Goal: Contribute content: Contribute content

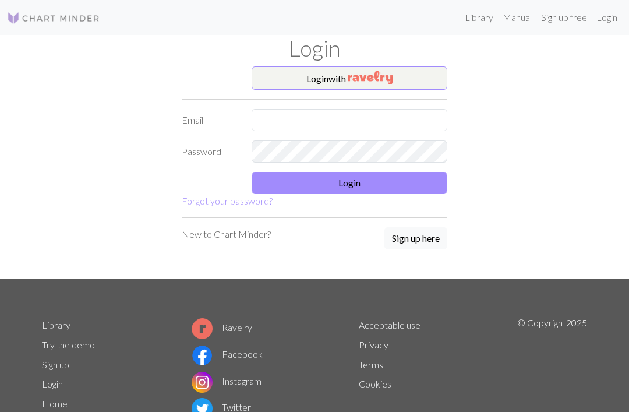
click at [326, 109] on input "text" at bounding box center [350, 120] width 196 height 22
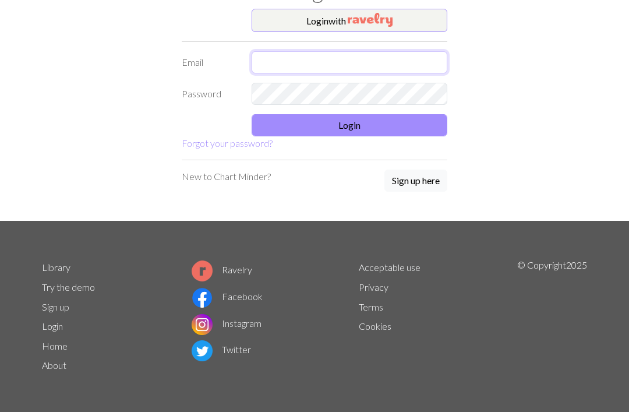
type input "kjw080510@gmail.com"
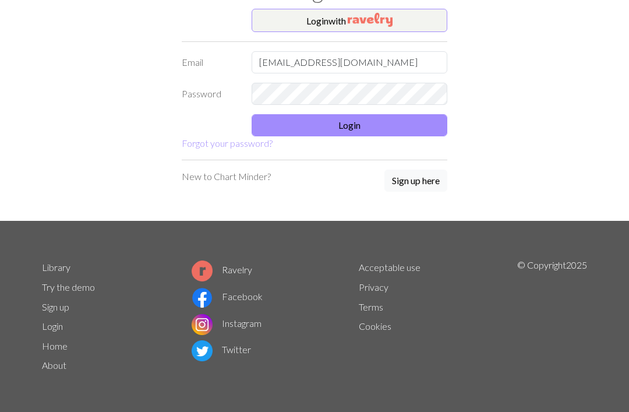
click at [271, 137] on link "Forgot your password?" at bounding box center [227, 142] width 91 height 11
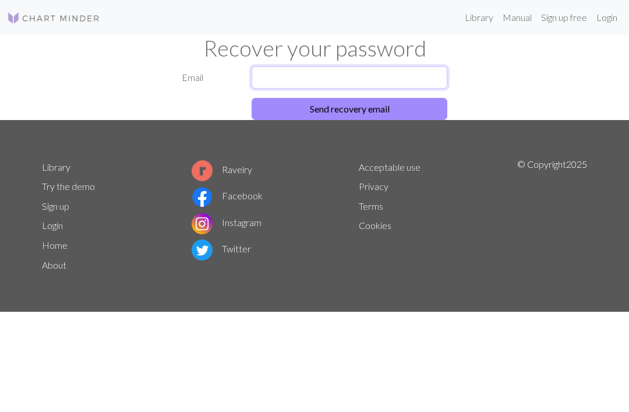
click at [278, 70] on input "text" at bounding box center [350, 77] width 196 height 22
type input "kjw080510@gmail.com"
click at [280, 113] on button "Send recovery email" at bounding box center [350, 109] width 196 height 22
click at [285, 115] on button "Send recovery email" at bounding box center [350, 109] width 196 height 22
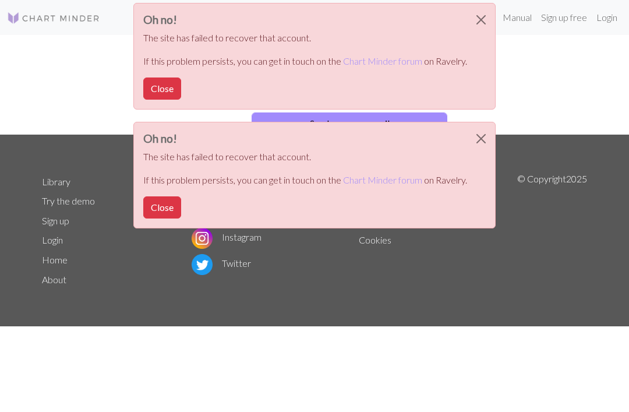
click at [160, 212] on button "Close" at bounding box center [162, 207] width 38 height 22
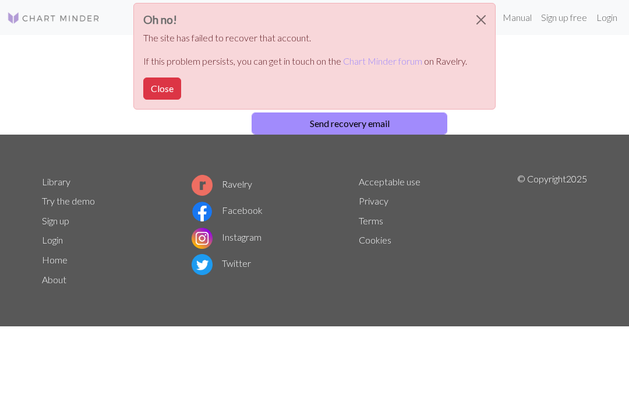
click at [153, 84] on button "Close" at bounding box center [162, 88] width 38 height 22
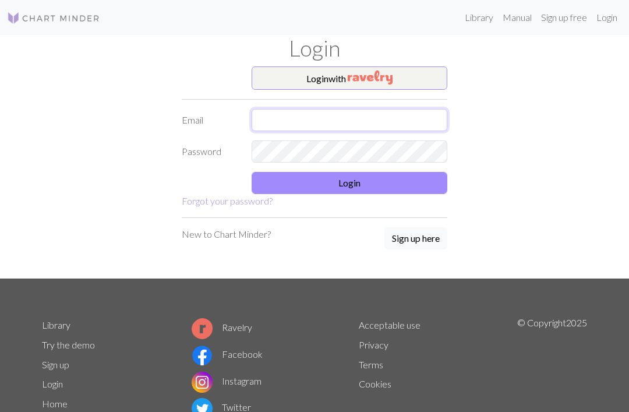
click at [267, 120] on input "text" at bounding box center [350, 120] width 196 height 22
type input "kjw080510@gmail.com"
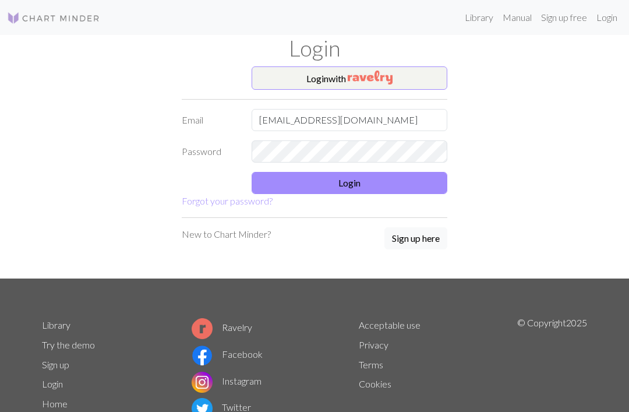
click at [269, 197] on link "Forgot your password?" at bounding box center [227, 200] width 91 height 11
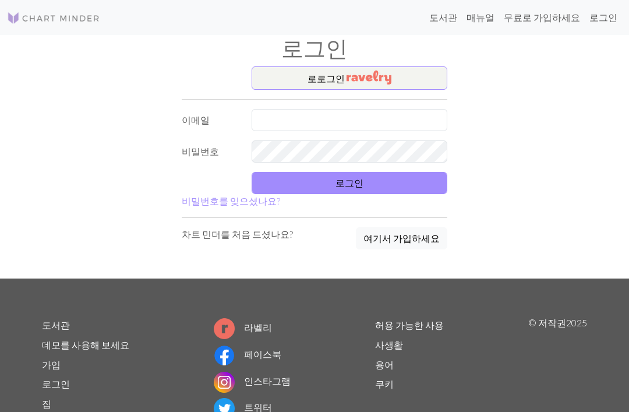
click at [603, 29] on link "로그인" at bounding box center [603, 17] width 37 height 23
type input "kjw080510@gmail.com"
click at [275, 185] on button "로그인" at bounding box center [350, 183] width 196 height 22
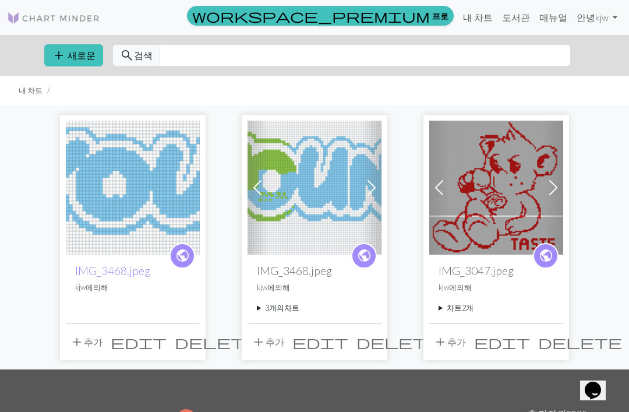
click at [489, 13] on link "내 차트" at bounding box center [477, 17] width 39 height 23
click at [66, 49] on button "add 새로운" at bounding box center [73, 55] width 59 height 22
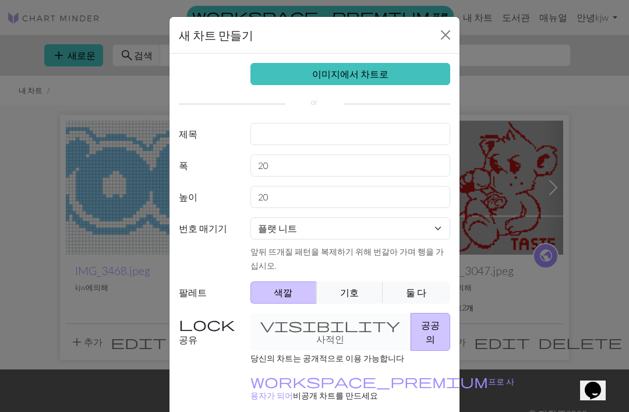
click at [409, 75] on link "이미지에서 차트로" at bounding box center [350, 74] width 200 height 22
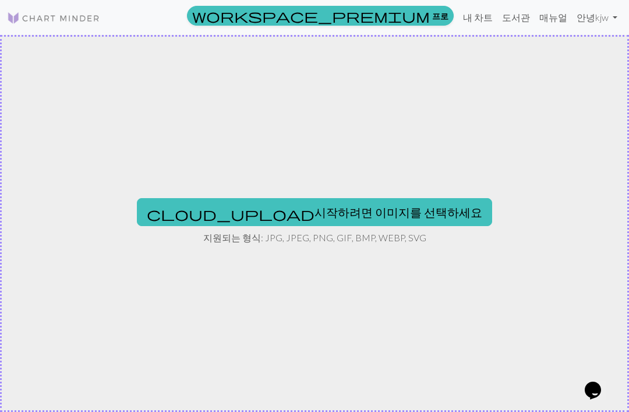
click at [267, 218] on button "cloud_upload 시작하려면 이미지를 선택하세요" at bounding box center [314, 212] width 355 height 28
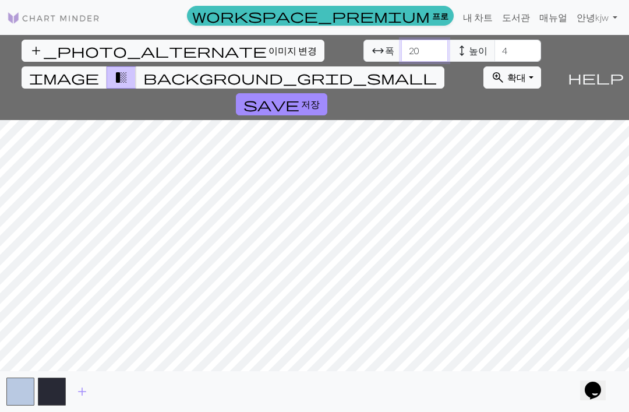
click at [401, 56] on input "20" at bounding box center [424, 51] width 47 height 22
type input "2"
type input "130"
click at [494, 46] on input "4" at bounding box center [517, 51] width 47 height 22
click at [494, 51] on input "124" at bounding box center [517, 51] width 47 height 22
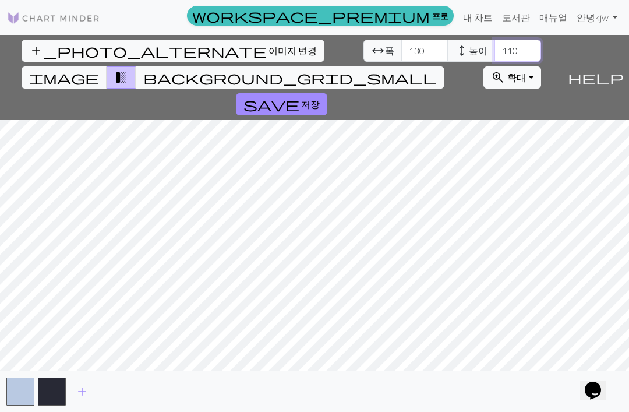
type input "110"
click at [401, 54] on input "130" at bounding box center [424, 51] width 47 height 22
type input "1"
type input "2"
type input "150"
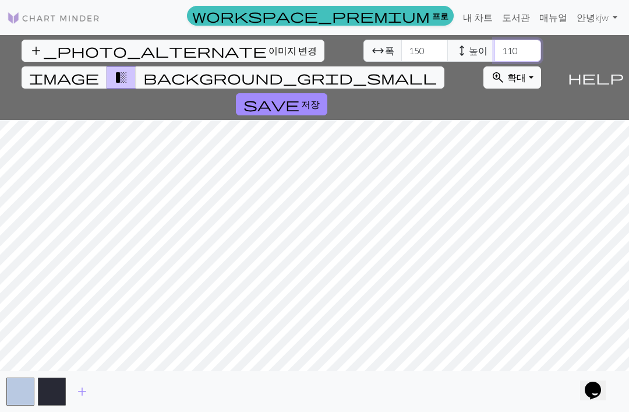
click at [494, 50] on input "110" at bounding box center [517, 51] width 47 height 22
click at [494, 41] on input "110" at bounding box center [517, 51] width 47 height 22
click at [494, 59] on input "110" at bounding box center [517, 51] width 47 height 22
type input "1"
click at [494, 52] on input "70" at bounding box center [517, 51] width 47 height 22
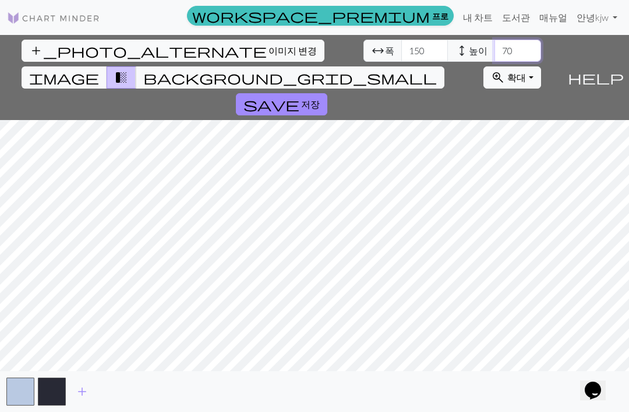
click at [494, 42] on input "70" at bounding box center [517, 51] width 47 height 22
type input "7"
click at [107, 66] on button "image" at bounding box center [65, 77] width 86 height 22
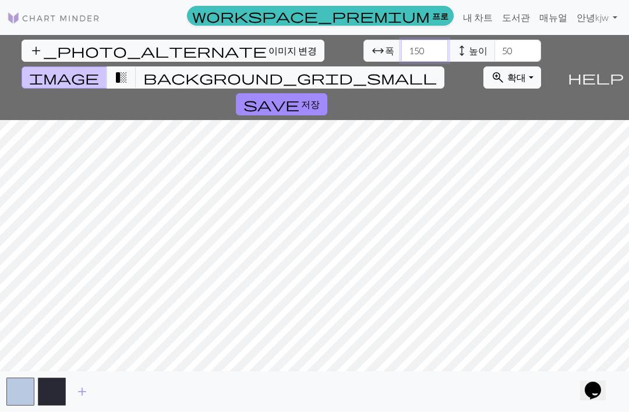
click at [401, 55] on input "150" at bounding box center [424, 51] width 47 height 22
click at [401, 51] on input "150" at bounding box center [424, 51] width 47 height 22
click at [401, 45] on input "150" at bounding box center [424, 51] width 47 height 22
click at [401, 53] on input "150" at bounding box center [424, 51] width 47 height 22
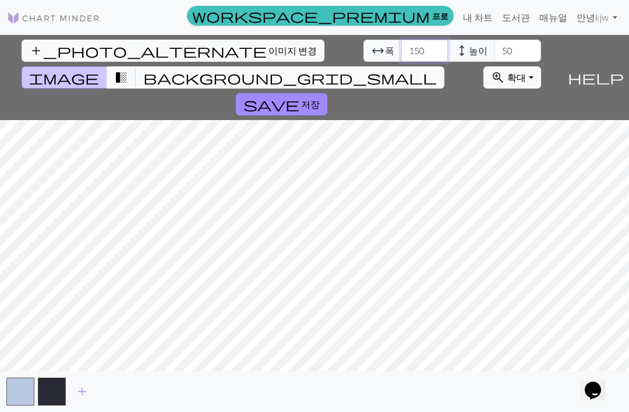
click at [401, 53] on input "150" at bounding box center [424, 51] width 47 height 22
click at [494, 55] on input "50" at bounding box center [517, 51] width 47 height 22
type input "5"
type input "6"
type input "50"
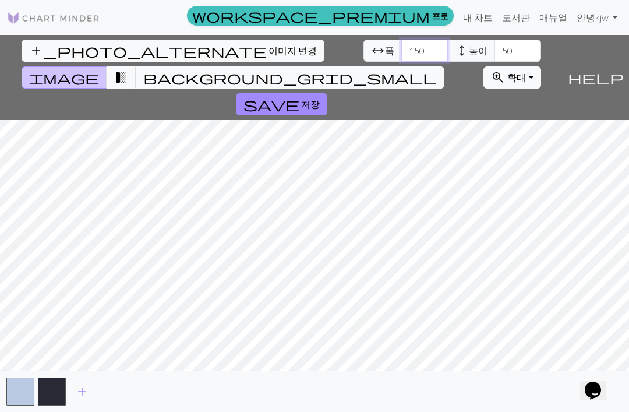
click at [401, 54] on input "150" at bounding box center [424, 51] width 47 height 22
type input "1"
type input "9"
type input "1"
type input "170"
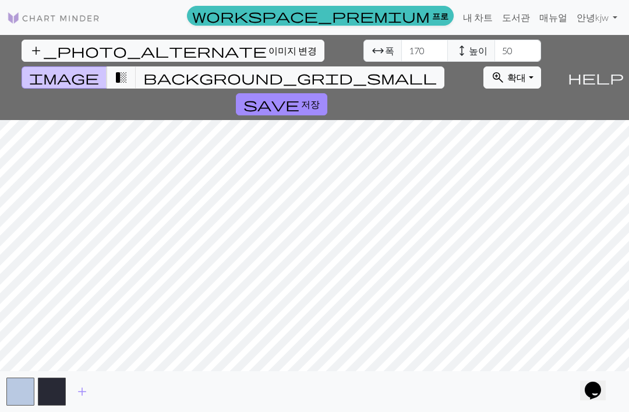
click at [128, 69] on span "transition_fade" at bounding box center [121, 77] width 14 height 16
click at [99, 69] on span "image" at bounding box center [64, 77] width 70 height 16
click at [128, 69] on span "transition_fade" at bounding box center [121, 77] width 14 height 16
click at [327, 93] on button "save 저장" at bounding box center [281, 104] width 91 height 22
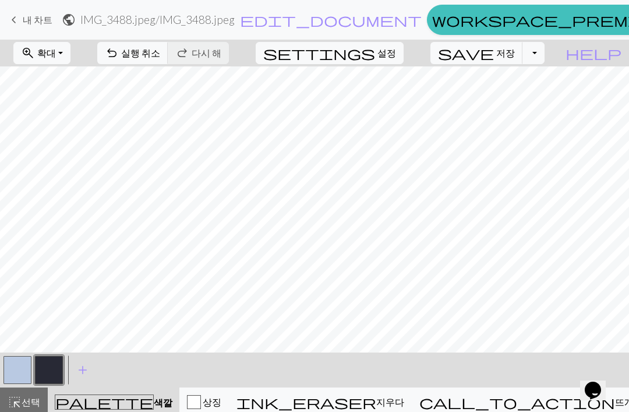
click at [22, 371] on button "button" at bounding box center [17, 370] width 28 height 28
click at [42, 366] on button "button" at bounding box center [49, 370] width 28 height 28
click at [24, 378] on button "button" at bounding box center [17, 370] width 28 height 28
click at [51, 370] on button "button" at bounding box center [49, 370] width 28 height 28
click at [154, 404] on span "색깔" at bounding box center [163, 402] width 19 height 11
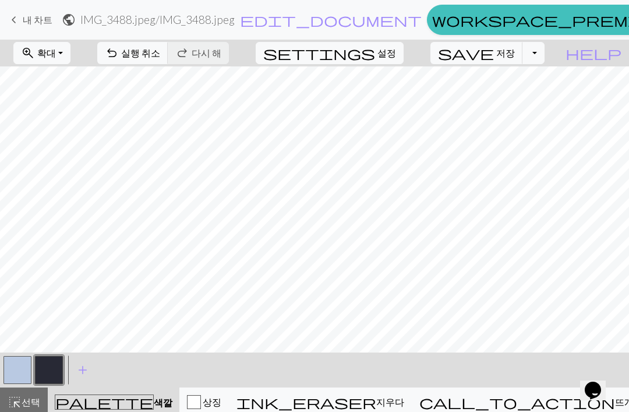
click at [229, 395] on button "상징" at bounding box center [203, 401] width 49 height 29
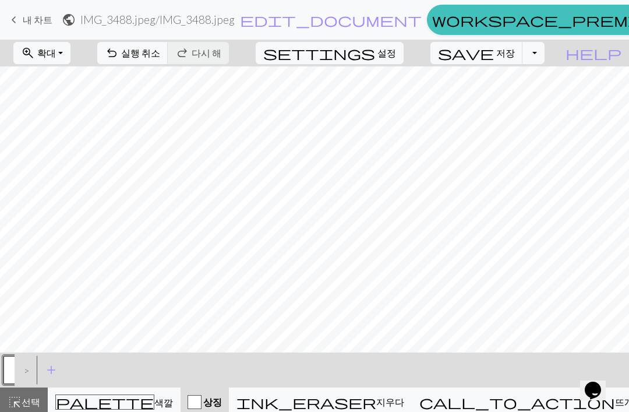
click at [132, 393] on button "palette 색깔 색깔" at bounding box center [114, 401] width 133 height 29
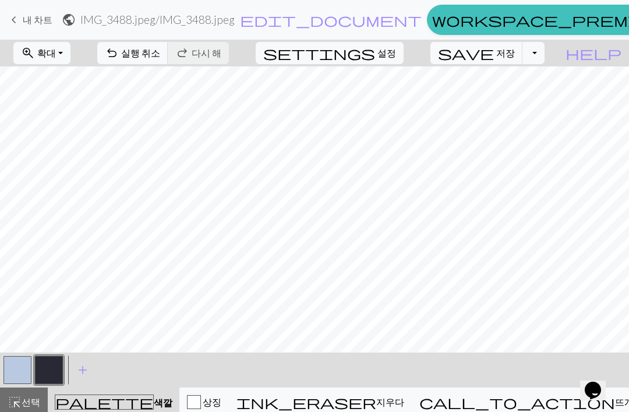
click at [22, 370] on button "button" at bounding box center [17, 370] width 28 height 28
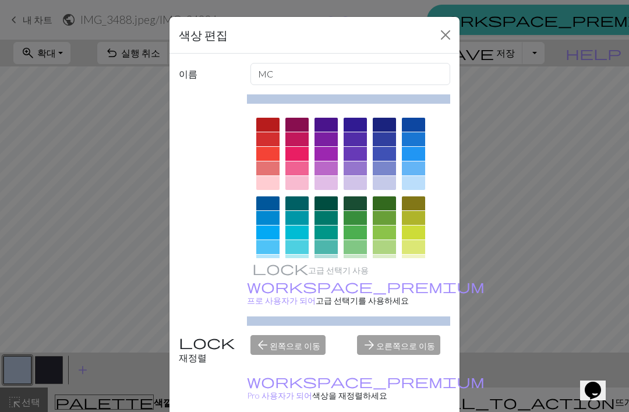
click at [563, 111] on div "색상 편집 이름 MC 고급 선택기 사용 workspace_premium 프로 사용자가 되어 고급 선택기를 사용하세요 재정렬 arrow_back…" at bounding box center [314, 206] width 629 height 412
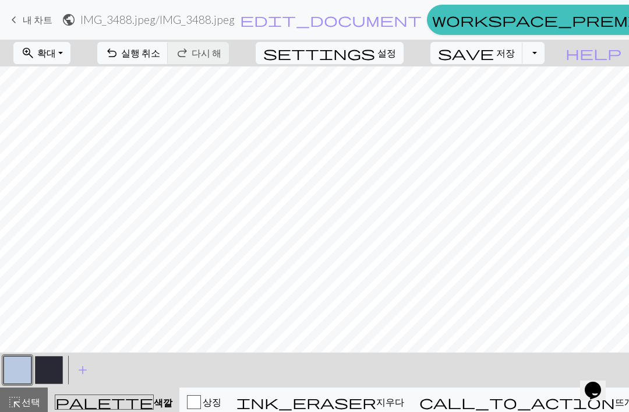
click at [37, 377] on button "button" at bounding box center [49, 370] width 28 height 28
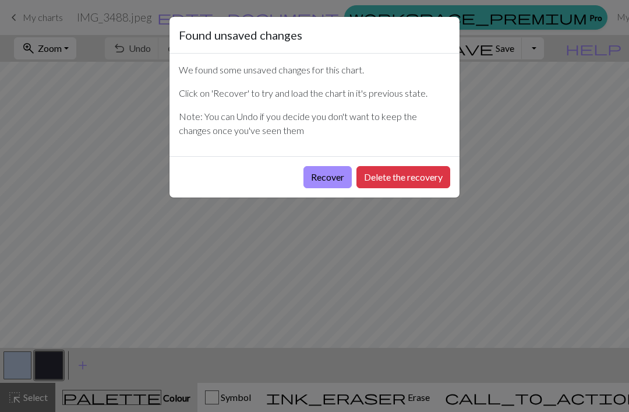
click at [324, 175] on button "Recover" at bounding box center [327, 177] width 48 height 22
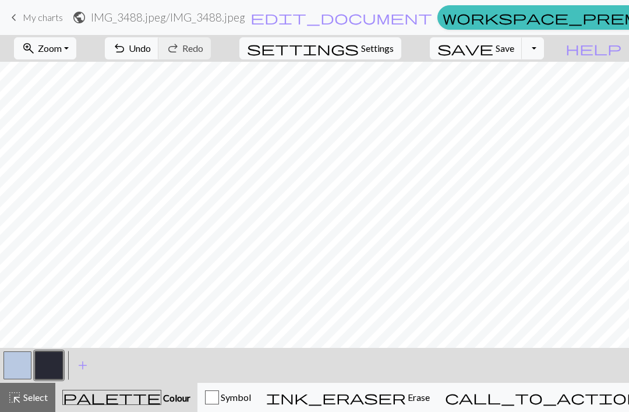
click at [17, 369] on button "button" at bounding box center [17, 365] width 28 height 28
click at [42, 372] on button "button" at bounding box center [49, 365] width 28 height 28
click at [19, 358] on button "button" at bounding box center [17, 365] width 28 height 28
click at [50, 366] on button "button" at bounding box center [49, 365] width 28 height 28
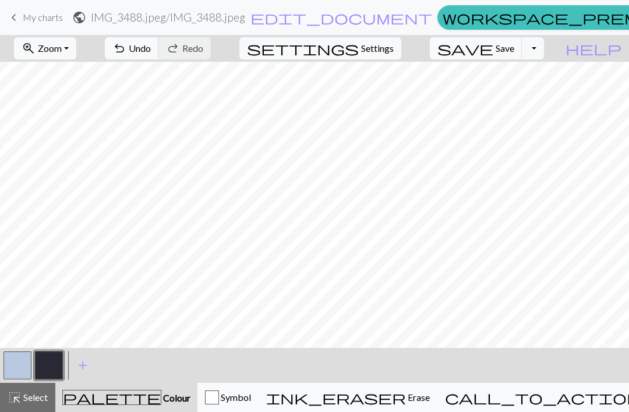
click at [19, 363] on button "button" at bounding box center [17, 365] width 28 height 28
click at [46, 368] on button "button" at bounding box center [49, 365] width 28 height 28
click at [18, 363] on button "button" at bounding box center [17, 365] width 28 height 28
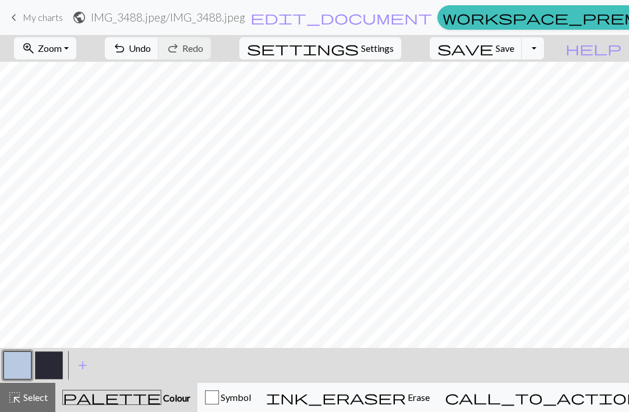
click at [49, 369] on button "button" at bounding box center [49, 365] width 28 height 28
click at [13, 367] on button "button" at bounding box center [17, 365] width 28 height 28
click at [48, 363] on button "button" at bounding box center [49, 365] width 28 height 28
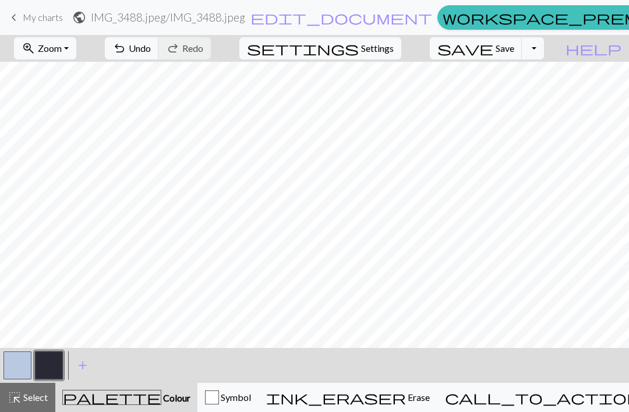
click at [19, 362] on button "button" at bounding box center [17, 365] width 28 height 28
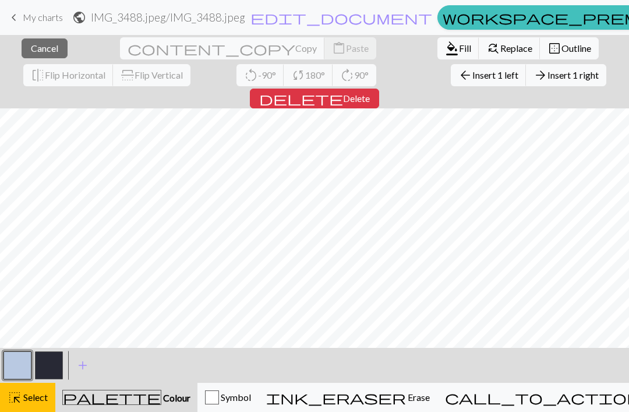
click at [46, 47] on span "Cancel" at bounding box center [44, 48] width 27 height 11
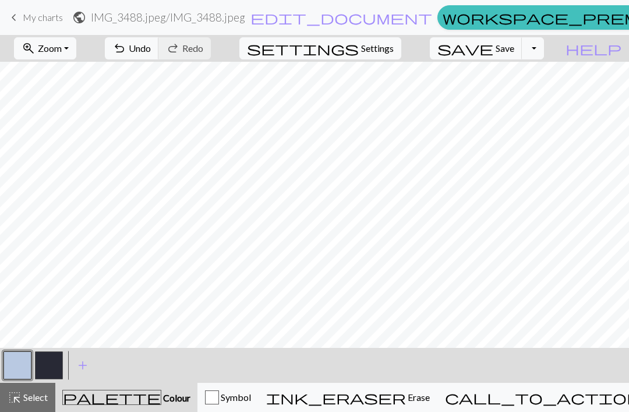
click at [48, 366] on button "button" at bounding box center [49, 365] width 28 height 28
click at [17, 364] on button "button" at bounding box center [17, 365] width 28 height 28
click at [49, 360] on button "button" at bounding box center [49, 365] width 28 height 28
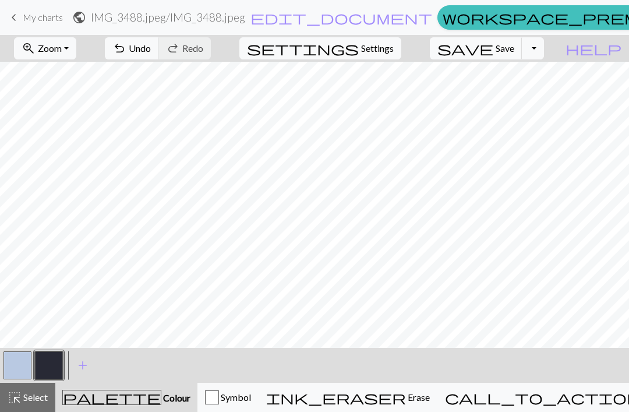
click at [23, 363] on button "button" at bounding box center [17, 365] width 28 height 28
click at [159, 43] on button "undo Undo Undo" at bounding box center [132, 48] width 54 height 22
click at [151, 48] on span "Undo" at bounding box center [140, 48] width 22 height 11
click at [159, 41] on button "undo Undo Undo" at bounding box center [132, 48] width 54 height 22
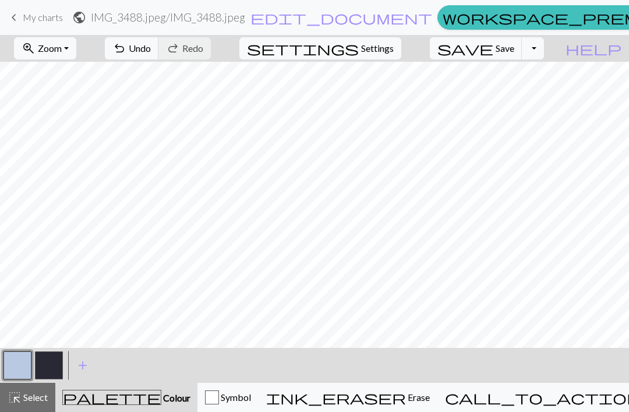
click at [51, 366] on button "button" at bounding box center [49, 365] width 28 height 28
click at [28, 355] on button "button" at bounding box center [17, 365] width 28 height 28
click at [60, 361] on button "button" at bounding box center [49, 365] width 28 height 28
click at [151, 51] on span "Undo" at bounding box center [140, 48] width 22 height 11
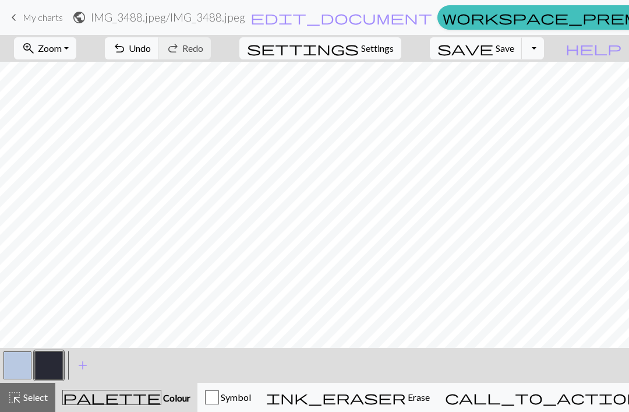
click at [151, 47] on span "Undo" at bounding box center [140, 48] width 22 height 11
click at [159, 55] on button "undo Undo Undo" at bounding box center [132, 48] width 54 height 22
click at [22, 358] on button "button" at bounding box center [17, 365] width 28 height 28
click at [52, 365] on button "button" at bounding box center [49, 365] width 28 height 28
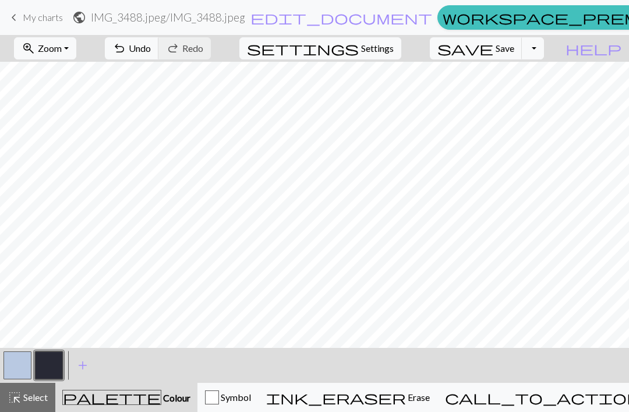
click at [30, 364] on button "button" at bounding box center [17, 365] width 28 height 28
click at [46, 361] on button "button" at bounding box center [49, 365] width 28 height 28
click at [20, 360] on button "button" at bounding box center [17, 365] width 28 height 28
click at [48, 363] on button "button" at bounding box center [49, 365] width 28 height 28
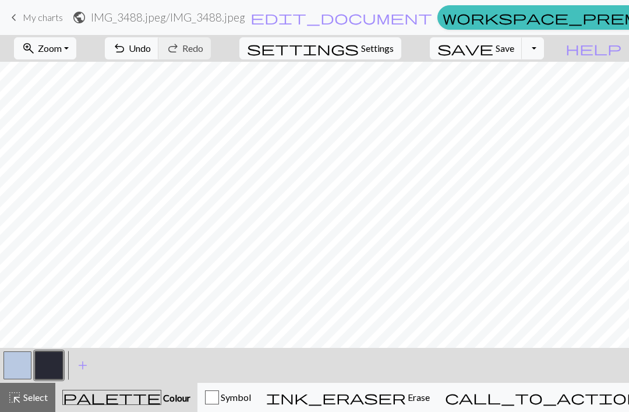
click at [18, 369] on button "button" at bounding box center [17, 365] width 28 height 28
click at [151, 47] on span "Undo" at bounding box center [140, 48] width 22 height 11
click at [51, 367] on button "button" at bounding box center [49, 365] width 28 height 28
click at [15, 371] on button "button" at bounding box center [17, 365] width 28 height 28
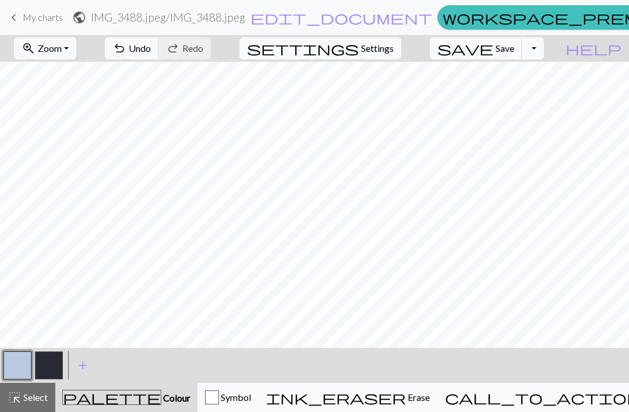
click at [59, 359] on button "button" at bounding box center [49, 365] width 28 height 28
click at [20, 373] on button "button" at bounding box center [17, 365] width 28 height 28
click at [46, 365] on button "button" at bounding box center [49, 365] width 28 height 28
click at [18, 370] on button "button" at bounding box center [17, 365] width 28 height 28
click at [52, 369] on button "button" at bounding box center [49, 365] width 28 height 28
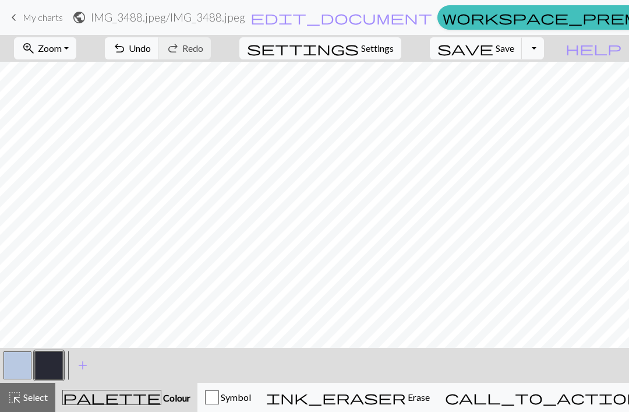
click at [17, 367] on button "button" at bounding box center [17, 365] width 28 height 28
click at [37, 362] on button "button" at bounding box center [49, 365] width 28 height 28
click at [17, 369] on button "button" at bounding box center [17, 365] width 28 height 28
click at [42, 365] on button "button" at bounding box center [49, 365] width 28 height 28
click at [17, 353] on button "button" at bounding box center [17, 365] width 28 height 28
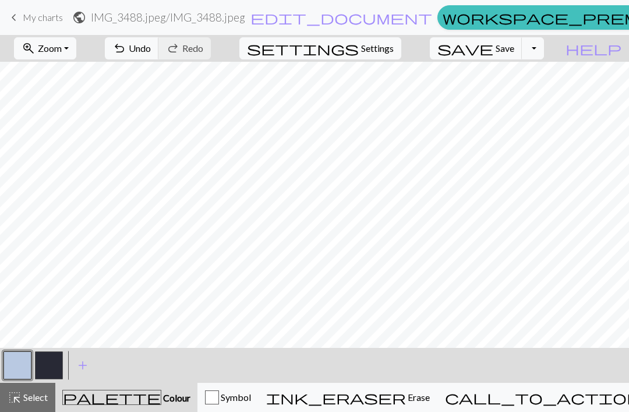
click at [45, 366] on button "button" at bounding box center [49, 365] width 28 height 28
click at [22, 368] on button "button" at bounding box center [17, 365] width 28 height 28
click at [51, 367] on button "button" at bounding box center [49, 365] width 28 height 28
click at [15, 369] on button "button" at bounding box center [17, 365] width 28 height 28
click at [44, 364] on button "button" at bounding box center [49, 365] width 28 height 28
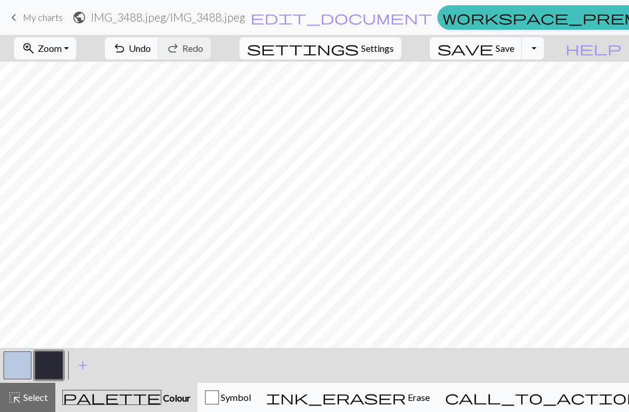
click at [23, 365] on button "button" at bounding box center [17, 365] width 28 height 28
click at [45, 370] on button "button" at bounding box center [49, 365] width 28 height 28
click at [17, 364] on button "button" at bounding box center [17, 365] width 28 height 28
click at [45, 365] on button "button" at bounding box center [49, 365] width 28 height 28
click at [23, 359] on button "button" at bounding box center [17, 365] width 28 height 28
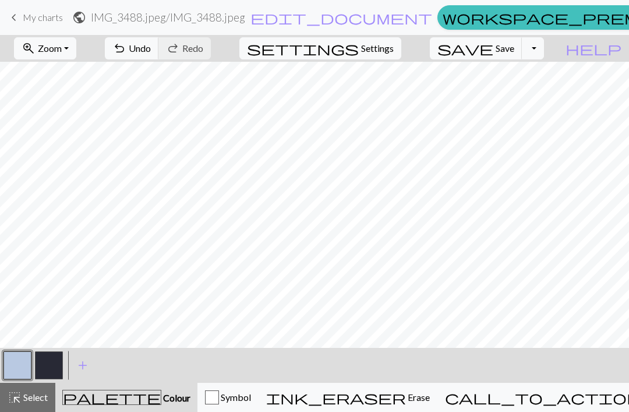
click at [56, 373] on button "button" at bounding box center [49, 365] width 28 height 28
click at [26, 377] on button "button" at bounding box center [17, 365] width 28 height 28
click at [47, 372] on button "button" at bounding box center [49, 365] width 28 height 28
click at [21, 360] on button "button" at bounding box center [17, 365] width 28 height 28
click at [48, 363] on button "button" at bounding box center [49, 365] width 28 height 28
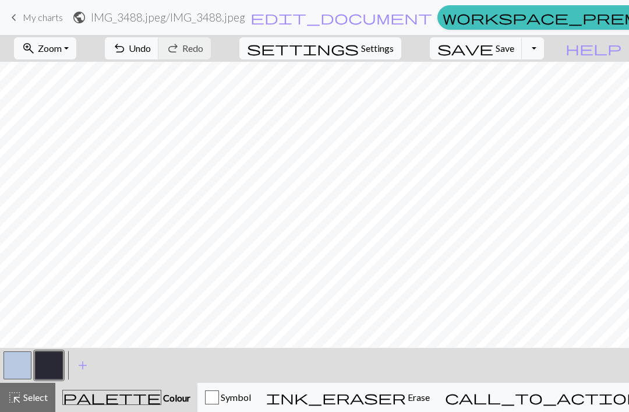
click at [17, 353] on button "button" at bounding box center [17, 365] width 28 height 28
click at [45, 367] on button "button" at bounding box center [49, 365] width 28 height 28
click at [20, 358] on button "button" at bounding box center [17, 365] width 28 height 28
click at [49, 371] on button "button" at bounding box center [49, 365] width 28 height 28
click at [21, 369] on button "button" at bounding box center [17, 365] width 28 height 28
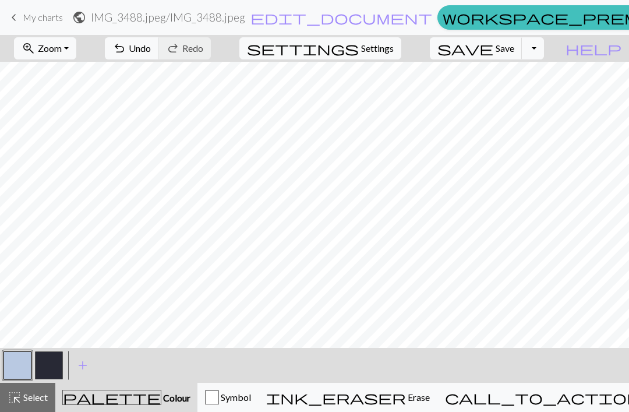
click at [44, 363] on button "button" at bounding box center [49, 365] width 28 height 28
click at [12, 367] on button "button" at bounding box center [17, 365] width 28 height 28
click at [46, 360] on button "button" at bounding box center [49, 365] width 28 height 28
click at [22, 367] on button "button" at bounding box center [17, 365] width 28 height 28
click at [43, 378] on button "button" at bounding box center [49, 365] width 28 height 28
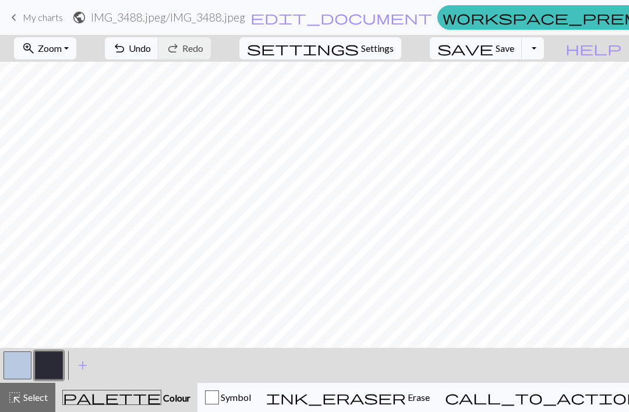
click at [21, 367] on button "button" at bounding box center [17, 365] width 28 height 28
click at [48, 363] on button "button" at bounding box center [49, 365] width 28 height 28
click at [16, 363] on button "button" at bounding box center [17, 365] width 28 height 28
click at [43, 366] on button "button" at bounding box center [49, 365] width 28 height 28
click at [15, 377] on button "button" at bounding box center [17, 365] width 28 height 28
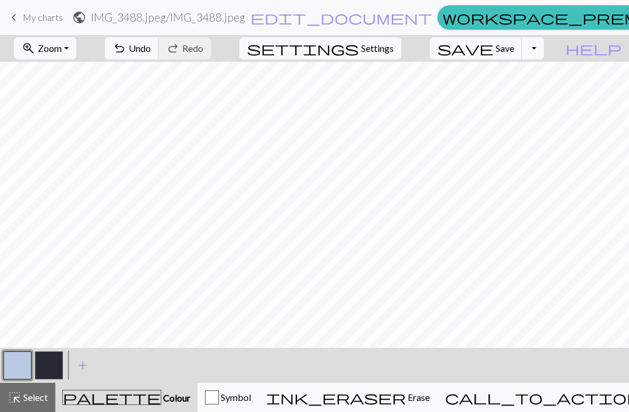
click at [40, 365] on button "button" at bounding box center [49, 365] width 28 height 28
click at [31, 363] on button "button" at bounding box center [17, 365] width 28 height 28
click at [49, 355] on button "button" at bounding box center [49, 365] width 28 height 28
click at [10, 358] on button "button" at bounding box center [17, 365] width 28 height 28
click at [42, 364] on button "button" at bounding box center [49, 365] width 28 height 28
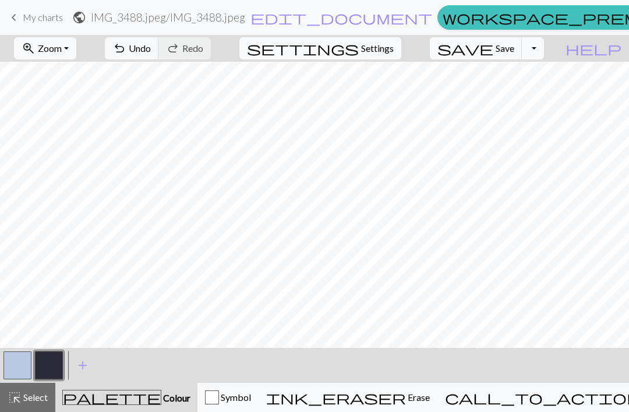
click at [15, 363] on button "button" at bounding box center [17, 365] width 28 height 28
click at [41, 360] on button "button" at bounding box center [49, 365] width 28 height 28
click at [15, 368] on button "button" at bounding box center [17, 365] width 28 height 28
click at [51, 366] on button "button" at bounding box center [49, 365] width 28 height 28
click at [18, 358] on button "button" at bounding box center [17, 365] width 28 height 28
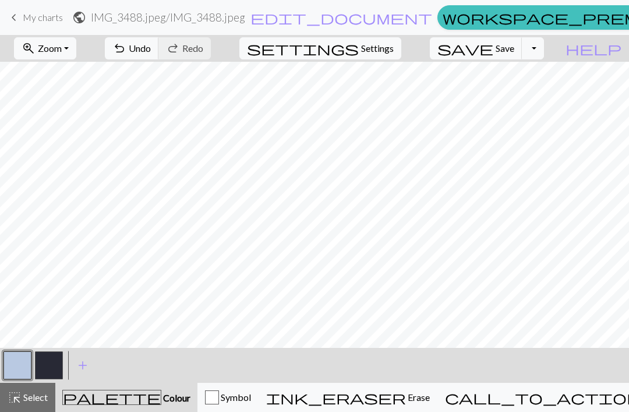
click at [47, 362] on button "button" at bounding box center [49, 365] width 28 height 28
click at [19, 367] on button "button" at bounding box center [17, 365] width 28 height 28
click at [126, 48] on span "undo" at bounding box center [119, 48] width 14 height 16
click at [126, 41] on span "undo" at bounding box center [119, 48] width 14 height 16
click at [126, 42] on span "undo" at bounding box center [119, 48] width 14 height 16
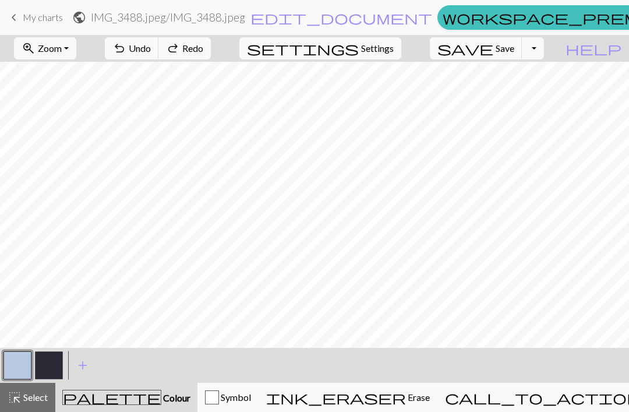
click at [126, 48] on span "undo" at bounding box center [119, 48] width 14 height 16
click at [126, 47] on span "undo" at bounding box center [119, 48] width 14 height 16
click at [91, 367] on button "add Add a colour" at bounding box center [82, 365] width 29 height 29
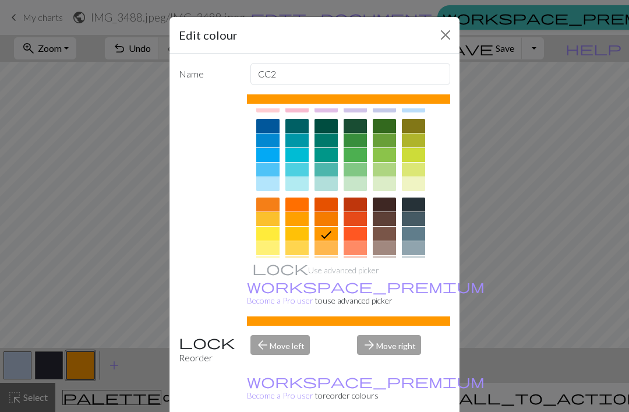
scroll to position [109, 0]
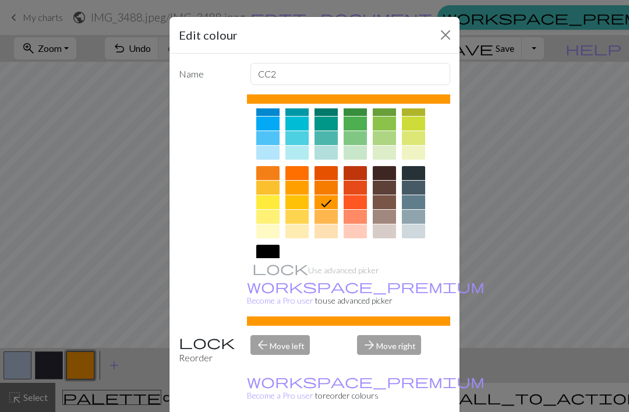
click at [271, 250] on div at bounding box center [267, 252] width 23 height 14
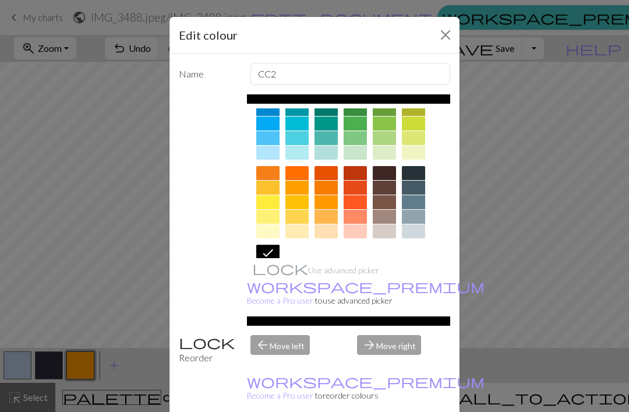
click at [438, 36] on button "Close" at bounding box center [445, 35] width 19 height 19
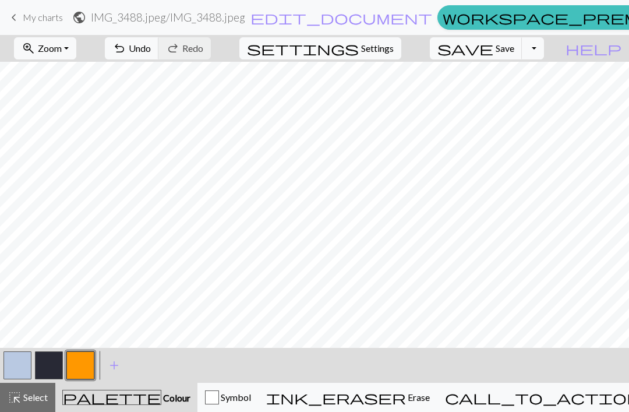
click at [83, 373] on button "button" at bounding box center [80, 365] width 28 height 28
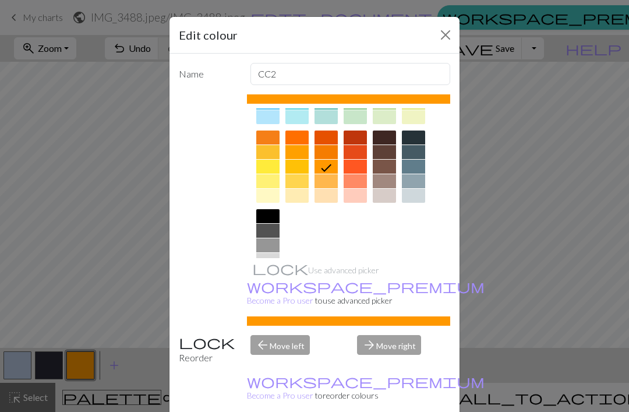
click at [267, 217] on div at bounding box center [267, 216] width 23 height 14
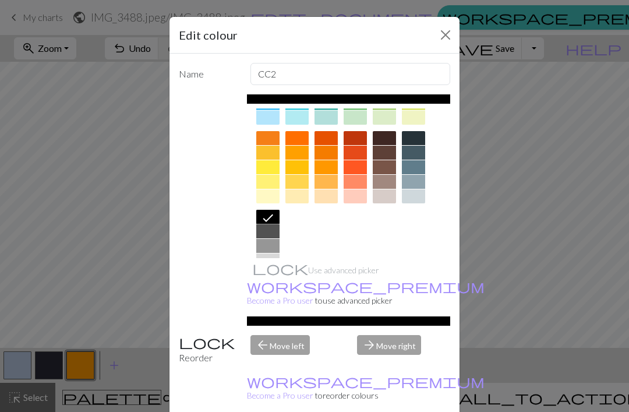
click at [257, 215] on div at bounding box center [267, 217] width 23 height 14
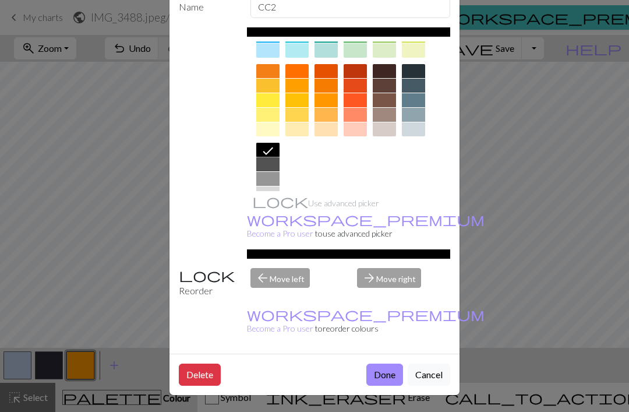
scroll to position [66, 0]
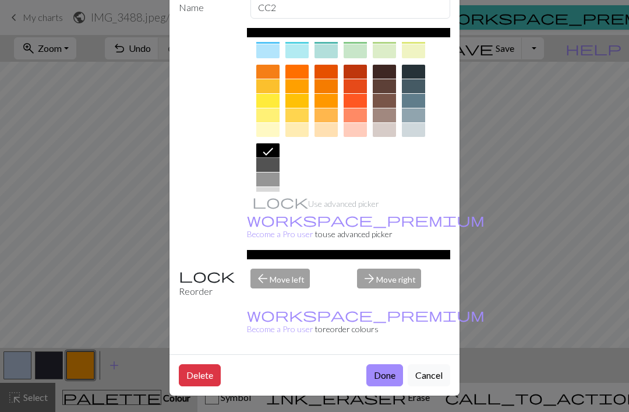
click at [377, 373] on button "Done" at bounding box center [384, 375] width 37 height 22
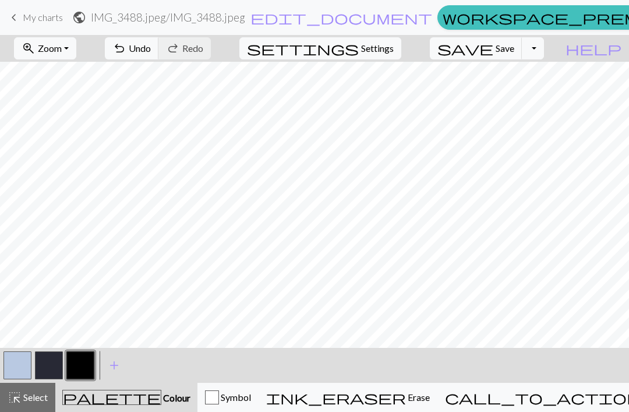
scroll to position [0, 0]
click at [151, 47] on span "Undo" at bounding box center [140, 48] width 22 height 11
click at [151, 49] on span "Undo" at bounding box center [140, 48] width 22 height 11
click at [151, 51] on span "Undo" at bounding box center [140, 48] width 22 height 11
click at [151, 53] on span "Undo" at bounding box center [140, 48] width 22 height 11
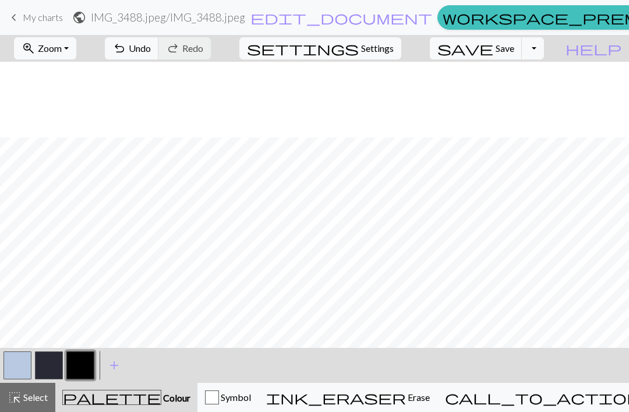
scroll to position [76, 0]
click at [151, 48] on span "Undo" at bounding box center [140, 48] width 22 height 11
click at [151, 47] on span "Undo" at bounding box center [140, 48] width 22 height 11
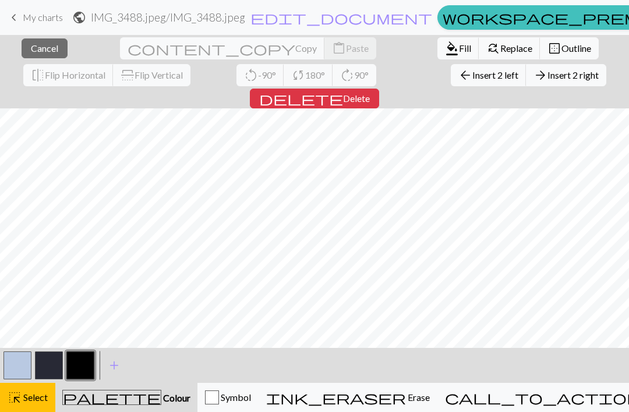
click at [34, 50] on span "Cancel" at bounding box center [44, 48] width 27 height 11
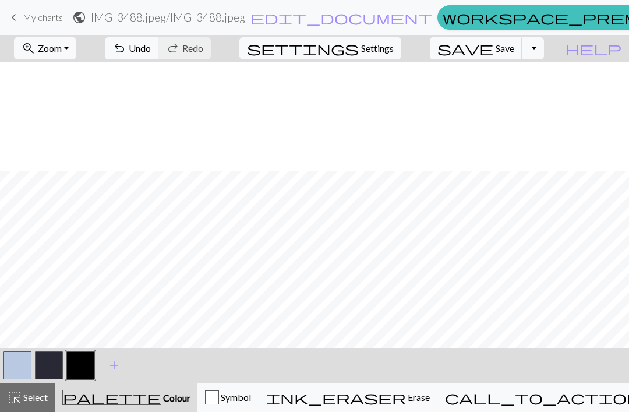
scroll to position [185, 0]
click at [151, 48] on span "Undo" at bounding box center [140, 48] width 22 height 11
click at [22, 367] on button "button" at bounding box center [17, 365] width 28 height 28
click at [85, 371] on button "button" at bounding box center [80, 365] width 28 height 28
click at [86, 367] on button "button" at bounding box center [80, 365] width 28 height 28
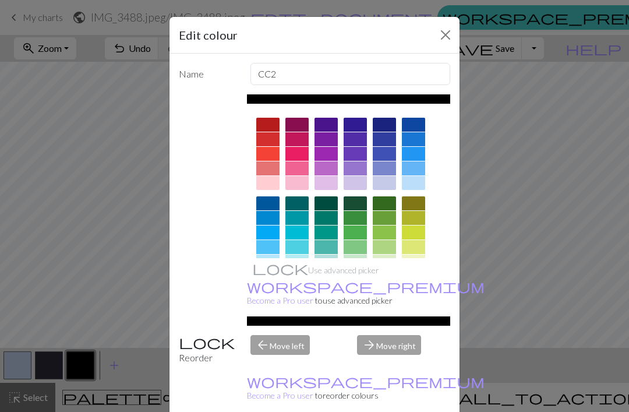
click at [101, 363] on div "Edit colour Name CC2 Use advanced picker workspace_premium Become a Pro user to…" at bounding box center [314, 206] width 629 height 412
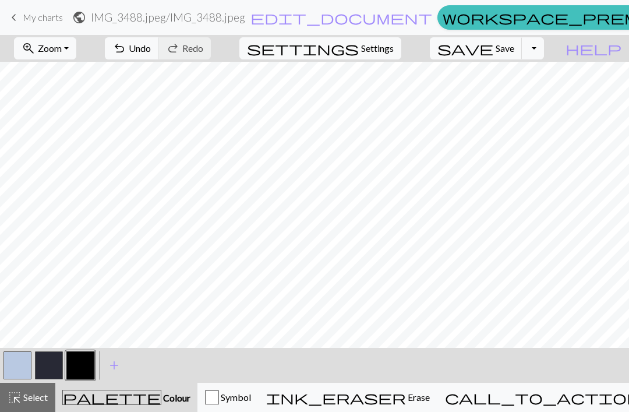
click at [18, 364] on button "button" at bounding box center [17, 365] width 28 height 28
click at [84, 365] on button "button" at bounding box center [80, 365] width 28 height 28
click at [24, 366] on button "button" at bounding box center [17, 365] width 28 height 28
click at [68, 367] on button "button" at bounding box center [80, 365] width 28 height 28
click at [84, 366] on button "button" at bounding box center [80, 365] width 28 height 28
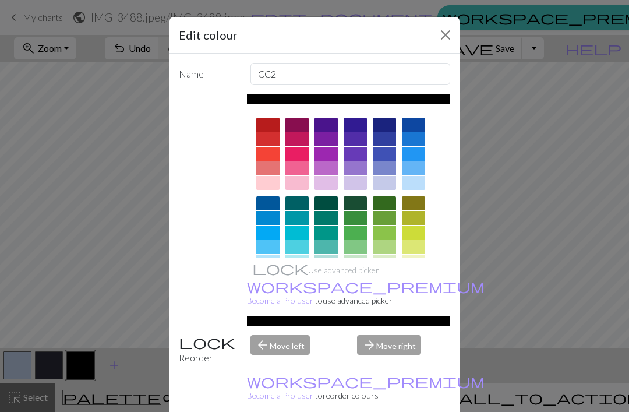
click at [125, 297] on div "Edit colour Name CC2 Use advanced picker workspace_premium Become a Pro user to…" at bounding box center [314, 206] width 629 height 412
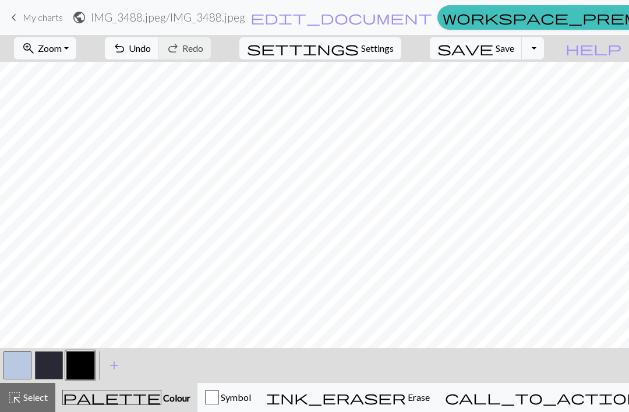
click at [24, 370] on button "button" at bounding box center [17, 365] width 28 height 28
click at [91, 363] on button "button" at bounding box center [80, 365] width 28 height 28
click at [28, 362] on button "button" at bounding box center [17, 365] width 28 height 28
click at [79, 366] on button "button" at bounding box center [80, 365] width 28 height 28
click at [28, 370] on button "button" at bounding box center [17, 365] width 28 height 28
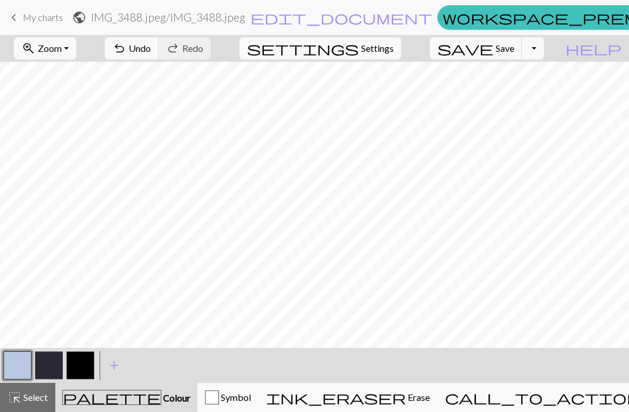
click at [84, 369] on button "button" at bounding box center [80, 365] width 28 height 28
click at [24, 369] on button "button" at bounding box center [17, 365] width 28 height 28
click at [379, 51] on span "Settings" at bounding box center [377, 48] width 33 height 14
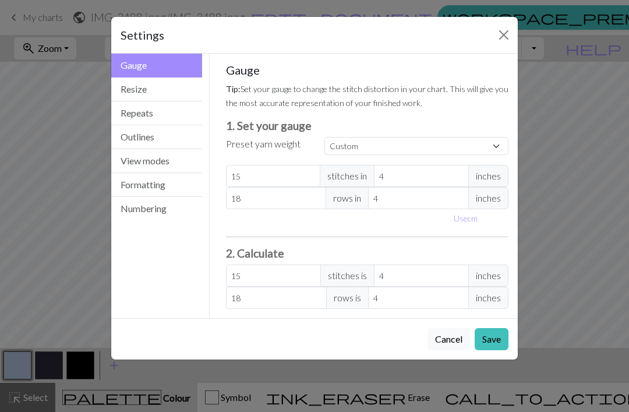
click at [157, 82] on button "Resize" at bounding box center [156, 89] width 91 height 24
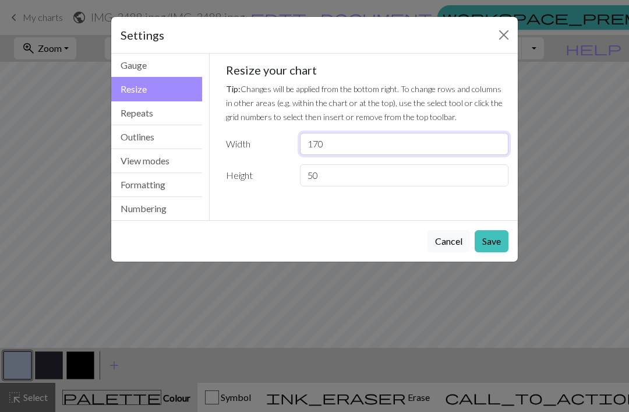
type input "170"
type input "180"
click at [478, 240] on button "Save" at bounding box center [492, 241] width 34 height 22
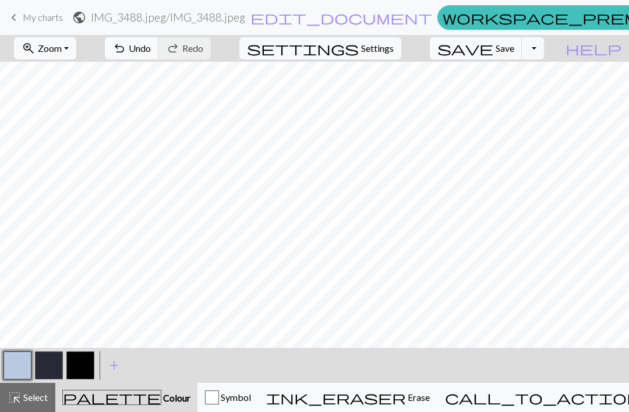
click at [89, 368] on button "button" at bounding box center [80, 365] width 28 height 28
click at [412, 408] on button "ink_eraser Erase Erase" at bounding box center [348, 397] width 179 height 29
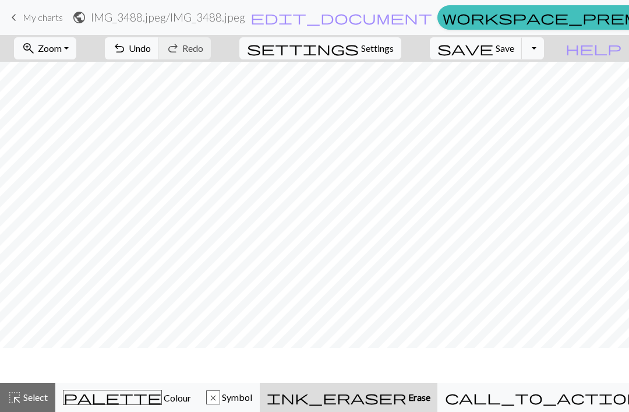
scroll to position [150, 0]
click at [151, 43] on span "Undo" at bounding box center [140, 48] width 22 height 11
click at [151, 44] on span "Undo" at bounding box center [140, 48] width 22 height 11
click at [151, 43] on span "Undo" at bounding box center [140, 48] width 22 height 11
click at [151, 44] on span "Undo" at bounding box center [140, 48] width 22 height 11
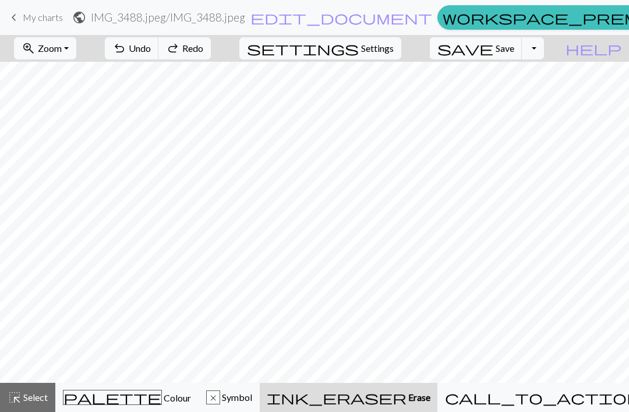
click at [151, 48] on span "Undo" at bounding box center [140, 48] width 22 height 11
click at [151, 47] on span "Undo" at bounding box center [140, 48] width 22 height 11
click at [151, 48] on span "Undo" at bounding box center [140, 48] width 22 height 11
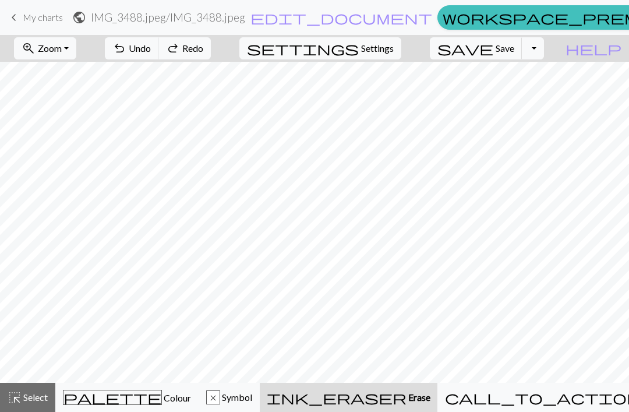
click at [151, 48] on span "Undo" at bounding box center [140, 48] width 22 height 11
click at [151, 47] on span "Undo" at bounding box center [140, 48] width 22 height 11
click at [151, 48] on span "Undo" at bounding box center [140, 48] width 22 height 11
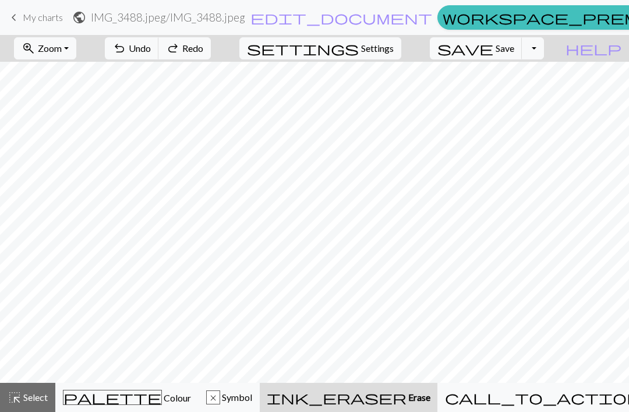
click at [151, 48] on span "Undo" at bounding box center [140, 48] width 22 height 11
click at [151, 49] on span "Undo" at bounding box center [140, 48] width 22 height 11
click at [151, 51] on span "Undo" at bounding box center [140, 48] width 22 height 11
click at [188, 398] on div "palette Colour Colour" at bounding box center [127, 397] width 128 height 15
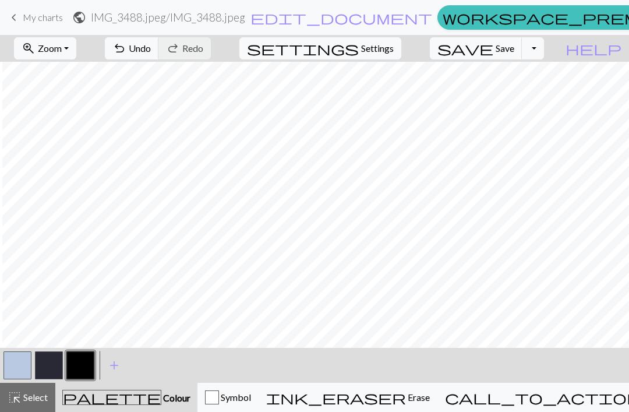
scroll to position [185, 2]
click at [115, 367] on span "add" at bounding box center [114, 365] width 14 height 16
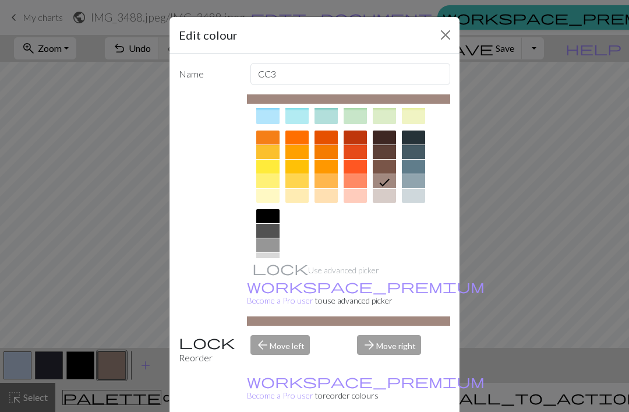
scroll to position [144, 0]
click at [265, 275] on div at bounding box center [267, 275] width 23 height 14
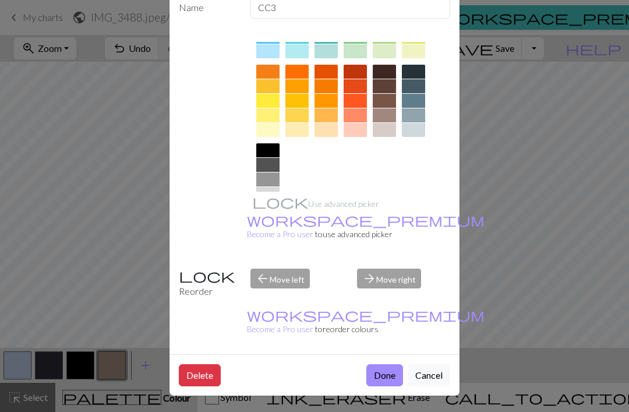
scroll to position [66, 0]
click at [387, 381] on button "Done" at bounding box center [384, 375] width 37 height 22
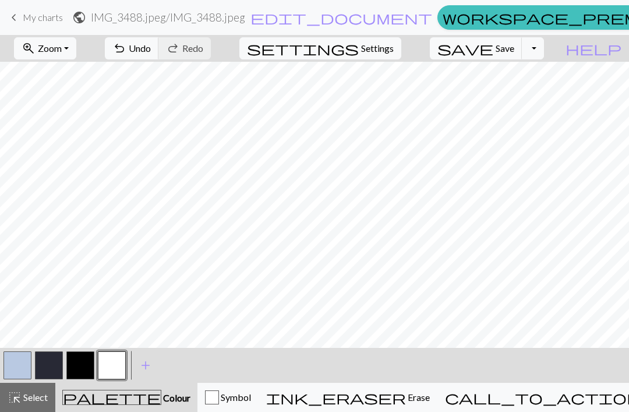
click at [151, 48] on span "Undo" at bounding box center [140, 48] width 22 height 11
click at [86, 366] on button "button" at bounding box center [80, 365] width 28 height 28
click at [19, 366] on button "button" at bounding box center [17, 365] width 28 height 28
click at [84, 367] on button "button" at bounding box center [80, 365] width 28 height 28
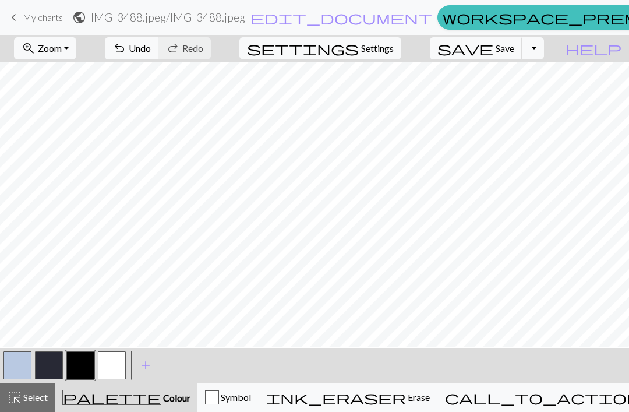
scroll to position [175, 62]
click at [159, 54] on button "undo Undo Undo" at bounding box center [132, 48] width 54 height 22
click at [151, 49] on span "Undo" at bounding box center [140, 48] width 22 height 11
click at [31, 361] on button "button" at bounding box center [17, 365] width 28 height 28
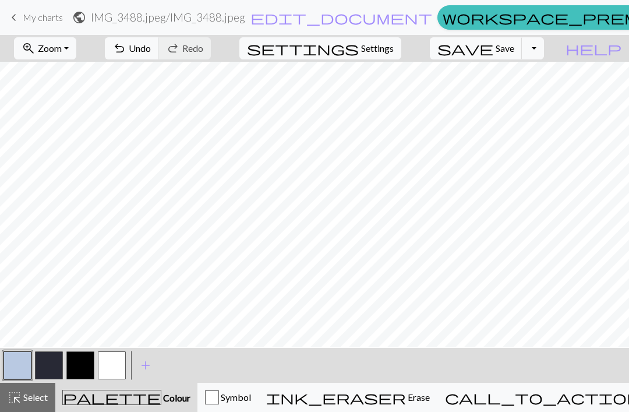
scroll to position [184, 235]
click at [86, 359] on button "button" at bounding box center [80, 365] width 28 height 28
click at [151, 52] on span "Undo" at bounding box center [140, 48] width 22 height 11
click at [151, 50] on span "Undo" at bounding box center [140, 48] width 22 height 11
click at [126, 51] on span "undo" at bounding box center [119, 48] width 14 height 16
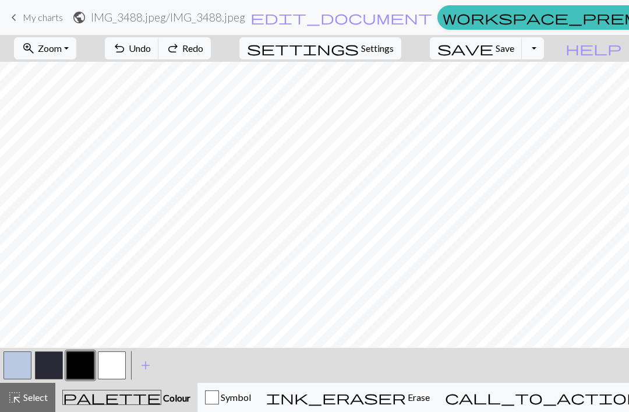
click at [151, 50] on span "Undo" at bounding box center [140, 48] width 22 height 11
click at [159, 54] on button "undo Undo Undo" at bounding box center [132, 48] width 54 height 22
click at [26, 364] on button "button" at bounding box center [17, 365] width 28 height 28
click at [84, 360] on button "button" at bounding box center [80, 365] width 28 height 28
click at [151, 48] on span "Undo" at bounding box center [140, 48] width 22 height 11
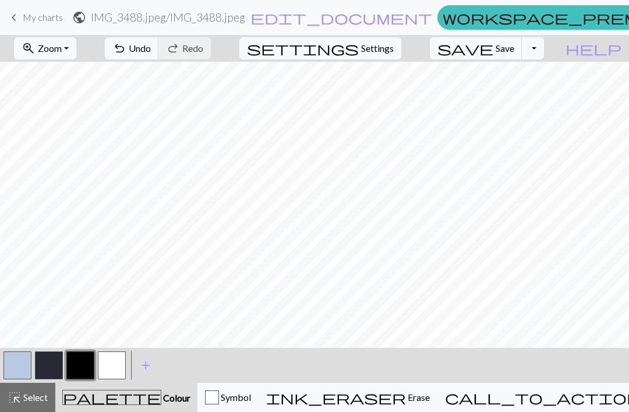
click at [12, 367] on button "button" at bounding box center [17, 365] width 28 height 28
click at [115, 363] on button "button" at bounding box center [112, 365] width 28 height 28
click at [83, 362] on button "button" at bounding box center [80, 365] width 28 height 28
click at [111, 361] on button "button" at bounding box center [112, 365] width 28 height 28
click at [85, 365] on button "button" at bounding box center [80, 365] width 28 height 28
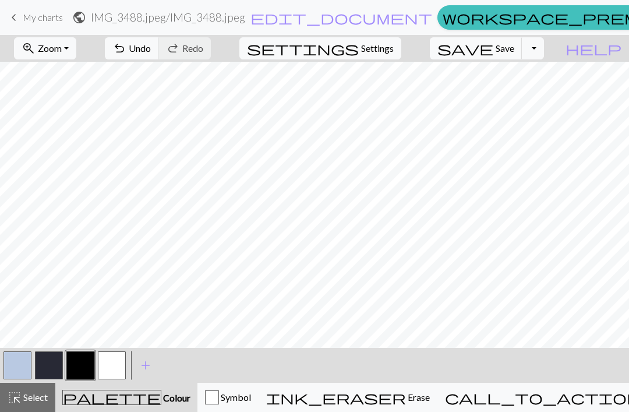
click at [114, 364] on button "button" at bounding box center [112, 365] width 28 height 28
click at [83, 365] on button "button" at bounding box center [80, 365] width 28 height 28
click at [113, 364] on button "button" at bounding box center [112, 365] width 28 height 28
click at [84, 360] on button "button" at bounding box center [80, 365] width 28 height 28
click at [119, 362] on button "button" at bounding box center [112, 365] width 28 height 28
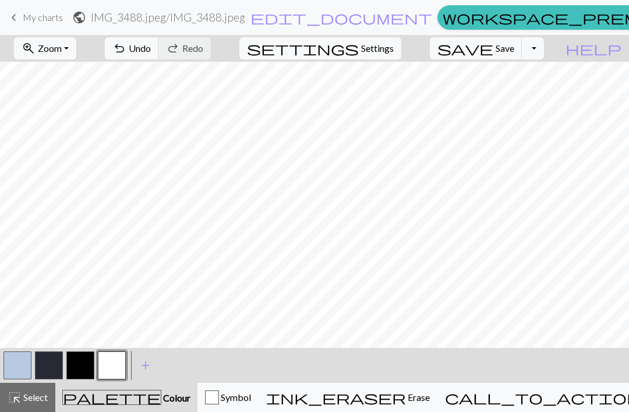
click at [93, 358] on button "button" at bounding box center [80, 365] width 28 height 28
click at [151, 51] on span "Undo" at bounding box center [140, 48] width 22 height 11
click at [118, 358] on button "button" at bounding box center [112, 365] width 28 height 28
click at [83, 357] on button "button" at bounding box center [80, 365] width 28 height 28
click at [121, 367] on button "button" at bounding box center [112, 365] width 28 height 28
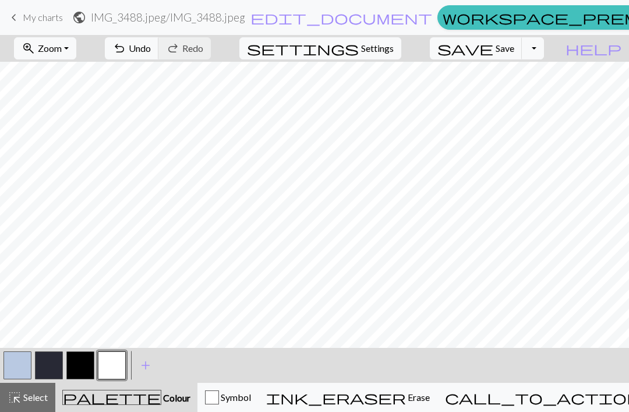
click at [86, 362] on button "button" at bounding box center [80, 365] width 28 height 28
click at [113, 367] on button "button" at bounding box center [112, 365] width 28 height 28
click at [86, 369] on button "button" at bounding box center [80, 365] width 28 height 28
click at [109, 358] on button "button" at bounding box center [112, 365] width 28 height 28
click at [79, 366] on button "button" at bounding box center [80, 365] width 28 height 28
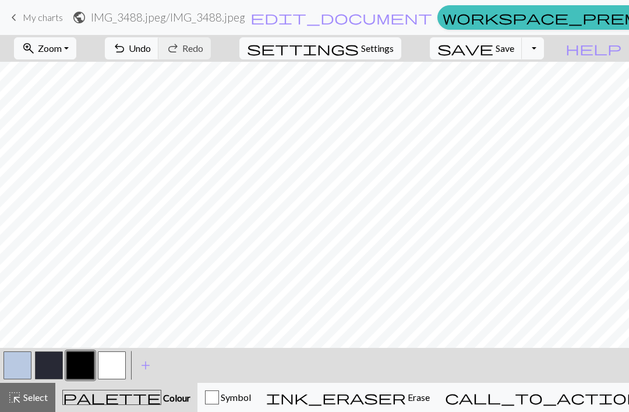
click at [115, 367] on button "button" at bounding box center [112, 365] width 28 height 28
click at [20, 365] on button "button" at bounding box center [17, 365] width 28 height 28
click at [159, 55] on button "undo Undo Undo" at bounding box center [132, 48] width 54 height 22
click at [151, 51] on span "Undo" at bounding box center [140, 48] width 22 height 11
click at [116, 362] on button "button" at bounding box center [112, 365] width 28 height 28
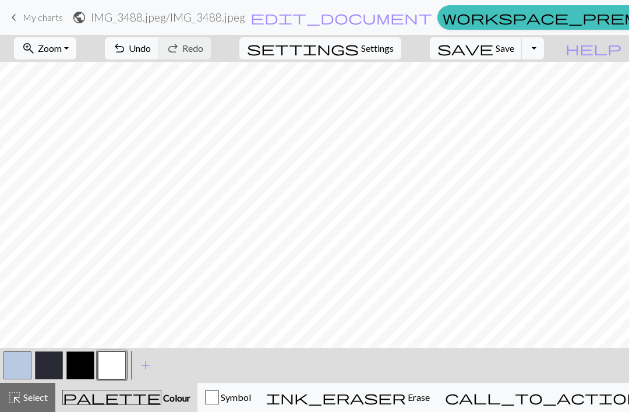
click at [159, 46] on button "undo Undo Undo" at bounding box center [132, 48] width 54 height 22
click at [159, 38] on button "undo Undo Undo" at bounding box center [132, 48] width 54 height 22
click at [195, 29] on div "keyboard_arrow_left My charts public IMG_3488.jpeg / IMG_3488.jpeg edit_documen…" at bounding box center [314, 17] width 629 height 24
click at [195, 30] on nav "keyboard_arrow_left My charts public IMG_3488.jpeg / IMG_3488.jpeg edit_documen…" at bounding box center [314, 17] width 629 height 35
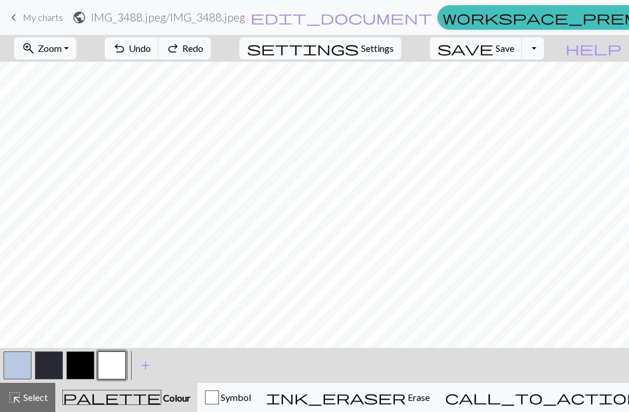
click at [194, 24] on h2 "IMG_3488.jpeg / IMG_3488.jpeg" at bounding box center [168, 16] width 154 height 13
click at [196, 25] on div "Project IMG_3488.jpeg IMG_3468.jpeg IMG_3468.jpeg IMG_3047.jpeg Title IMG_3488.…" at bounding box center [314, 65] width 290 height 82
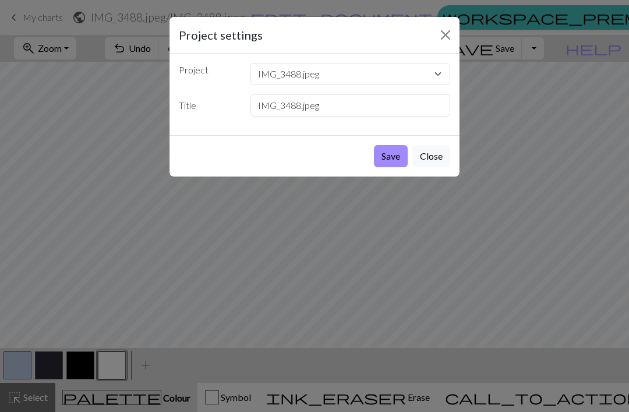
click at [220, 48] on div "Project settings" at bounding box center [314, 35] width 290 height 37
click at [453, 40] on button "Close" at bounding box center [445, 35] width 19 height 19
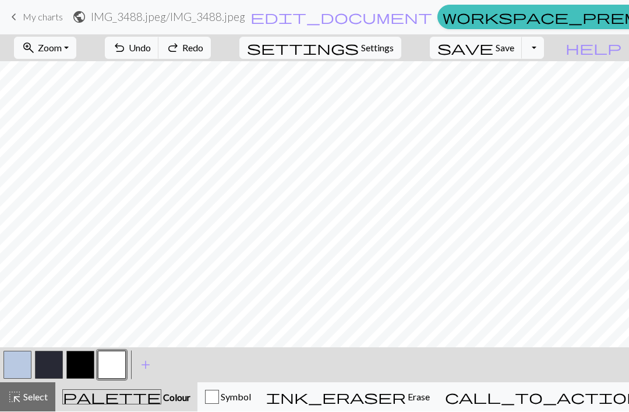
click at [151, 48] on span "Undo" at bounding box center [140, 48] width 22 height 11
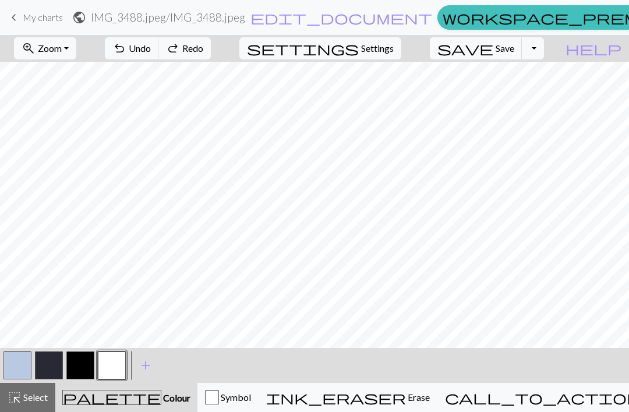
click at [151, 47] on span "Undo" at bounding box center [140, 48] width 22 height 11
click at [151, 51] on span "Undo" at bounding box center [140, 48] width 22 height 11
click at [151, 50] on span "Undo" at bounding box center [140, 48] width 22 height 11
click at [151, 49] on span "Undo" at bounding box center [140, 48] width 22 height 11
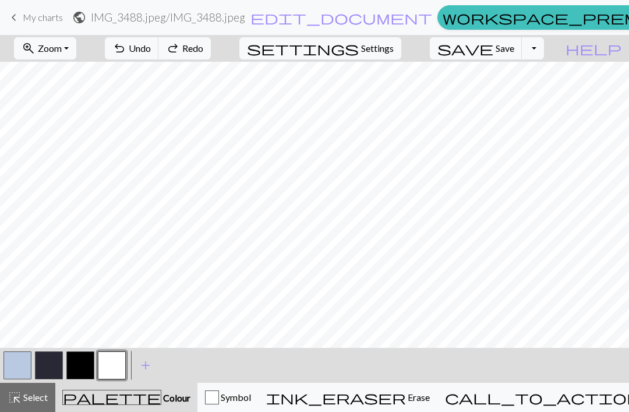
click at [151, 49] on span "Undo" at bounding box center [140, 48] width 22 height 11
click at [151, 48] on span "Undo" at bounding box center [140, 48] width 22 height 11
click at [151, 50] on span "Undo" at bounding box center [140, 48] width 22 height 11
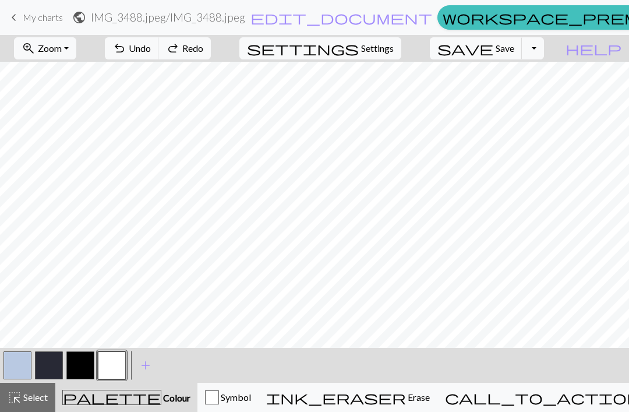
click at [151, 49] on span "Undo" at bounding box center [140, 48] width 22 height 11
click at [151, 51] on span "Undo" at bounding box center [140, 48] width 22 height 11
click at [151, 50] on span "Undo" at bounding box center [140, 48] width 22 height 11
click at [151, 52] on span "Undo" at bounding box center [140, 48] width 22 height 11
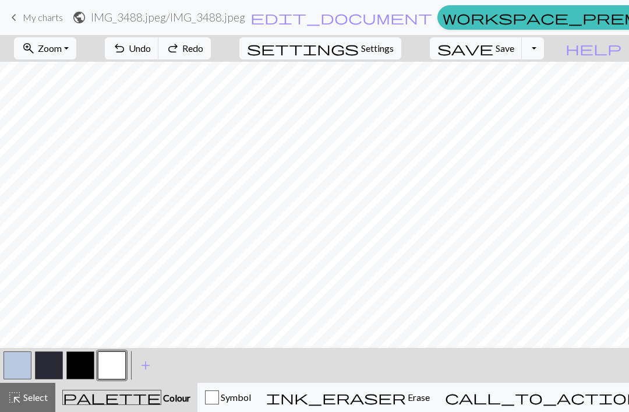
click at [151, 52] on span "Undo" at bounding box center [140, 48] width 22 height 11
click at [151, 54] on span "Undo" at bounding box center [140, 48] width 22 height 11
click at [80, 364] on button "button" at bounding box center [80, 365] width 28 height 28
click at [111, 364] on button "button" at bounding box center [112, 365] width 28 height 28
click at [80, 369] on button "button" at bounding box center [80, 365] width 28 height 28
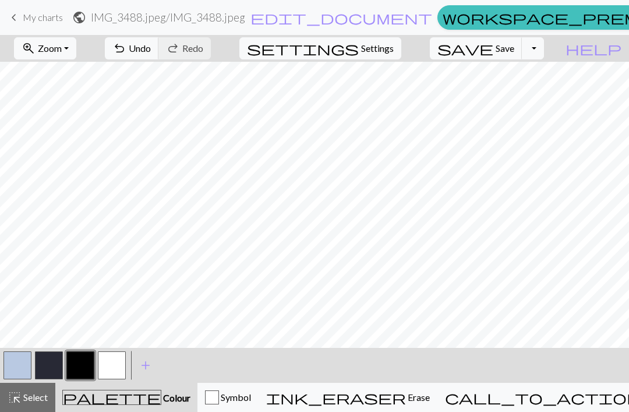
click at [116, 363] on button "button" at bounding box center [112, 365] width 28 height 28
click at [90, 364] on button "button" at bounding box center [80, 365] width 28 height 28
click at [112, 366] on button "button" at bounding box center [112, 365] width 28 height 28
click at [27, 363] on button "button" at bounding box center [17, 365] width 28 height 28
click at [84, 365] on button "button" at bounding box center [80, 365] width 28 height 28
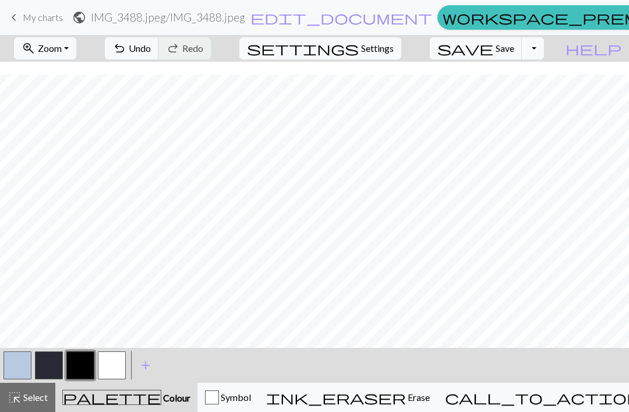
scroll to position [185, 192]
click at [119, 367] on button "button" at bounding box center [112, 365] width 28 height 28
click at [151, 48] on span "Undo" at bounding box center [140, 48] width 22 height 11
click at [151, 47] on span "Undo" at bounding box center [140, 48] width 22 height 11
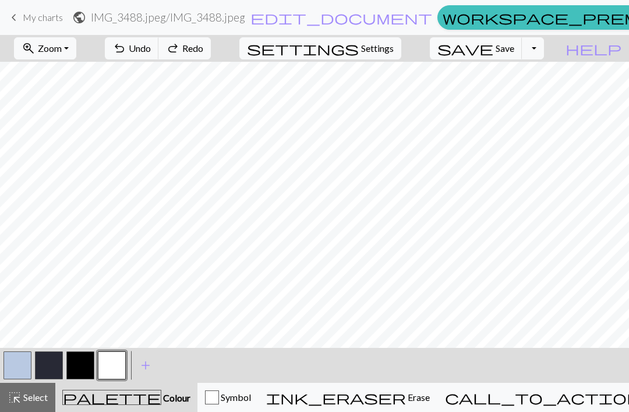
click at [151, 48] on span "Undo" at bounding box center [140, 48] width 22 height 11
click at [86, 367] on button "button" at bounding box center [80, 365] width 28 height 28
click at [125, 356] on button "button" at bounding box center [112, 365] width 28 height 28
click at [83, 362] on button "button" at bounding box center [80, 365] width 28 height 28
click at [115, 368] on button "button" at bounding box center [112, 365] width 28 height 28
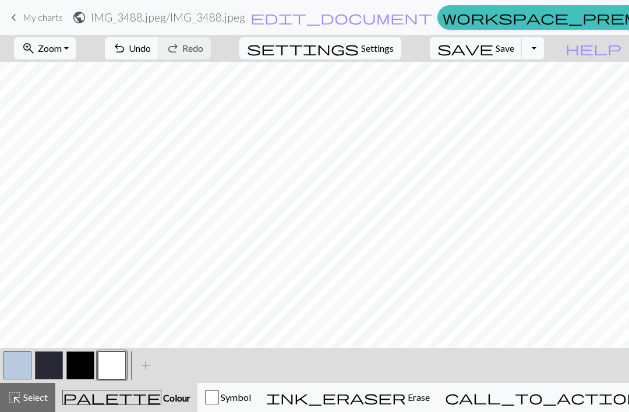
click at [82, 362] on button "button" at bounding box center [80, 365] width 28 height 28
click at [29, 365] on button "button" at bounding box center [17, 365] width 28 height 28
click at [86, 364] on button "button" at bounding box center [80, 365] width 28 height 28
click at [126, 52] on span "undo" at bounding box center [119, 48] width 14 height 16
click at [159, 52] on button "undo Undo Undo" at bounding box center [132, 48] width 54 height 22
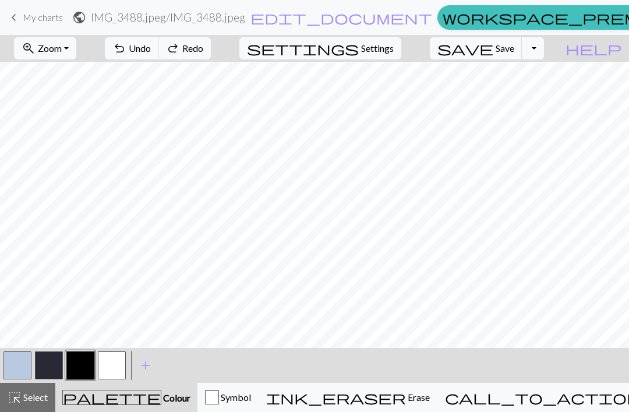
click at [159, 52] on button "undo Undo Undo" at bounding box center [132, 48] width 54 height 22
click at [151, 45] on span "Undo" at bounding box center [140, 48] width 22 height 11
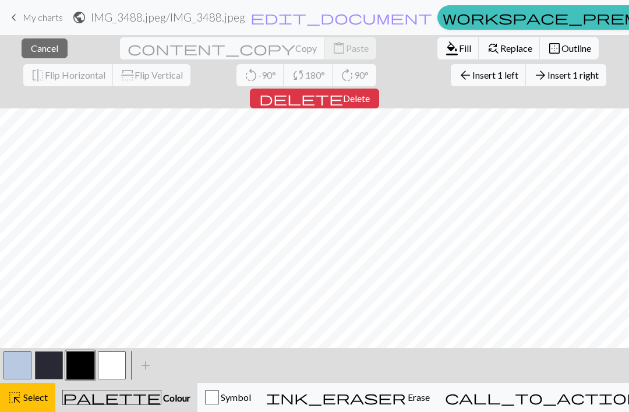
scroll to position [212, 323]
click at [161, 401] on span "Colour" at bounding box center [175, 397] width 29 height 11
click at [161, 393] on span "Colour" at bounding box center [175, 397] width 29 height 11
click at [116, 365] on button "button" at bounding box center [112, 365] width 28 height 28
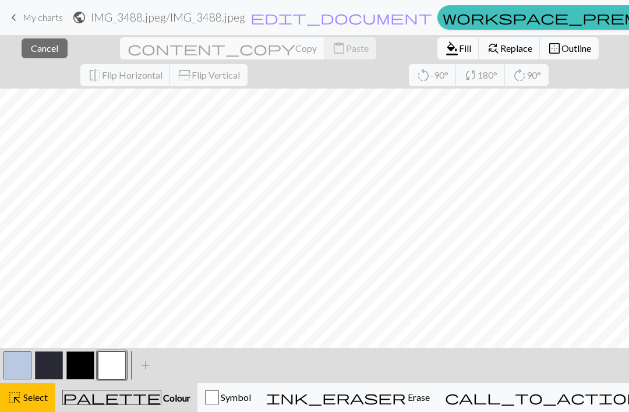
click at [118, 367] on button "button" at bounding box center [112, 365] width 28 height 28
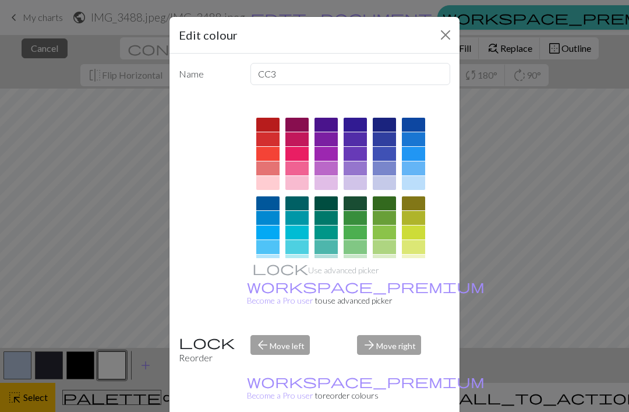
click at [115, 368] on div "Edit colour Name CC3 Use advanced picker workspace_premium Become a Pro user to…" at bounding box center [314, 206] width 629 height 412
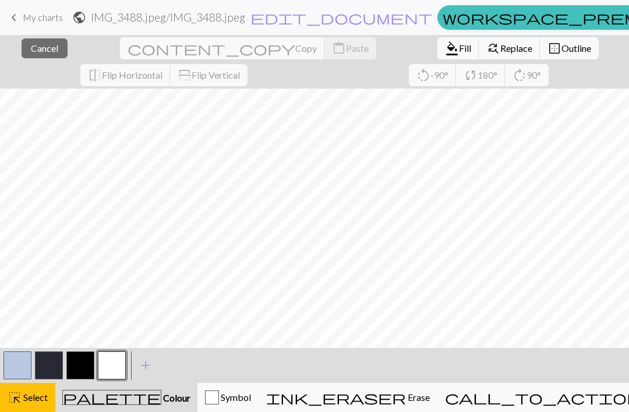
click at [44, 398] on span "Select" at bounding box center [35, 396] width 26 height 11
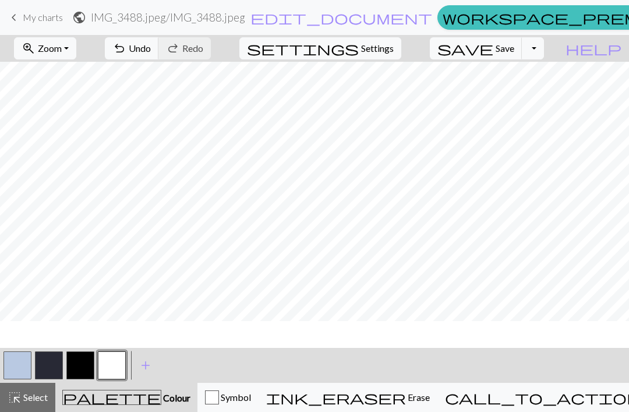
scroll to position [185, 323]
click at [79, 365] on button "button" at bounding box center [80, 365] width 28 height 28
click at [119, 361] on button "button" at bounding box center [112, 365] width 28 height 28
click at [119, 367] on button "button" at bounding box center [112, 365] width 28 height 28
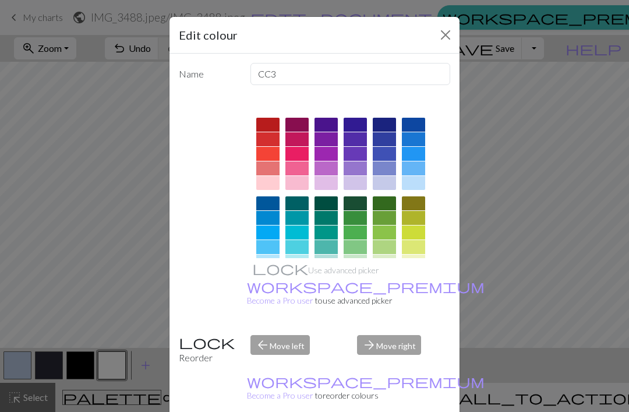
click at [447, 33] on button "Close" at bounding box center [445, 35] width 19 height 19
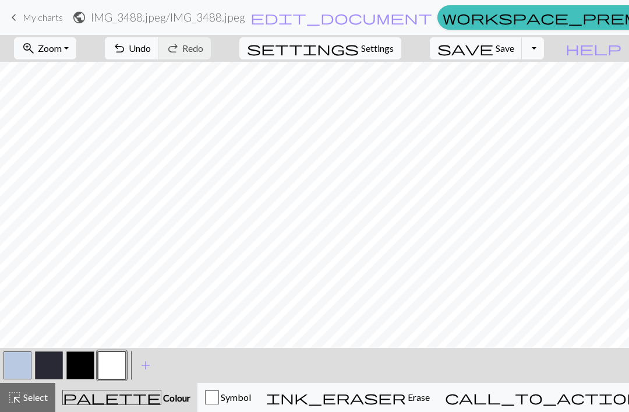
click at [83, 367] on button "button" at bounding box center [80, 365] width 28 height 28
click at [116, 368] on button "button" at bounding box center [112, 365] width 28 height 28
click at [84, 366] on button "button" at bounding box center [80, 365] width 28 height 28
click at [118, 369] on button "button" at bounding box center [112, 365] width 28 height 28
click at [86, 367] on button "button" at bounding box center [80, 365] width 28 height 28
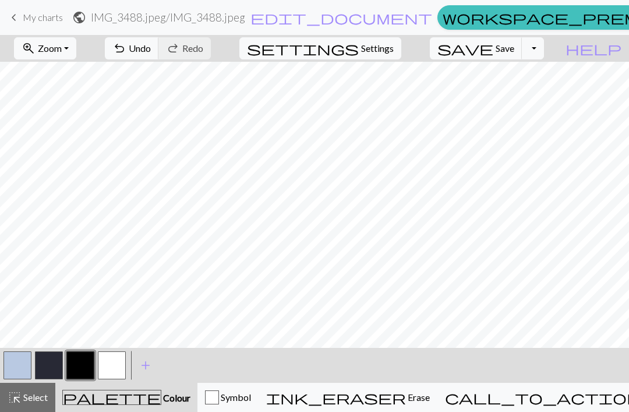
click at [112, 372] on button "button" at bounding box center [112, 365] width 28 height 28
click at [83, 367] on button "button" at bounding box center [80, 365] width 28 height 28
click at [117, 366] on button "button" at bounding box center [112, 365] width 28 height 28
click at [93, 364] on button "button" at bounding box center [80, 365] width 28 height 28
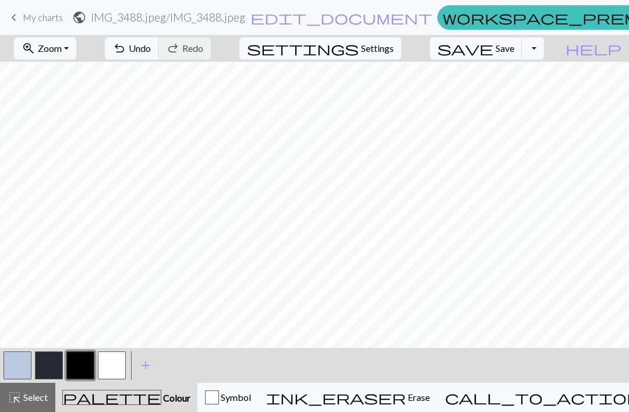
click at [116, 361] on button "button" at bounding box center [112, 365] width 28 height 28
click at [85, 364] on button "button" at bounding box center [80, 365] width 28 height 28
click at [115, 364] on button "button" at bounding box center [112, 365] width 28 height 28
click at [79, 368] on button "button" at bounding box center [80, 365] width 28 height 28
click at [119, 365] on button "button" at bounding box center [112, 365] width 28 height 28
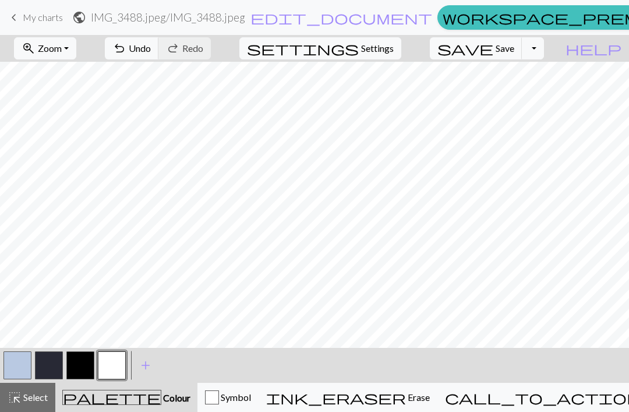
click at [79, 357] on button "button" at bounding box center [80, 365] width 28 height 28
click at [122, 359] on button "button" at bounding box center [112, 365] width 28 height 28
click at [88, 365] on button "button" at bounding box center [80, 365] width 28 height 28
click at [113, 365] on button "button" at bounding box center [112, 365] width 28 height 28
click at [87, 356] on button "button" at bounding box center [80, 365] width 28 height 28
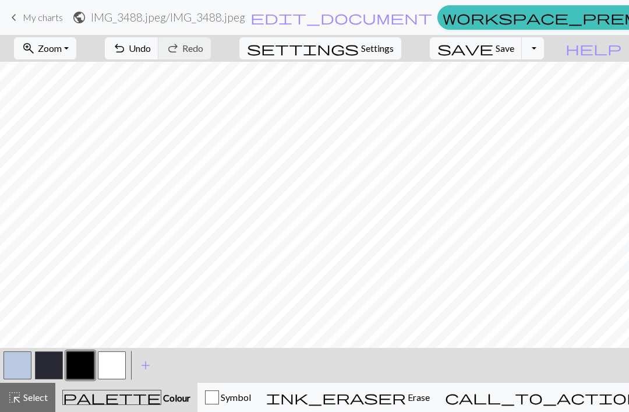
click at [113, 365] on button "button" at bounding box center [112, 365] width 28 height 28
click at [151, 45] on span "Undo" at bounding box center [140, 48] width 22 height 11
click at [159, 40] on button "undo Undo Undo" at bounding box center [132, 48] width 54 height 22
click at [29, 364] on button "button" at bounding box center [17, 365] width 28 height 28
click at [115, 367] on button "button" at bounding box center [112, 365] width 28 height 28
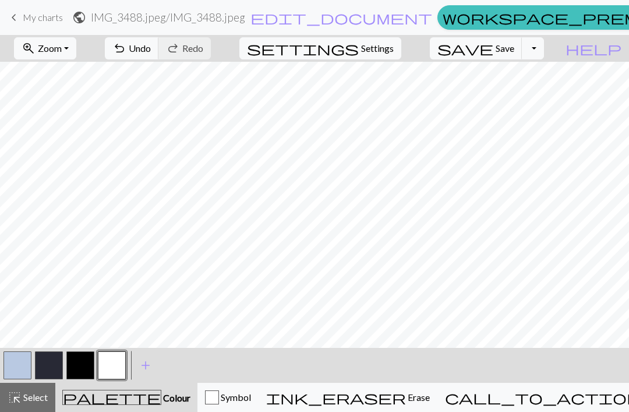
click at [84, 367] on button "button" at bounding box center [80, 365] width 28 height 28
click at [112, 367] on button "button" at bounding box center [112, 365] width 28 height 28
click at [89, 360] on button "button" at bounding box center [80, 365] width 28 height 28
click at [114, 368] on button "button" at bounding box center [112, 365] width 28 height 28
click at [78, 363] on button "button" at bounding box center [80, 365] width 28 height 28
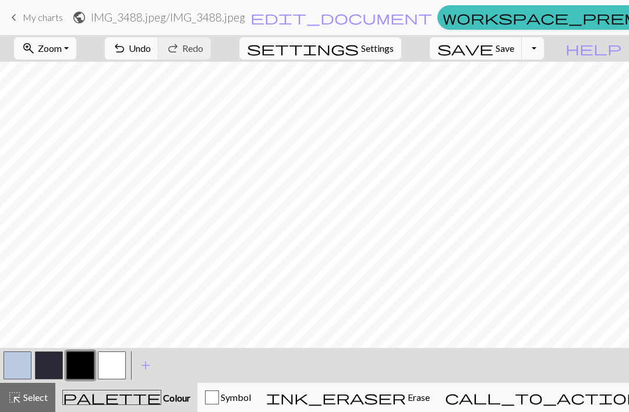
click at [113, 358] on button "button" at bounding box center [112, 365] width 28 height 28
click at [80, 365] on button "button" at bounding box center [80, 365] width 28 height 28
click at [115, 362] on button "button" at bounding box center [112, 365] width 28 height 28
click at [77, 359] on button "button" at bounding box center [80, 365] width 28 height 28
click at [112, 363] on button "button" at bounding box center [112, 365] width 28 height 28
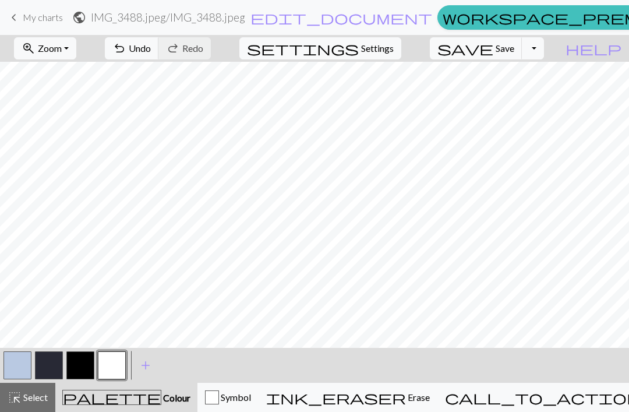
click at [77, 356] on button "button" at bounding box center [80, 365] width 28 height 28
click at [115, 365] on button "button" at bounding box center [112, 365] width 28 height 28
click at [86, 369] on button "button" at bounding box center [80, 365] width 28 height 28
click at [111, 363] on button "button" at bounding box center [112, 365] width 28 height 28
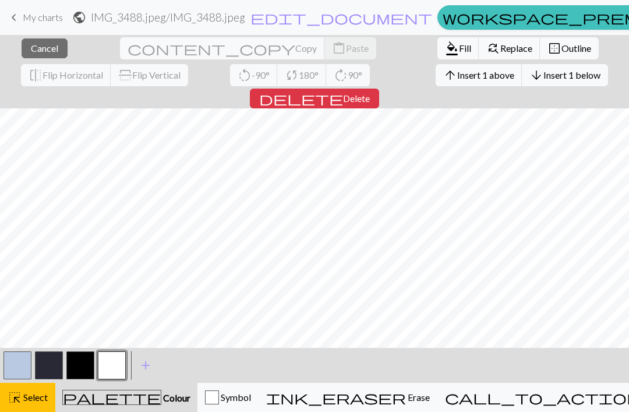
click at [30, 394] on span "Select" at bounding box center [35, 396] width 26 height 11
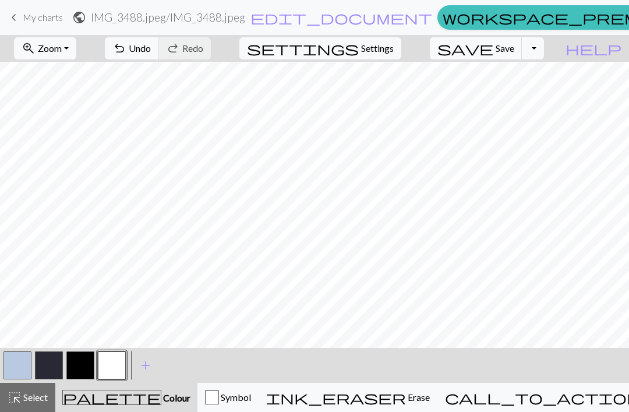
click at [93, 362] on button "button" at bounding box center [80, 365] width 28 height 28
click at [94, 363] on div at bounding box center [80, 364] width 31 height 31
click at [125, 356] on button "button" at bounding box center [112, 365] width 28 height 28
click at [83, 372] on button "button" at bounding box center [80, 365] width 28 height 28
click at [83, 371] on button "button" at bounding box center [80, 365] width 28 height 28
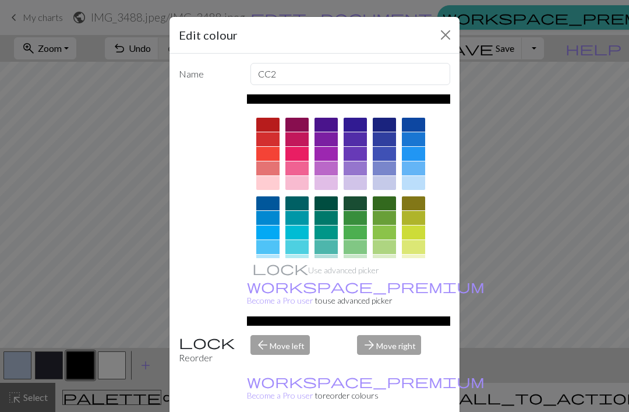
click at [444, 34] on button "Close" at bounding box center [445, 35] width 19 height 19
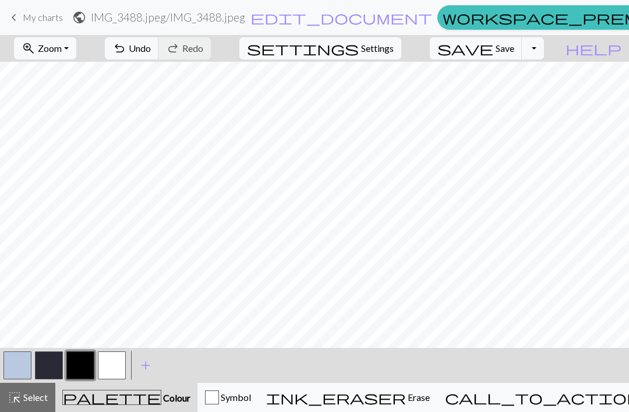
click at [101, 375] on button "button" at bounding box center [112, 365] width 28 height 28
click at [514, 52] on span "Save" at bounding box center [505, 48] width 19 height 11
click at [512, 49] on button "save Save Save" at bounding box center [476, 48] width 93 height 22
click at [520, 58] on button "save Save Save" at bounding box center [476, 48] width 93 height 22
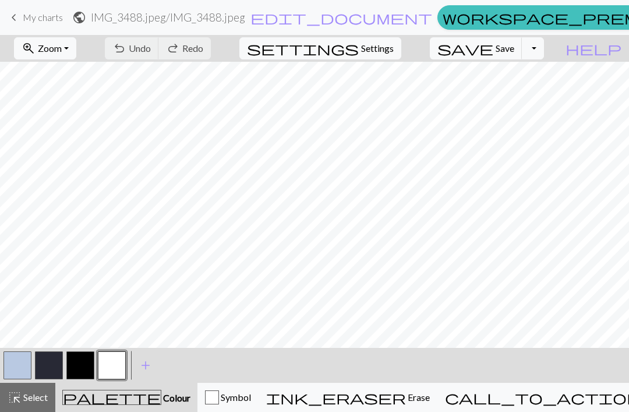
click at [511, 46] on div "Chart saved" at bounding box center [314, 23] width 629 height 46
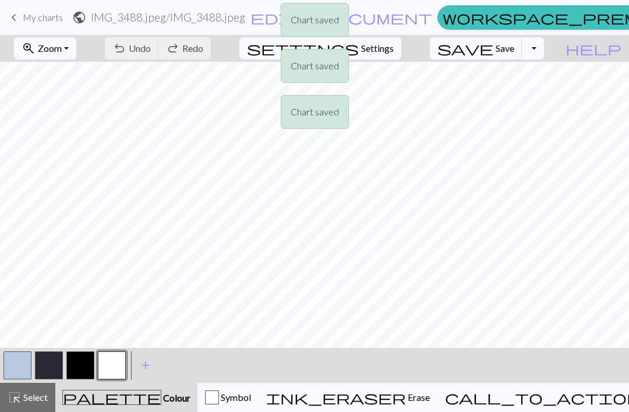
click at [563, 87] on div "Chart saved Chart saved Chart saved Chart saved" at bounding box center [314, 92] width 629 height 184
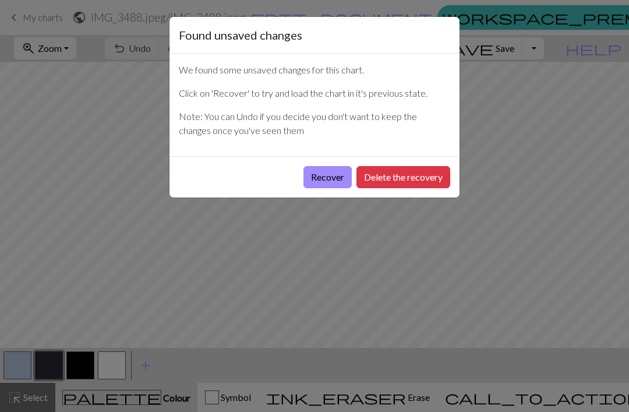
click at [331, 177] on button "Recover" at bounding box center [327, 177] width 48 height 22
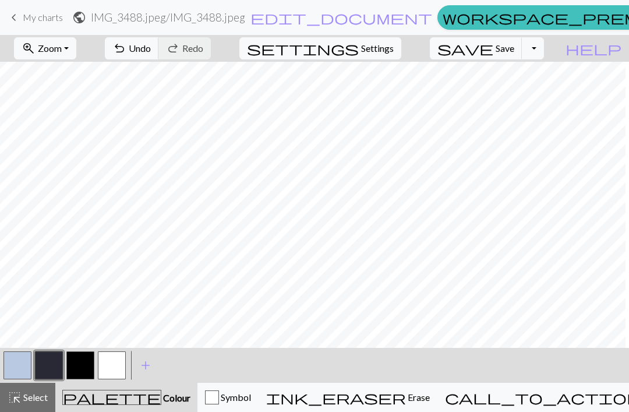
scroll to position [418, 549]
click at [116, 365] on button "button" at bounding box center [112, 365] width 28 height 28
click at [85, 367] on button "button" at bounding box center [80, 365] width 28 height 28
click at [104, 362] on button "button" at bounding box center [112, 365] width 28 height 28
click at [80, 366] on button "button" at bounding box center [80, 365] width 28 height 28
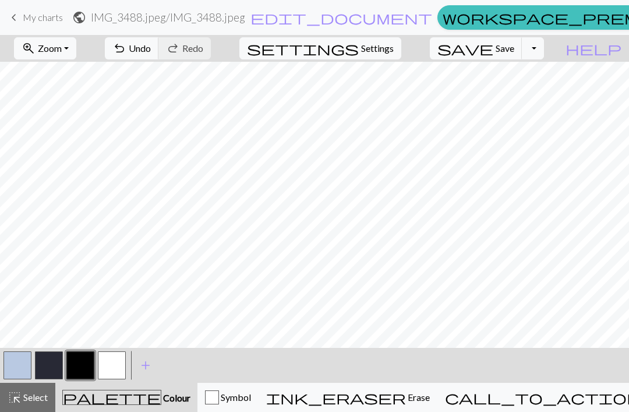
click at [116, 366] on button "button" at bounding box center [112, 365] width 28 height 28
click at [81, 372] on button "button" at bounding box center [80, 365] width 28 height 28
click at [115, 368] on button "button" at bounding box center [112, 365] width 28 height 28
click at [106, 365] on button "button" at bounding box center [112, 365] width 28 height 28
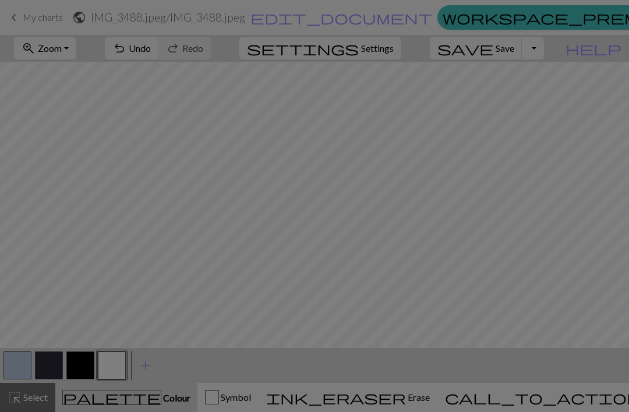
click at [106, 364] on div "Edit colour Name CC3 Use advanced picker workspace_premium Become a Pro user to…" at bounding box center [314, 206] width 629 height 412
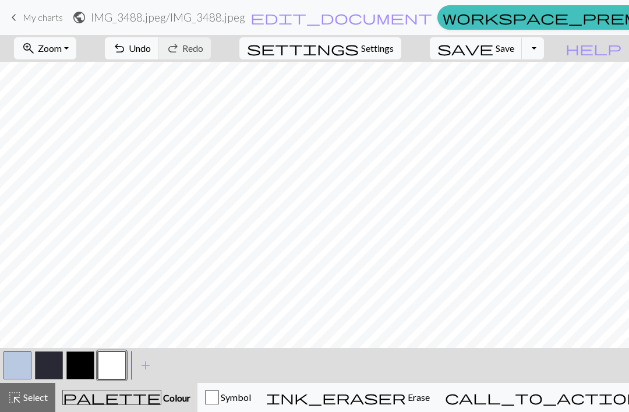
click at [83, 359] on button "button" at bounding box center [80, 365] width 28 height 28
click at [112, 366] on button "button" at bounding box center [112, 365] width 28 height 28
click at [81, 370] on button "button" at bounding box center [80, 365] width 28 height 28
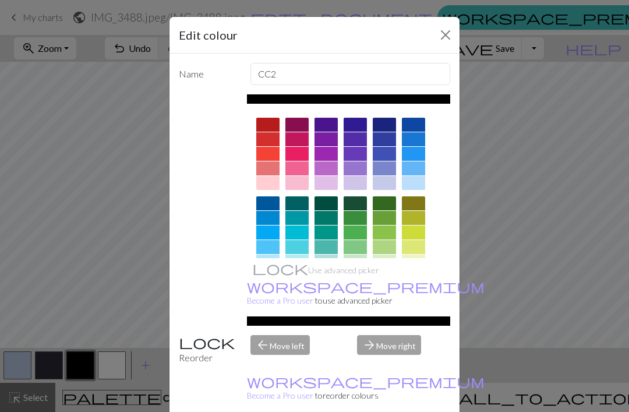
click at [108, 264] on div "Edit colour Name CC2 Use advanced picker workspace_premium Become a Pro user to…" at bounding box center [314, 206] width 629 height 412
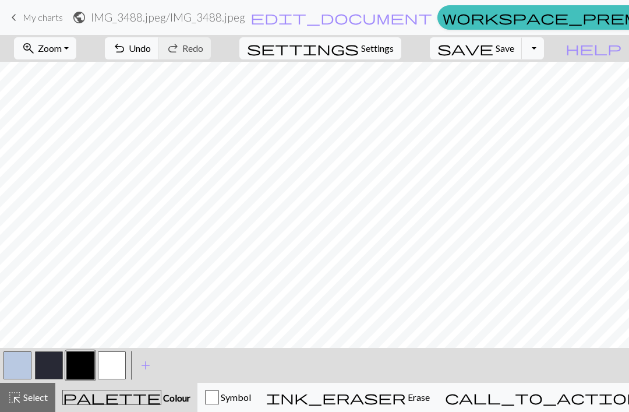
scroll to position [331, 553]
click at [109, 363] on button "button" at bounding box center [112, 365] width 28 height 28
click at [80, 366] on button "button" at bounding box center [80, 365] width 28 height 28
click at [119, 349] on div "< >" at bounding box center [65, 365] width 126 height 35
click at [112, 371] on button "button" at bounding box center [112, 365] width 28 height 28
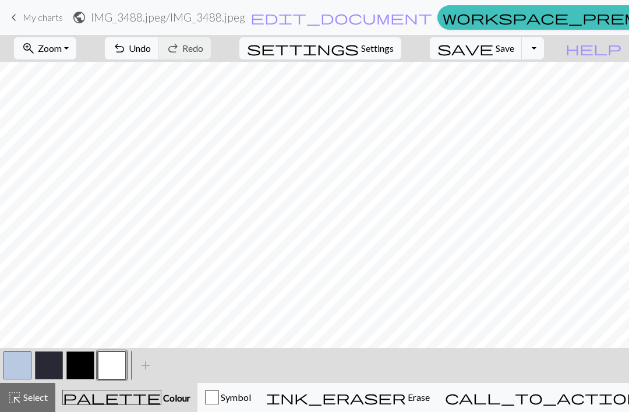
click at [78, 371] on button "button" at bounding box center [80, 365] width 28 height 28
click at [112, 362] on button "button" at bounding box center [112, 365] width 28 height 28
click at [90, 366] on button "button" at bounding box center [80, 365] width 28 height 28
click at [41, 369] on button "button" at bounding box center [49, 365] width 28 height 28
click at [40, 368] on button "button" at bounding box center [49, 365] width 28 height 28
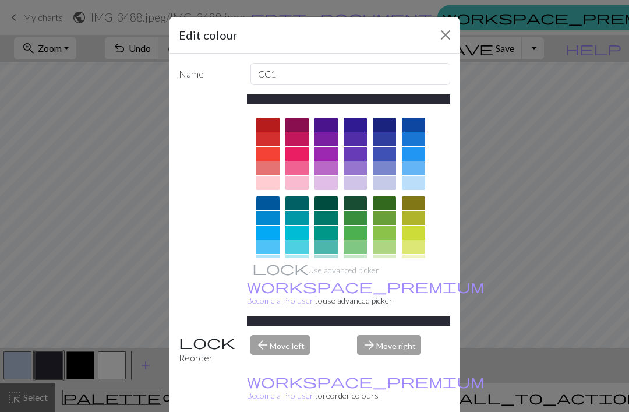
click at [114, 249] on div "Edit colour Name CC1 Use advanced picker workspace_premium Become a Pro user to…" at bounding box center [314, 206] width 629 height 412
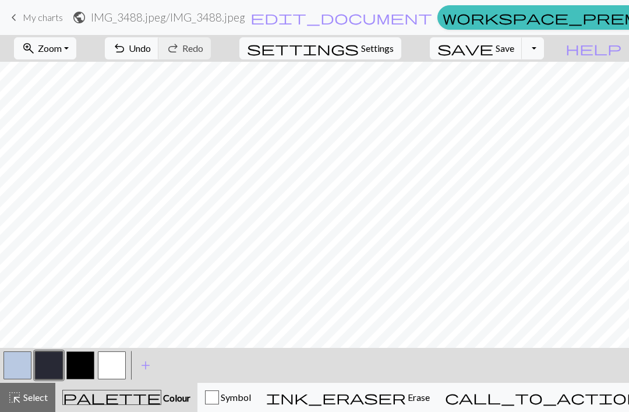
click at [27, 369] on button "button" at bounding box center [17, 365] width 28 height 28
click at [115, 366] on button "button" at bounding box center [112, 365] width 28 height 28
click at [115, 365] on button "button" at bounding box center [112, 365] width 28 height 28
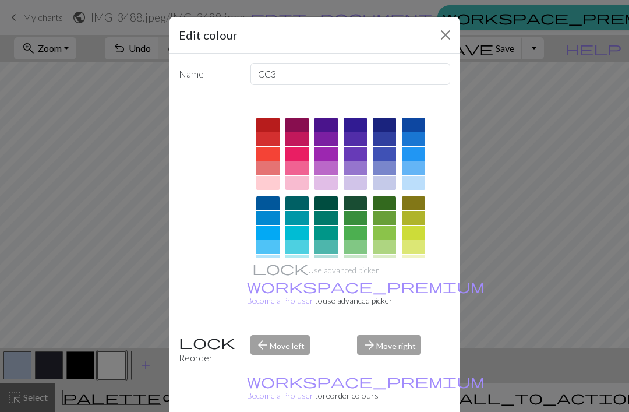
click at [107, 202] on div "Edit colour Name CC3 Use advanced picker workspace_premium Become a Pro user to…" at bounding box center [314, 206] width 629 height 412
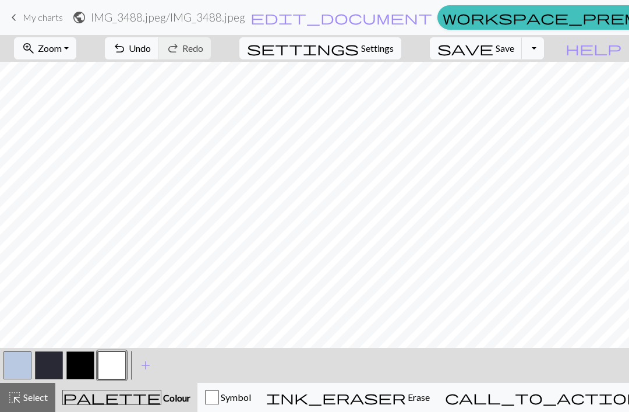
click at [85, 365] on button "button" at bounding box center [80, 365] width 28 height 28
click at [112, 364] on button "button" at bounding box center [112, 365] width 28 height 28
click at [68, 369] on button "button" at bounding box center [80, 365] width 28 height 28
click at [114, 367] on button "button" at bounding box center [112, 365] width 28 height 28
click at [159, 57] on button "undo Undo Undo" at bounding box center [132, 48] width 54 height 22
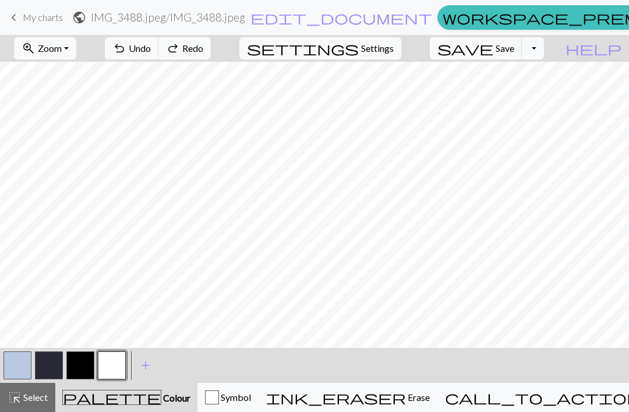
click at [151, 52] on span "Undo" at bounding box center [140, 48] width 22 height 11
click at [151, 51] on span "Undo" at bounding box center [140, 48] width 22 height 11
click at [211, 57] on button "redo Redo Redo" at bounding box center [184, 48] width 52 height 22
click at [75, 361] on button "button" at bounding box center [80, 365] width 28 height 28
click at [151, 51] on span "Undo" at bounding box center [140, 48] width 22 height 11
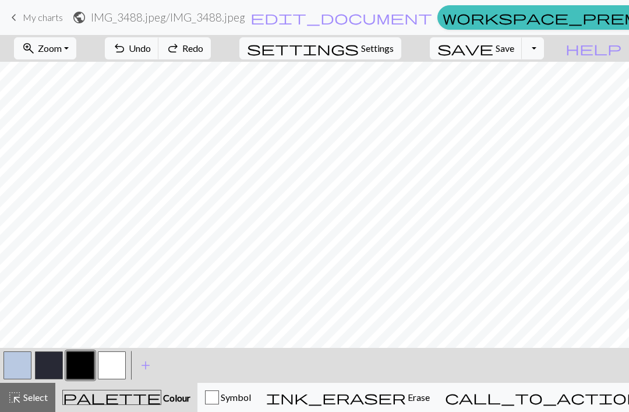
click at [151, 51] on span "Undo" at bounding box center [140, 48] width 22 height 11
click at [115, 366] on button "button" at bounding box center [112, 365] width 28 height 28
click at [83, 360] on button "button" at bounding box center [80, 365] width 28 height 28
click at [111, 365] on button "button" at bounding box center [112, 365] width 28 height 28
click at [77, 359] on button "button" at bounding box center [80, 365] width 28 height 28
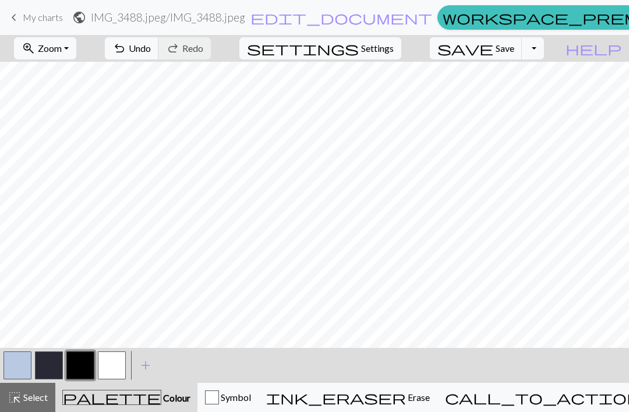
click at [118, 366] on button "button" at bounding box center [112, 365] width 28 height 28
click at [82, 364] on button "button" at bounding box center [80, 365] width 28 height 28
click at [123, 363] on button "button" at bounding box center [112, 365] width 28 height 28
click at [80, 366] on button "button" at bounding box center [80, 365] width 28 height 28
click at [118, 370] on button "button" at bounding box center [112, 365] width 28 height 28
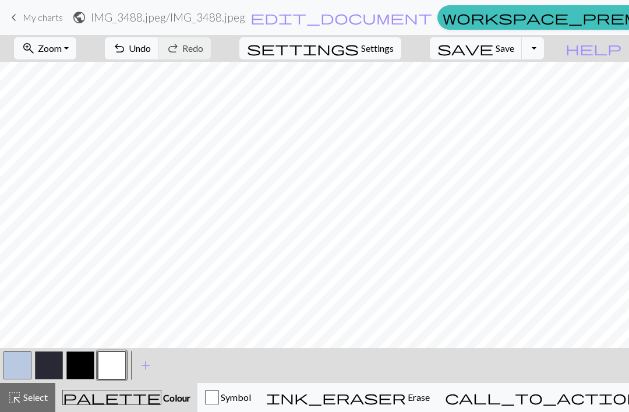
click at [82, 364] on button "button" at bounding box center [80, 365] width 28 height 28
click at [111, 370] on button "button" at bounding box center [112, 365] width 28 height 28
click at [119, 361] on button "button" at bounding box center [112, 365] width 28 height 28
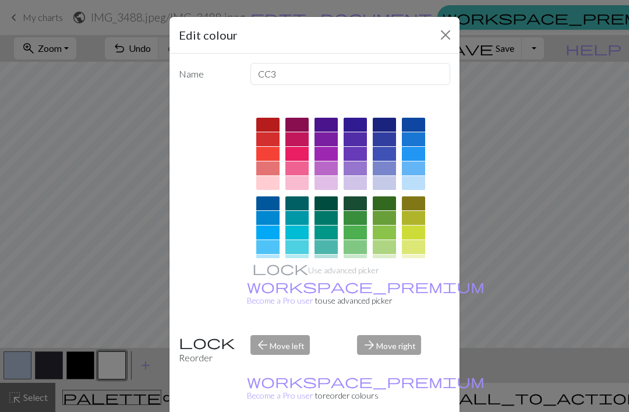
click at [84, 363] on div "Edit colour Name CC3 Use advanced picker workspace_premium Become a Pro user to…" at bounding box center [314, 206] width 629 height 412
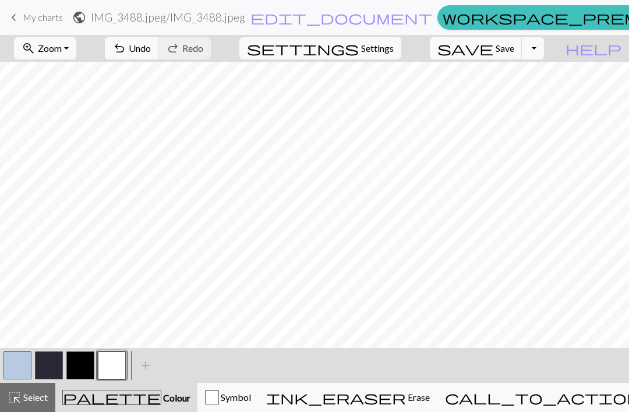
click at [84, 363] on button "button" at bounding box center [80, 365] width 28 height 28
click at [112, 366] on button "button" at bounding box center [112, 365] width 28 height 28
click at [90, 364] on button "button" at bounding box center [80, 365] width 28 height 28
click at [114, 367] on button "button" at bounding box center [112, 365] width 28 height 28
click at [74, 369] on button "button" at bounding box center [80, 365] width 28 height 28
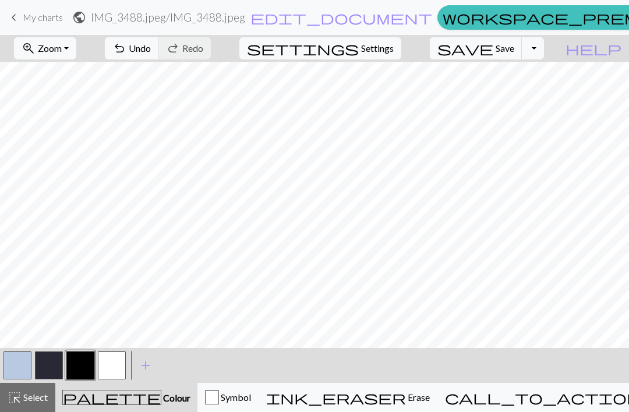
click at [116, 372] on button "button" at bounding box center [112, 365] width 28 height 28
click at [82, 360] on button "button" at bounding box center [80, 365] width 28 height 28
click at [105, 365] on button "button" at bounding box center [112, 365] width 28 height 28
click at [82, 360] on button "button" at bounding box center [80, 365] width 28 height 28
click at [91, 366] on button "button" at bounding box center [80, 365] width 28 height 28
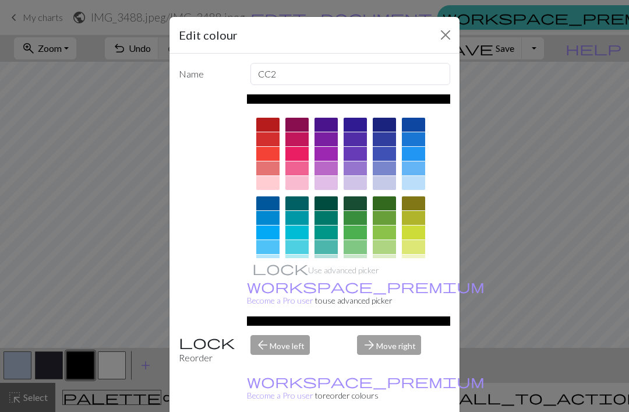
click at [87, 360] on div "Edit colour Name CC2 Use advanced picker workspace_premium Become a Pro user to…" at bounding box center [314, 206] width 629 height 412
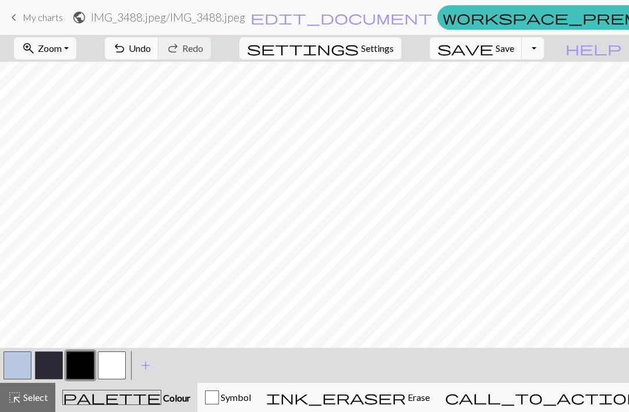
click at [109, 362] on button "button" at bounding box center [112, 365] width 28 height 28
click at [83, 367] on button "button" at bounding box center [80, 365] width 28 height 28
click at [118, 363] on button "button" at bounding box center [112, 365] width 28 height 28
click at [76, 363] on button "button" at bounding box center [80, 365] width 28 height 28
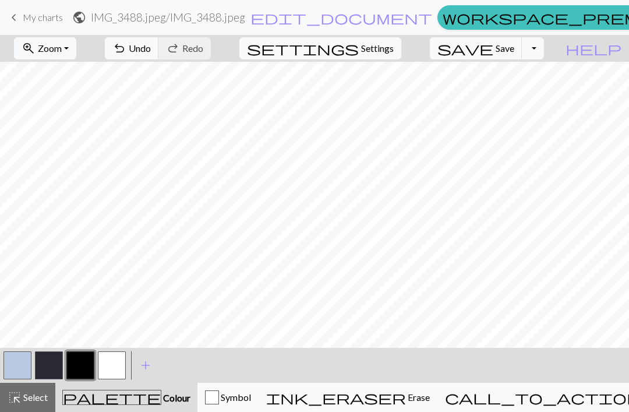
click at [19, 363] on button "button" at bounding box center [17, 365] width 28 height 28
click at [82, 366] on button "button" at bounding box center [80, 365] width 28 height 28
click at [118, 367] on button "button" at bounding box center [112, 365] width 28 height 28
click at [31, 361] on button "button" at bounding box center [17, 365] width 28 height 28
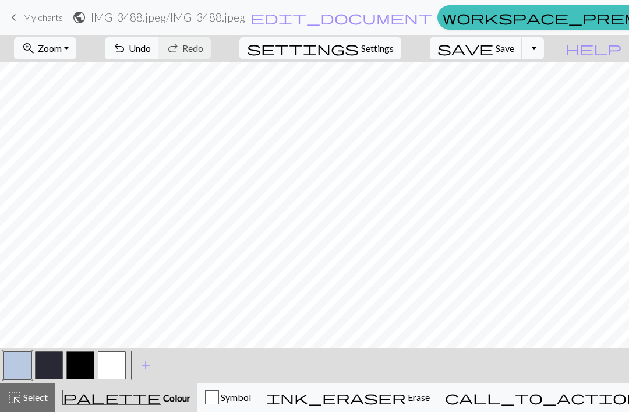
click at [83, 366] on button "button" at bounding box center [80, 365] width 28 height 28
click at [27, 370] on button "button" at bounding box center [17, 365] width 28 height 28
click at [82, 365] on button "button" at bounding box center [80, 365] width 28 height 28
click at [24, 374] on button "button" at bounding box center [17, 365] width 28 height 28
click at [80, 363] on button "button" at bounding box center [80, 365] width 28 height 28
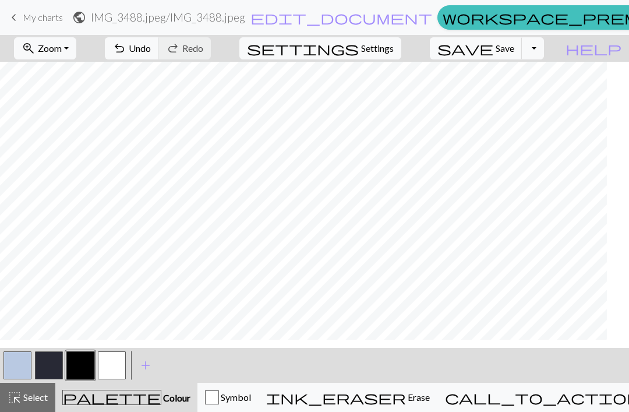
scroll to position [263, 284]
click at [14, 369] on button "button" at bounding box center [17, 365] width 28 height 28
click at [81, 369] on button "button" at bounding box center [80, 365] width 28 height 28
click at [23, 366] on button "button" at bounding box center [17, 365] width 28 height 28
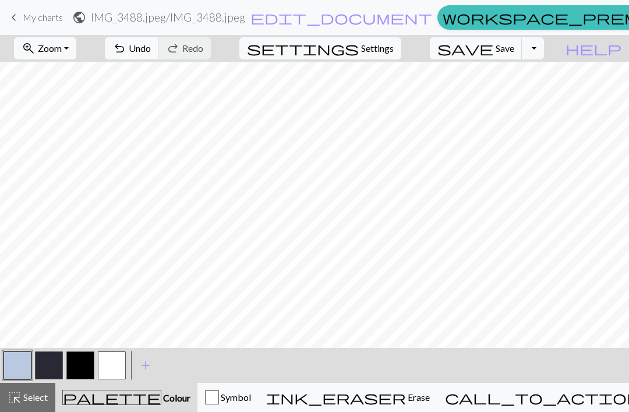
click at [113, 360] on button "button" at bounding box center [112, 365] width 28 height 28
click at [81, 365] on button "button" at bounding box center [80, 365] width 28 height 28
click at [116, 364] on button "button" at bounding box center [112, 365] width 28 height 28
click at [78, 369] on button "button" at bounding box center [80, 365] width 28 height 28
click at [111, 368] on button "button" at bounding box center [112, 365] width 28 height 28
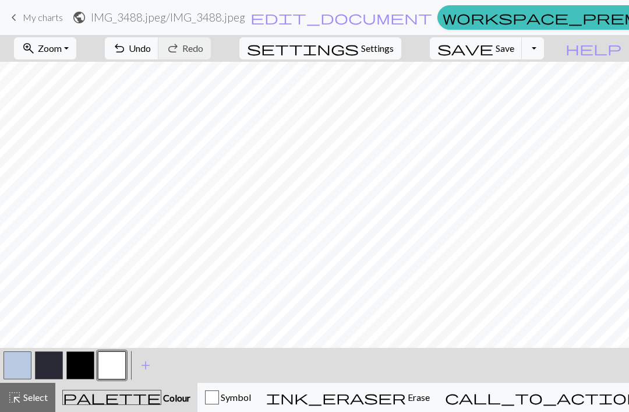
click at [81, 366] on button "button" at bounding box center [80, 365] width 28 height 28
click at [115, 362] on button "button" at bounding box center [112, 365] width 28 height 28
click at [86, 368] on button "button" at bounding box center [80, 365] width 28 height 28
click at [121, 370] on button "button" at bounding box center [112, 365] width 28 height 28
click at [80, 366] on button "button" at bounding box center [80, 365] width 28 height 28
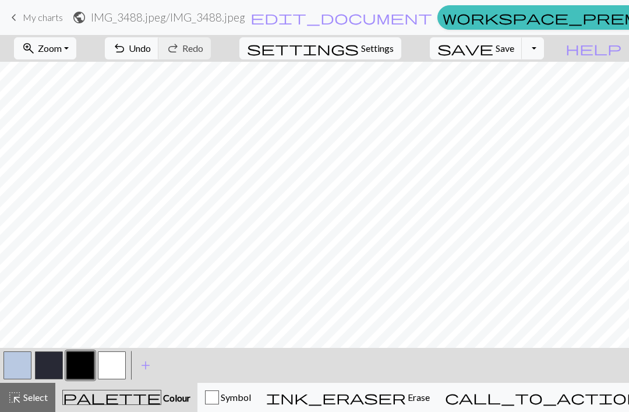
click at [117, 367] on button "button" at bounding box center [112, 365] width 28 height 28
click at [80, 366] on button "button" at bounding box center [80, 365] width 28 height 28
click at [122, 363] on button "button" at bounding box center [112, 365] width 28 height 28
click at [159, 39] on button "undo Undo Undo" at bounding box center [132, 48] width 54 height 22
click at [151, 49] on span "Undo" at bounding box center [140, 48] width 22 height 11
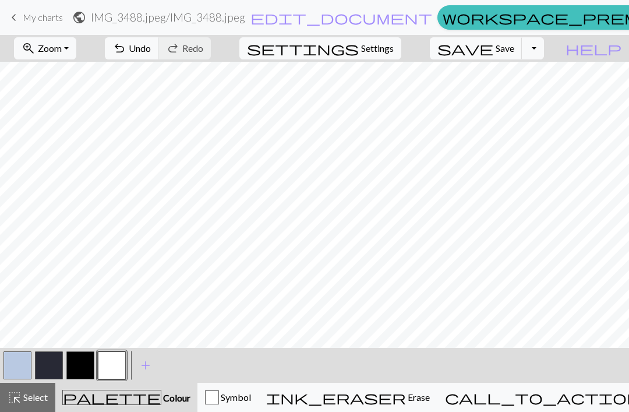
click at [151, 51] on span "Undo" at bounding box center [140, 48] width 22 height 11
click at [87, 366] on button "button" at bounding box center [80, 365] width 28 height 28
click at [110, 365] on button "button" at bounding box center [112, 365] width 28 height 28
click at [85, 363] on button "button" at bounding box center [80, 365] width 28 height 28
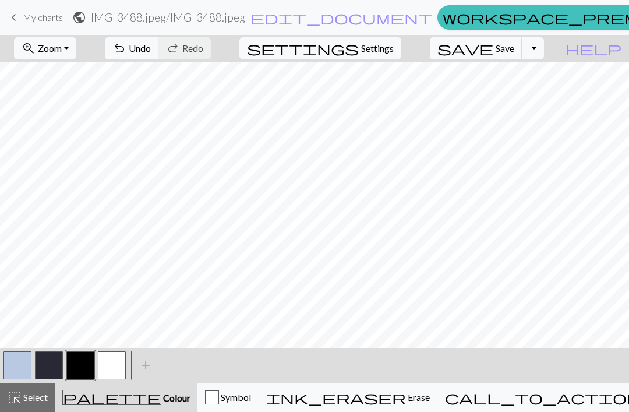
click at [115, 369] on button "button" at bounding box center [112, 365] width 28 height 28
click at [91, 367] on button "button" at bounding box center [80, 365] width 28 height 28
click at [111, 368] on button "button" at bounding box center [112, 365] width 28 height 28
click at [85, 366] on button "button" at bounding box center [80, 365] width 28 height 28
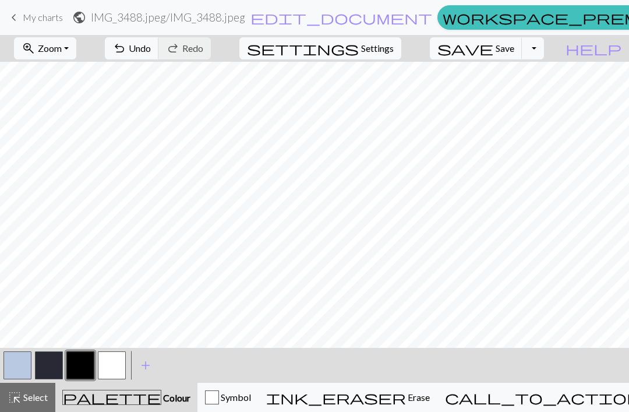
click at [120, 361] on button "button" at bounding box center [112, 365] width 28 height 28
click at [84, 364] on button "button" at bounding box center [80, 365] width 28 height 28
click at [113, 366] on button "button" at bounding box center [112, 365] width 28 height 28
click at [93, 360] on button "button" at bounding box center [80, 365] width 28 height 28
click at [151, 48] on span "Undo" at bounding box center [140, 48] width 22 height 11
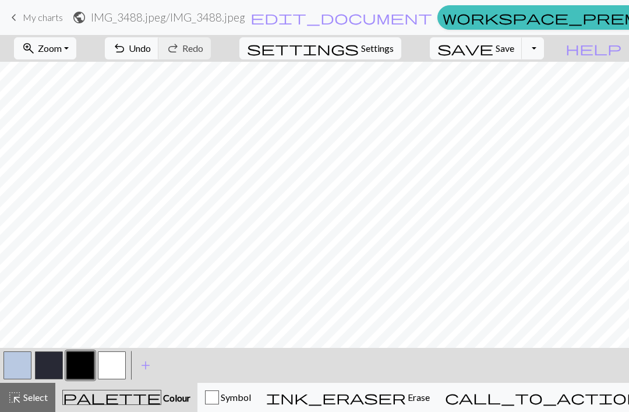
click at [110, 368] on button "button" at bounding box center [112, 365] width 28 height 28
click at [82, 365] on button "button" at bounding box center [80, 365] width 28 height 28
click at [119, 373] on button "button" at bounding box center [112, 365] width 28 height 28
click at [87, 363] on button "button" at bounding box center [80, 365] width 28 height 28
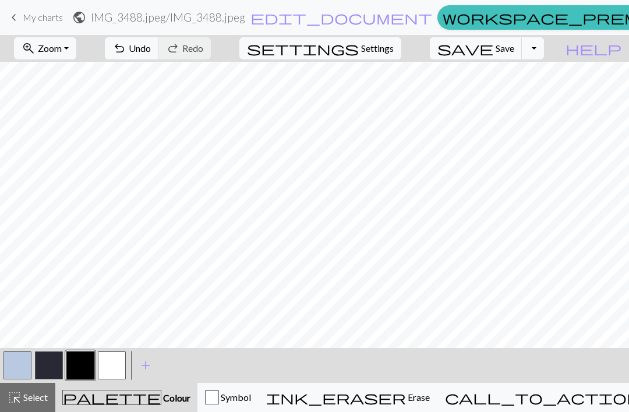
click at [108, 365] on button "button" at bounding box center [112, 365] width 28 height 28
click at [79, 367] on button "button" at bounding box center [80, 365] width 28 height 28
click at [111, 367] on button "button" at bounding box center [112, 365] width 28 height 28
click at [151, 51] on span "Undo" at bounding box center [140, 48] width 22 height 11
click at [151, 48] on span "Undo" at bounding box center [140, 48] width 22 height 11
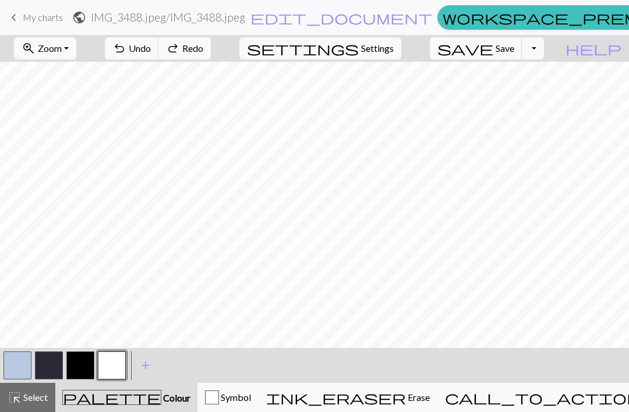
click at [82, 363] on button "button" at bounding box center [80, 365] width 28 height 28
click at [113, 364] on button "button" at bounding box center [112, 365] width 28 height 28
click at [83, 370] on button "button" at bounding box center [80, 365] width 28 height 28
click at [117, 365] on button "button" at bounding box center [112, 365] width 28 height 28
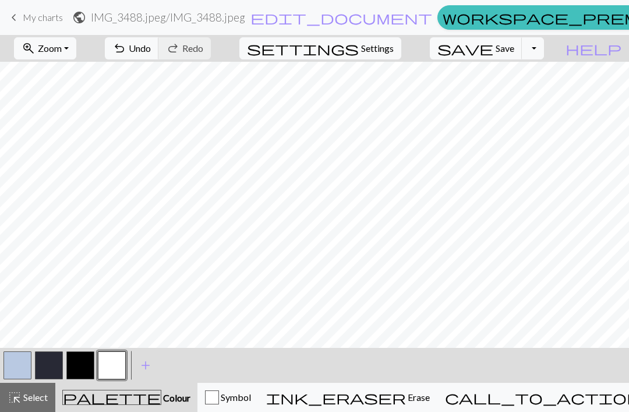
click at [85, 363] on button "button" at bounding box center [80, 365] width 28 height 28
click at [120, 368] on button "button" at bounding box center [112, 365] width 28 height 28
click at [88, 365] on button "button" at bounding box center [80, 365] width 28 height 28
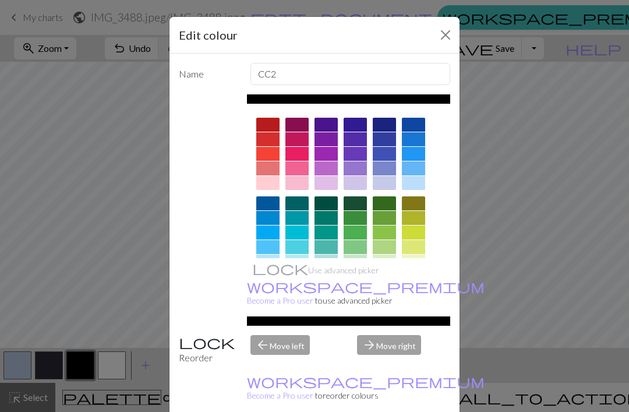
click at [531, 201] on div "Edit colour Name CC2 Use advanced picker workspace_premium Become a Pro user to…" at bounding box center [314, 206] width 629 height 412
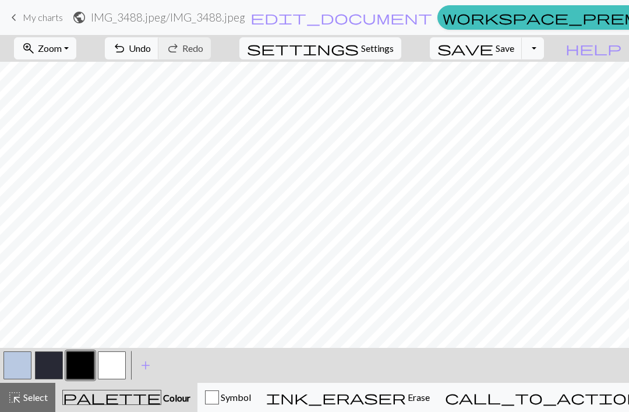
click at [106, 366] on button "button" at bounding box center [112, 365] width 28 height 28
click at [87, 360] on button "button" at bounding box center [80, 365] width 28 height 28
click at [114, 363] on button "button" at bounding box center [112, 365] width 28 height 28
click at [27, 363] on button "button" at bounding box center [17, 365] width 28 height 28
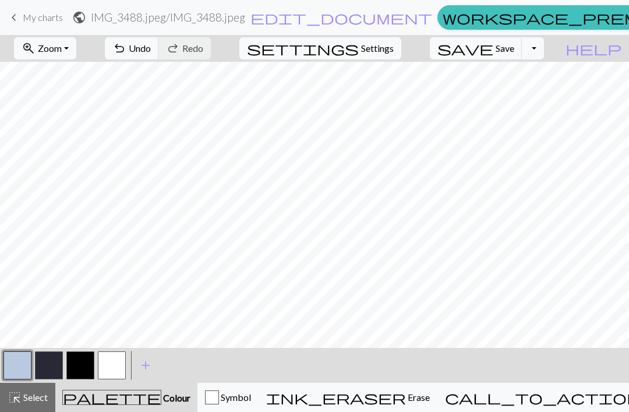
click at [126, 49] on span "undo" at bounding box center [119, 48] width 14 height 16
click at [159, 58] on button "undo Undo Undo" at bounding box center [132, 48] width 54 height 22
click at [151, 45] on span "Undo" at bounding box center [140, 48] width 22 height 11
click at [159, 55] on button "undo Undo Undo" at bounding box center [132, 48] width 54 height 22
click at [151, 46] on span "Undo" at bounding box center [140, 48] width 22 height 11
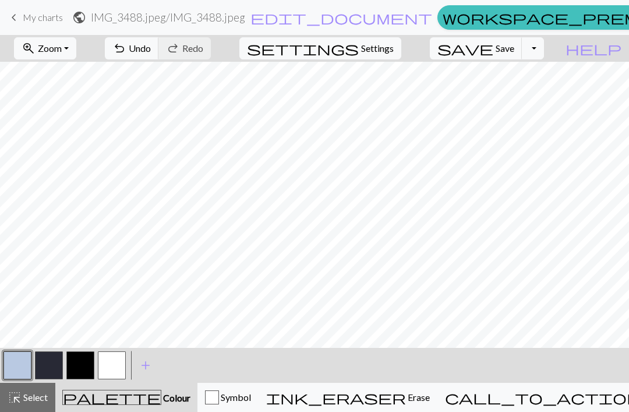
click at [151, 51] on span "Undo" at bounding box center [140, 48] width 22 height 11
click at [151, 47] on span "Undo" at bounding box center [140, 48] width 22 height 11
click at [126, 49] on span "undo" at bounding box center [119, 48] width 14 height 16
click at [120, 363] on button "button" at bounding box center [112, 365] width 28 height 28
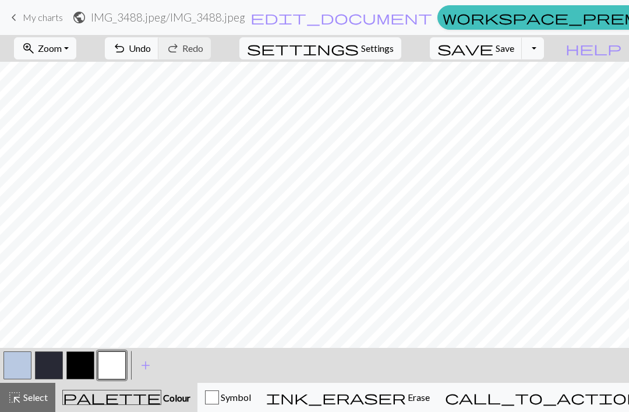
click at [18, 359] on button "button" at bounding box center [17, 365] width 28 height 28
click at [117, 366] on button "button" at bounding box center [112, 365] width 28 height 28
click at [79, 364] on button "button" at bounding box center [80, 365] width 28 height 28
click at [111, 372] on button "button" at bounding box center [112, 365] width 28 height 28
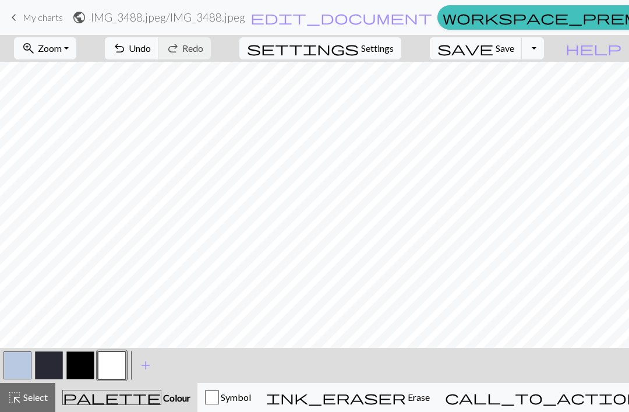
click at [82, 365] on button "button" at bounding box center [80, 365] width 28 height 28
click at [112, 365] on button "button" at bounding box center [112, 365] width 28 height 28
click at [83, 367] on button "button" at bounding box center [80, 365] width 28 height 28
click at [24, 362] on button "button" at bounding box center [17, 365] width 28 height 28
click at [80, 367] on button "button" at bounding box center [80, 365] width 28 height 28
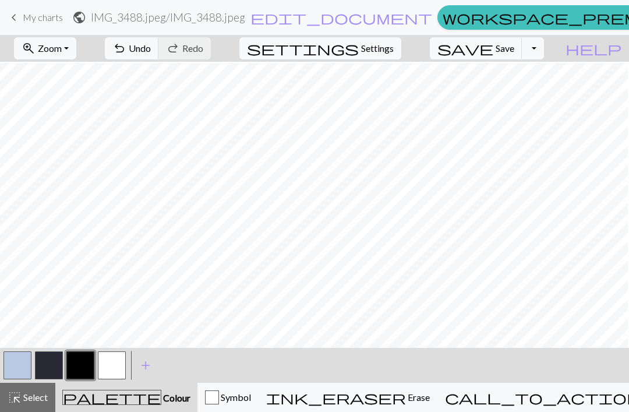
scroll to position [172, 801]
click at [124, 362] on button "button" at bounding box center [112, 365] width 28 height 28
click at [89, 361] on button "button" at bounding box center [80, 365] width 28 height 28
click at [116, 363] on button "button" at bounding box center [112, 365] width 28 height 28
click at [91, 365] on button "button" at bounding box center [80, 365] width 28 height 28
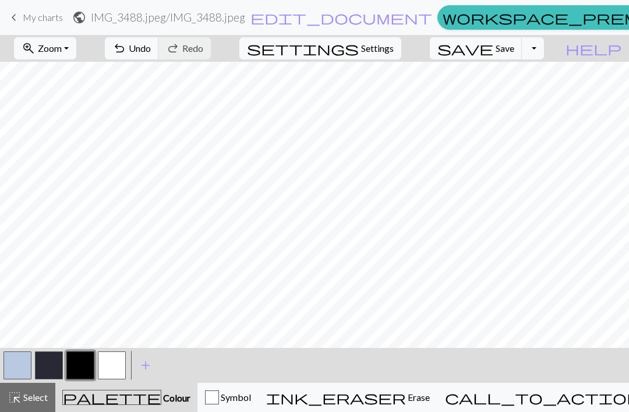
click at [151, 52] on span "Undo" at bounding box center [140, 48] width 22 height 11
click at [22, 360] on button "button" at bounding box center [17, 365] width 28 height 28
click at [79, 365] on button "button" at bounding box center [80, 365] width 28 height 28
click at [111, 363] on button "button" at bounding box center [112, 365] width 28 height 28
click at [118, 360] on button "button" at bounding box center [112, 365] width 28 height 28
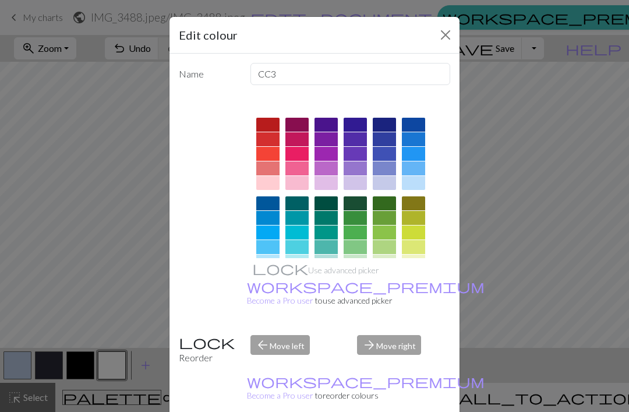
click at [119, 312] on div "Edit colour Name CC3 Use advanced picker workspace_premium Become a Pro user to…" at bounding box center [314, 206] width 629 height 412
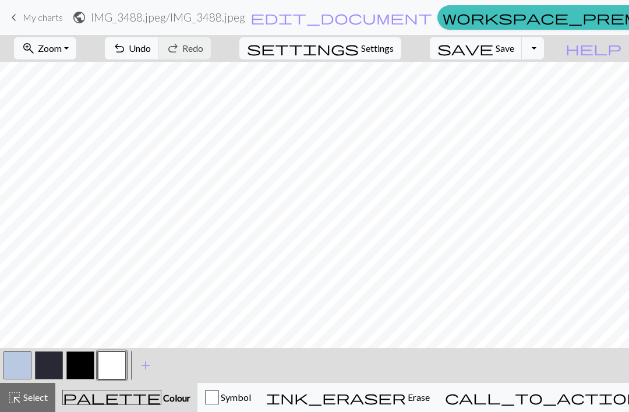
click at [85, 364] on button "button" at bounding box center [80, 365] width 28 height 28
click at [112, 365] on button "button" at bounding box center [112, 365] width 28 height 28
click at [84, 363] on button "button" at bounding box center [80, 365] width 28 height 28
click at [104, 369] on button "button" at bounding box center [112, 365] width 28 height 28
click at [83, 365] on button "button" at bounding box center [80, 365] width 28 height 28
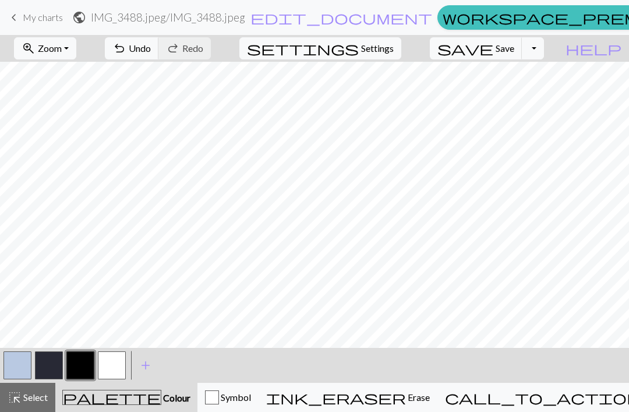
click at [115, 367] on button "button" at bounding box center [112, 365] width 28 height 28
click at [80, 363] on button "button" at bounding box center [80, 365] width 28 height 28
click at [117, 364] on button "button" at bounding box center [112, 365] width 28 height 28
click at [87, 366] on button "button" at bounding box center [80, 365] width 28 height 28
click at [116, 366] on button "button" at bounding box center [112, 365] width 28 height 28
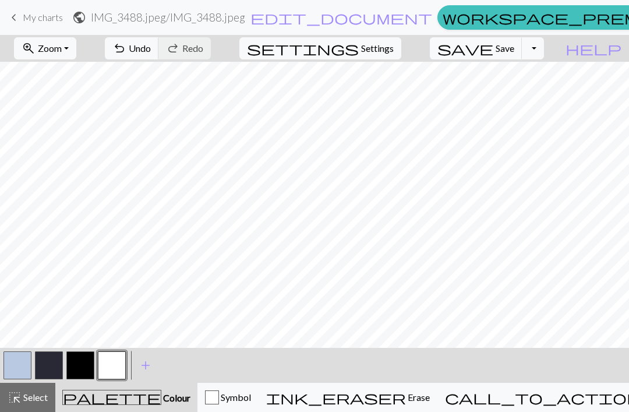
click at [25, 366] on button "button" at bounding box center [17, 365] width 28 height 28
click at [86, 370] on button "button" at bounding box center [80, 365] width 28 height 28
click at [109, 366] on button "button" at bounding box center [112, 365] width 28 height 28
click at [16, 366] on button "button" at bounding box center [17, 365] width 28 height 28
click at [151, 48] on span "Undo" at bounding box center [140, 48] width 22 height 11
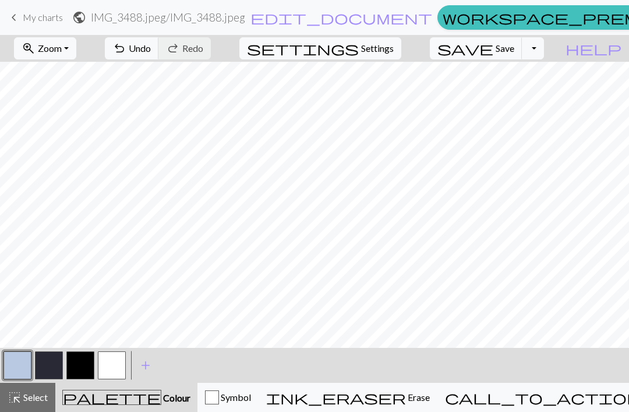
click at [87, 367] on button "button" at bounding box center [80, 365] width 28 height 28
click at [113, 365] on button "button" at bounding box center [112, 365] width 28 height 28
click at [27, 365] on button "button" at bounding box center [17, 365] width 28 height 28
click at [89, 363] on button "button" at bounding box center [80, 365] width 28 height 28
click at [106, 370] on button "button" at bounding box center [112, 365] width 28 height 28
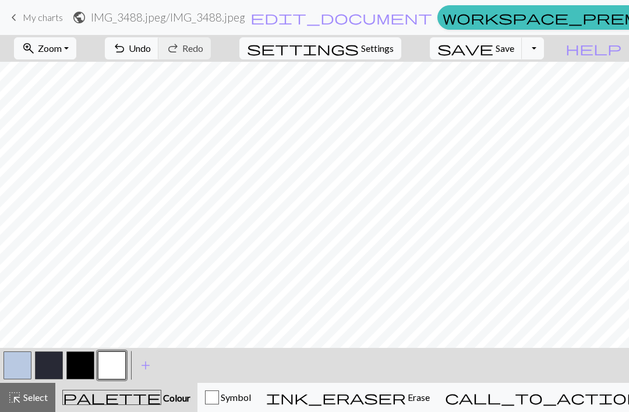
click at [27, 363] on button "button" at bounding box center [17, 365] width 28 height 28
click at [49, 367] on button "button" at bounding box center [49, 365] width 28 height 28
click at [151, 49] on span "Undo" at bounding box center [140, 48] width 22 height 11
click at [81, 356] on button "button" at bounding box center [80, 365] width 28 height 28
click at [110, 363] on button "button" at bounding box center [112, 365] width 28 height 28
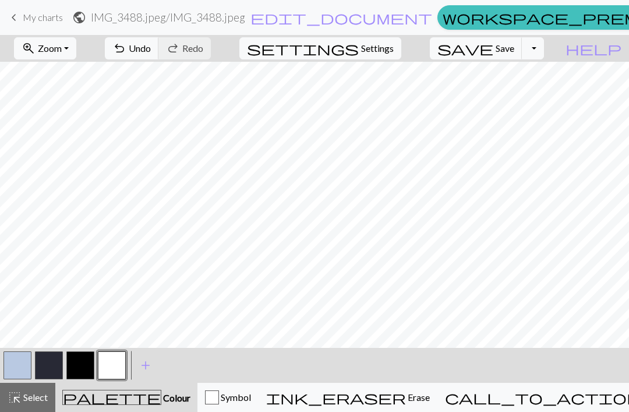
click at [159, 41] on button "undo Undo Undo" at bounding box center [132, 48] width 54 height 22
click at [159, 38] on button "undo Undo Undo" at bounding box center [132, 48] width 54 height 22
click at [151, 51] on span "Undo" at bounding box center [140, 48] width 22 height 11
click at [151, 49] on span "Undo" at bounding box center [140, 48] width 22 height 11
click at [76, 364] on button "button" at bounding box center [80, 365] width 28 height 28
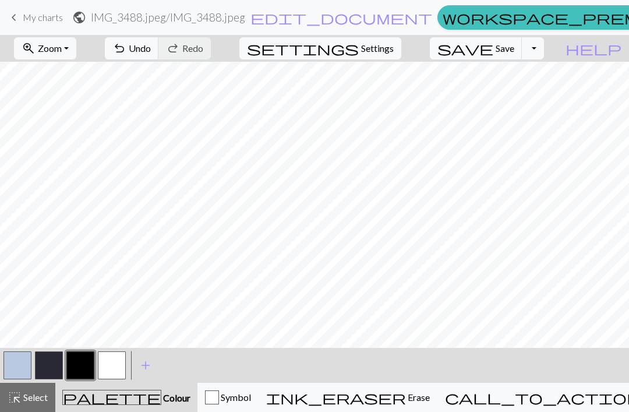
click at [114, 362] on button "button" at bounding box center [112, 365] width 28 height 28
click at [72, 367] on button "button" at bounding box center [80, 365] width 28 height 28
click at [108, 366] on button "button" at bounding box center [112, 365] width 28 height 28
click at [84, 372] on button "button" at bounding box center [80, 365] width 28 height 28
click at [122, 362] on button "button" at bounding box center [112, 365] width 28 height 28
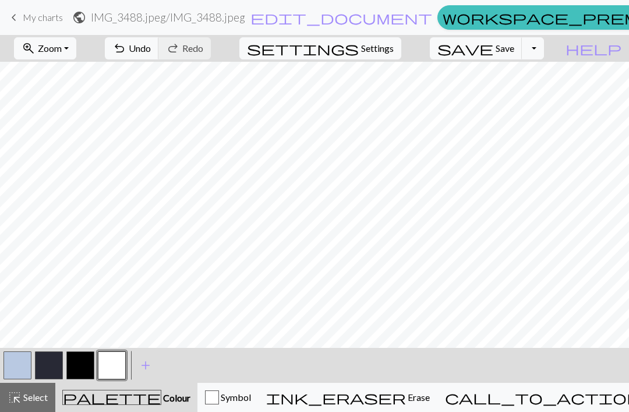
click at [84, 364] on button "button" at bounding box center [80, 365] width 28 height 28
click at [116, 362] on button "button" at bounding box center [112, 365] width 28 height 28
click at [76, 362] on button "button" at bounding box center [80, 365] width 28 height 28
click at [112, 363] on button "button" at bounding box center [112, 365] width 28 height 28
click at [159, 38] on button "undo Undo Undo" at bounding box center [132, 48] width 54 height 22
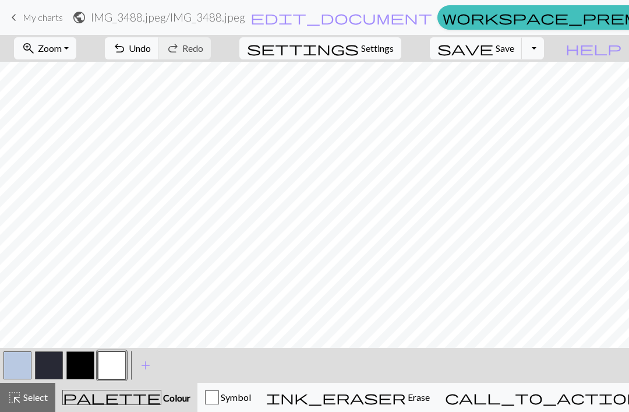
click at [83, 365] on button "button" at bounding box center [80, 365] width 28 height 28
click at [30, 402] on span "Select" at bounding box center [35, 396] width 26 height 11
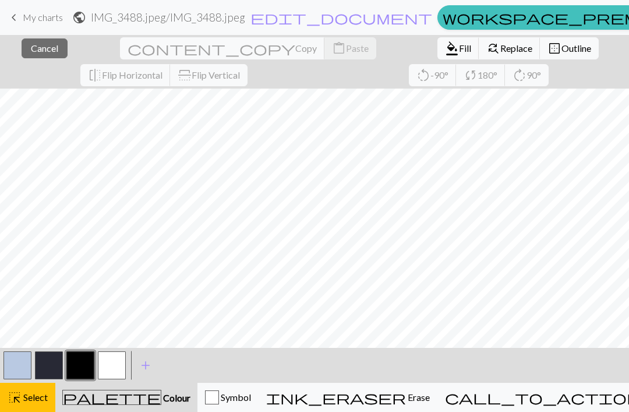
click at [120, 56] on button "content_copy Copy" at bounding box center [222, 48] width 205 height 22
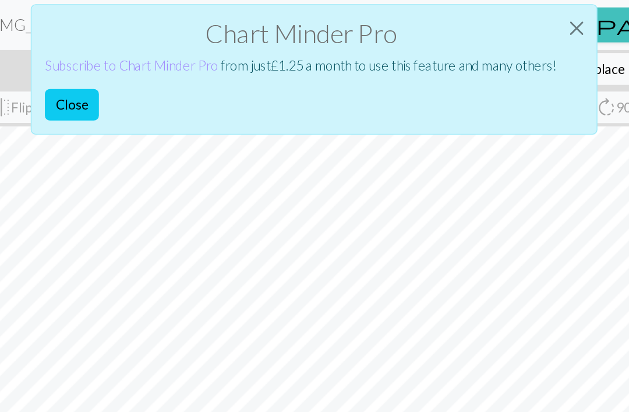
click at [484, 23] on button "Close" at bounding box center [498, 19] width 28 height 33
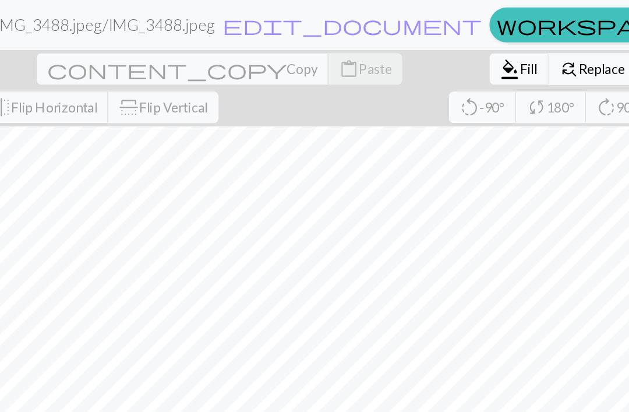
scroll to position [176, 695]
click at [73, 78] on div "close Cancel content_copy Copy content_paste Paste format_color_fill Fill find_…" at bounding box center [314, 62] width 629 height 54
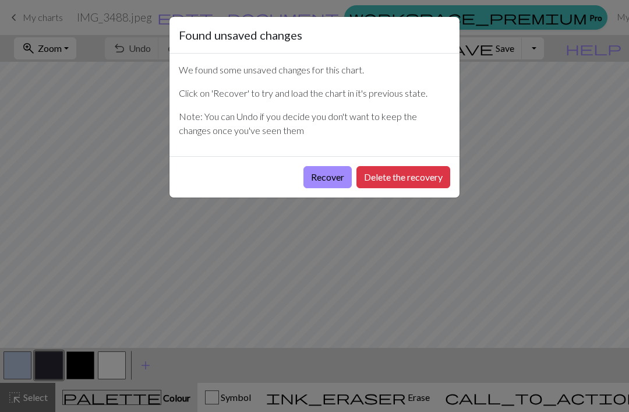
click at [335, 186] on button "Recover" at bounding box center [327, 177] width 48 height 22
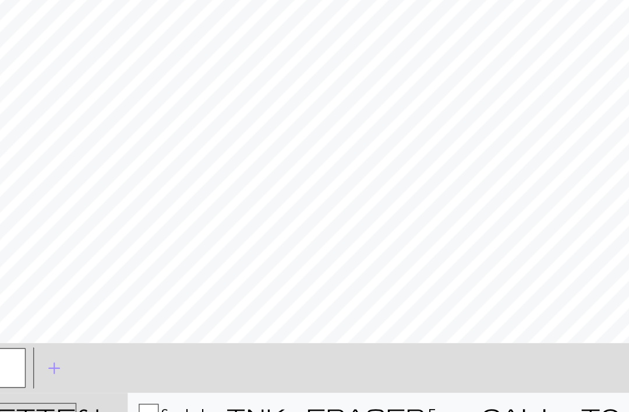
scroll to position [10, 54]
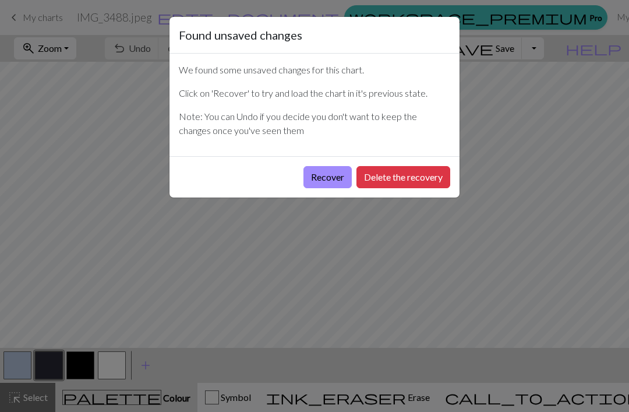
scroll to position [107, 108]
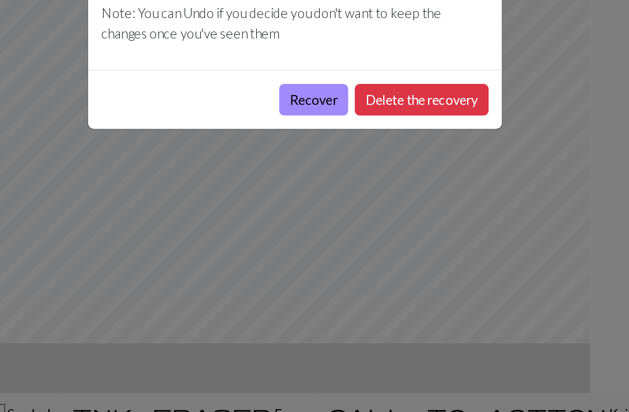
click at [356, 166] on button "Delete the recovery" at bounding box center [403, 177] width 94 height 22
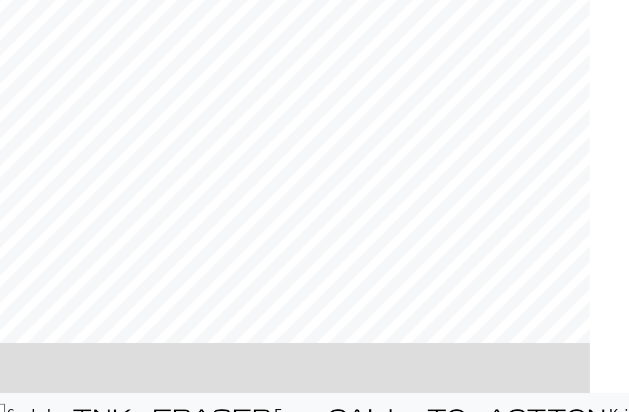
scroll to position [49, 0]
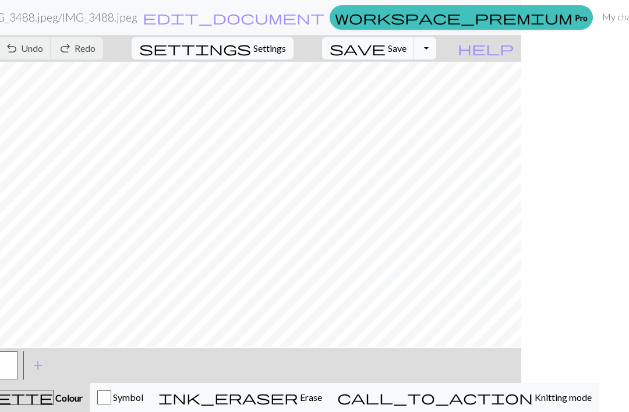
scroll to position [130, 252]
click at [18, 365] on button "button" at bounding box center [4, 365] width 28 height 28
click at [18, 363] on button "button" at bounding box center [4, 365] width 28 height 28
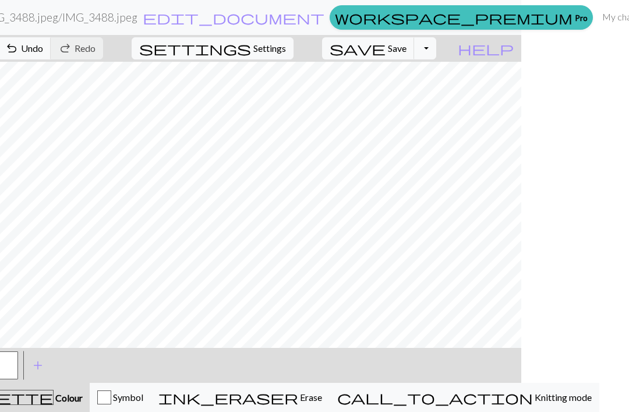
click at [18, 366] on button "button" at bounding box center [4, 365] width 28 height 28
click at [43, 49] on span "Undo" at bounding box center [32, 48] width 22 height 11
click at [43, 48] on span "Undo" at bounding box center [32, 48] width 22 height 11
click at [18, 365] on button "button" at bounding box center [4, 365] width 28 height 28
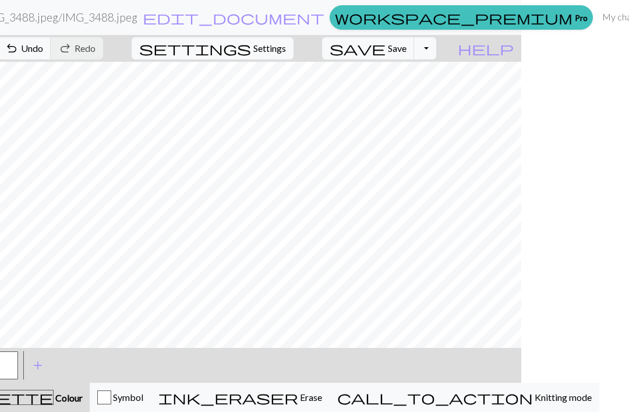
click at [18, 365] on button "button" at bounding box center [4, 365] width 28 height 28
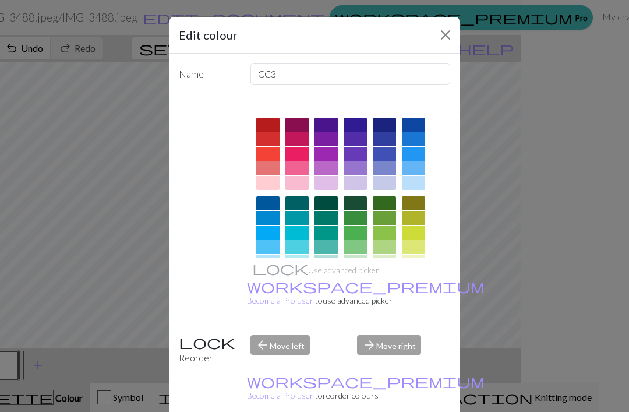
click at [104, 366] on div "Edit colour Name CC3 Use advanced picker workspace_premium Become a Pro user to…" at bounding box center [314, 206] width 629 height 412
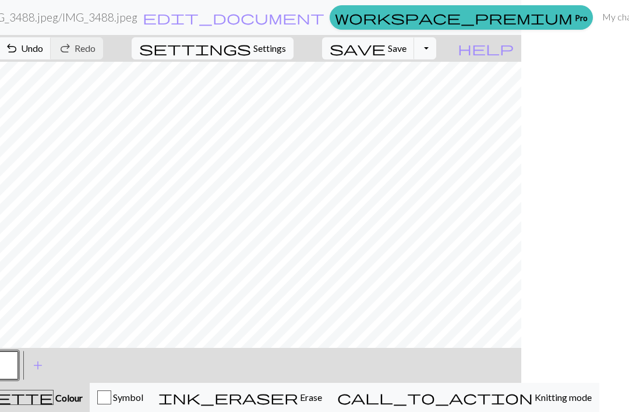
click at [43, 45] on span "Undo" at bounding box center [32, 48] width 22 height 11
click at [18, 361] on button "button" at bounding box center [4, 365] width 28 height 28
click at [18, 358] on button "button" at bounding box center [4, 365] width 28 height 28
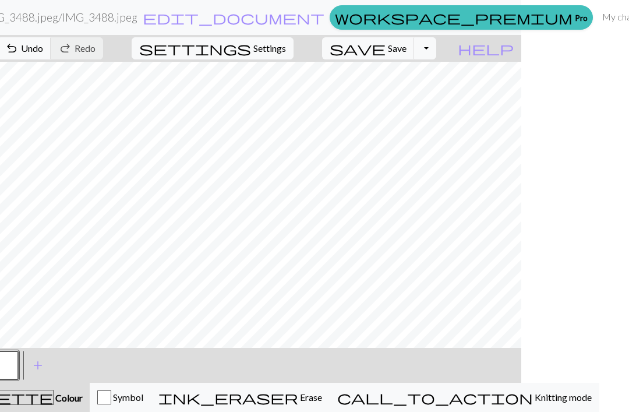
click at [18, 366] on button "button" at bounding box center [4, 365] width 28 height 28
click at [51, 56] on button "undo Undo Undo" at bounding box center [24, 48] width 54 height 22
click at [51, 55] on button "undo Undo Undo" at bounding box center [24, 48] width 54 height 22
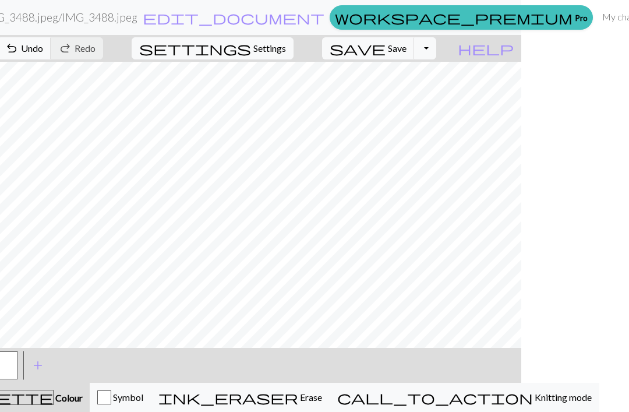
click at [18, 367] on button "button" at bounding box center [4, 365] width 28 height 28
click at [18, 360] on button "button" at bounding box center [4, 365] width 28 height 28
click at [18, 367] on button "button" at bounding box center [4, 365] width 28 height 28
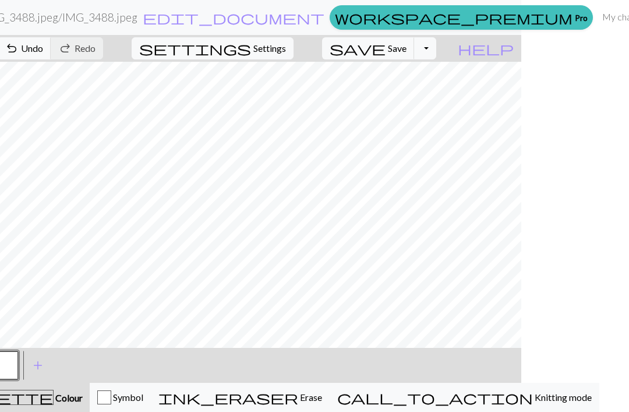
click at [18, 367] on button "button" at bounding box center [4, 365] width 28 height 28
click at [18, 360] on button "button" at bounding box center [4, 365] width 28 height 28
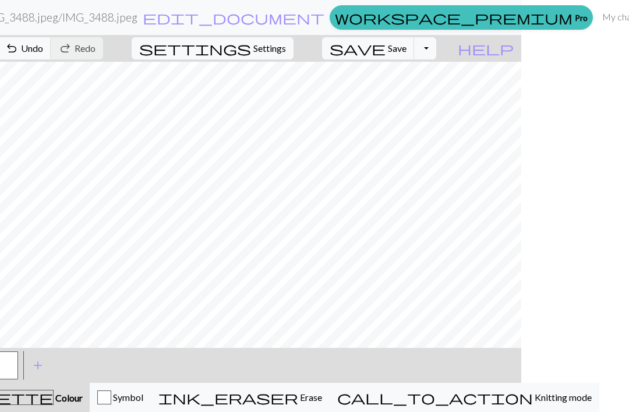
click at [18, 360] on button "button" at bounding box center [4, 365] width 28 height 28
click at [18, 363] on button "button" at bounding box center [4, 365] width 28 height 28
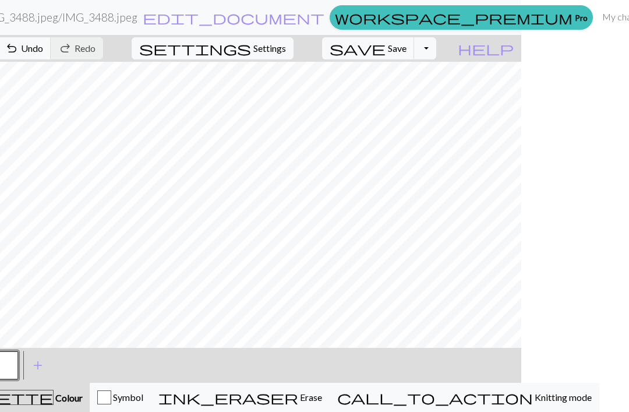
click at [43, 43] on span "Undo" at bounding box center [32, 48] width 22 height 11
click at [43, 49] on span "Undo" at bounding box center [32, 48] width 22 height 11
click at [18, 366] on button "button" at bounding box center [4, 365] width 28 height 28
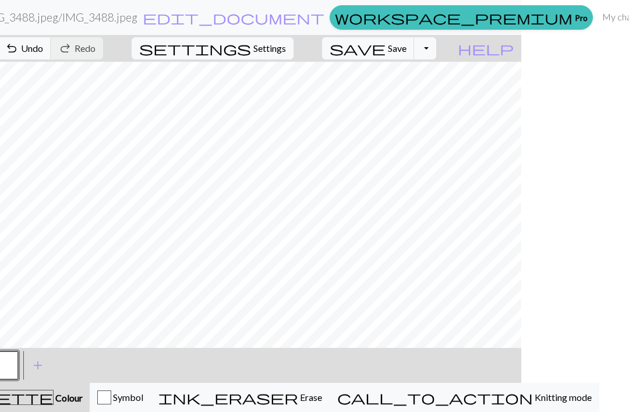
click at [43, 44] on span "Undo" at bounding box center [32, 48] width 22 height 11
click at [18, 363] on button "button" at bounding box center [4, 365] width 28 height 28
click at [18, 367] on button "button" at bounding box center [4, 365] width 28 height 28
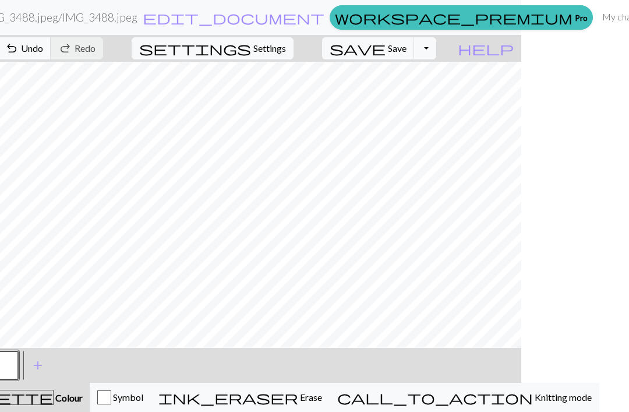
click at [51, 41] on button "undo Undo Undo" at bounding box center [24, 48] width 54 height 22
click at [18, 364] on button "button" at bounding box center [4, 365] width 28 height 28
click at [18, 365] on button "button" at bounding box center [4, 365] width 28 height 28
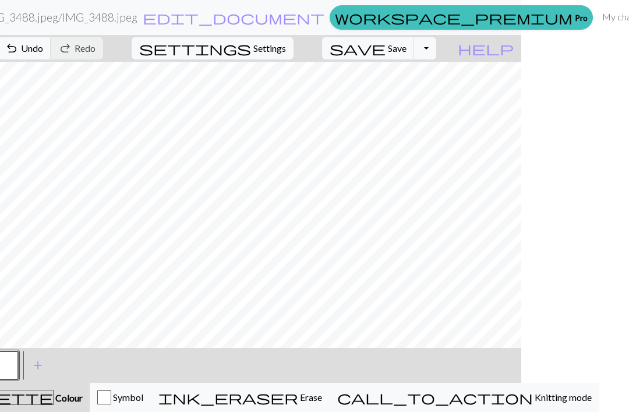
click at [43, 50] on span "Undo" at bounding box center [32, 48] width 22 height 11
click at [18, 362] on button "button" at bounding box center [4, 365] width 28 height 28
click at [18, 364] on button "button" at bounding box center [4, 365] width 28 height 28
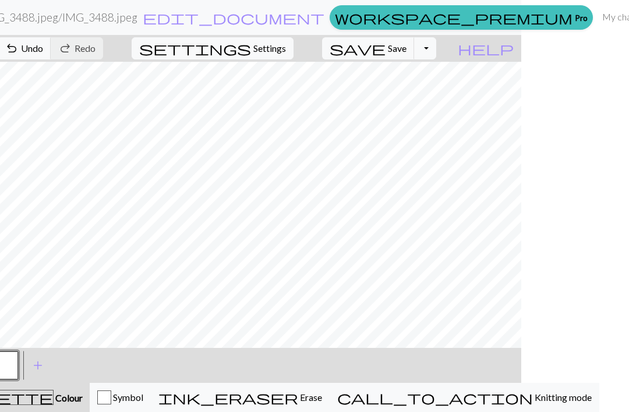
click at [51, 41] on button "undo Undo Undo" at bounding box center [24, 48] width 54 height 22
click at [51, 58] on button "undo Undo Undo" at bounding box center [24, 48] width 54 height 22
click at [18, 362] on button "button" at bounding box center [4, 365] width 28 height 28
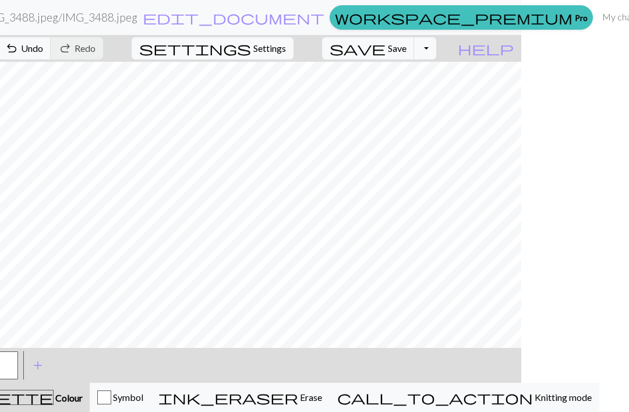
click at [18, 368] on button "button" at bounding box center [4, 365] width 28 height 28
click at [43, 49] on span "Undo" at bounding box center [32, 48] width 22 height 11
click at [43, 43] on span "Undo" at bounding box center [32, 48] width 22 height 11
click at [18, 365] on button "button" at bounding box center [4, 365] width 28 height 28
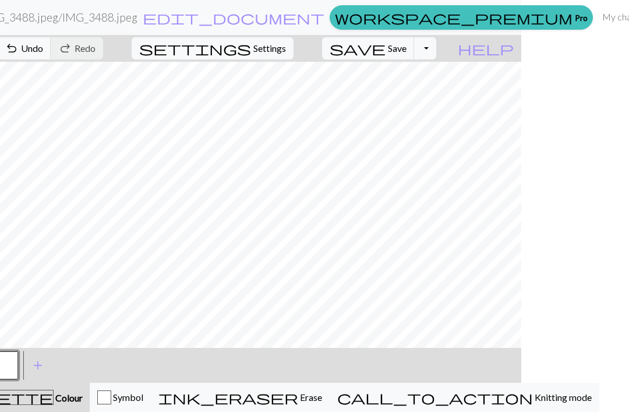
click at [43, 50] on span "Undo" at bounding box center [32, 48] width 22 height 11
click at [51, 38] on button "undo Undo Undo" at bounding box center [24, 48] width 54 height 22
click at [18, 375] on button "button" at bounding box center [4, 365] width 28 height 28
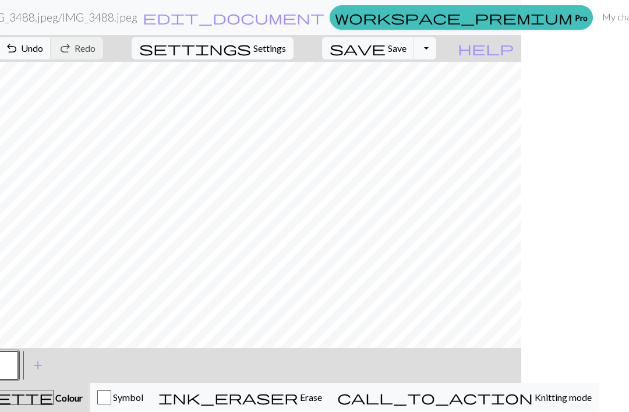
click at [18, 363] on button "button" at bounding box center [4, 365] width 28 height 28
click at [18, 360] on button "button" at bounding box center [4, 365] width 28 height 28
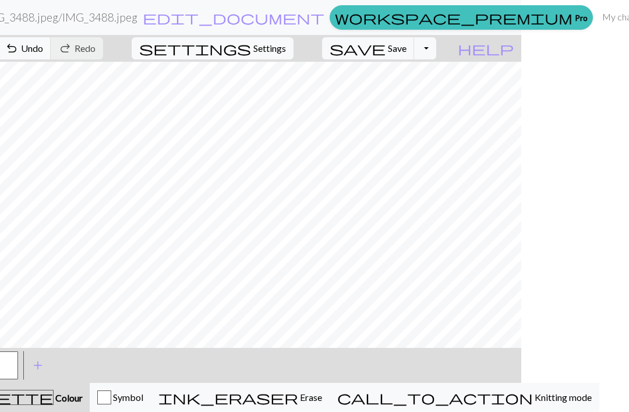
click at [18, 363] on button "button" at bounding box center [4, 365] width 28 height 28
click at [18, 365] on button "button" at bounding box center [4, 365] width 28 height 28
click at [51, 58] on button "undo Undo Undo" at bounding box center [24, 48] width 54 height 22
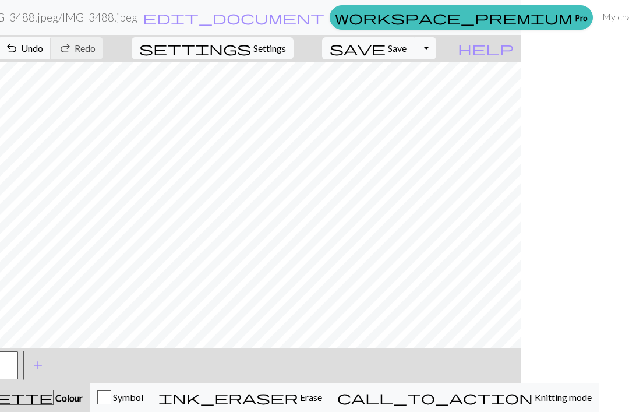
click at [18, 366] on button "button" at bounding box center [4, 365] width 28 height 28
click at [18, 365] on button "button" at bounding box center [4, 365] width 28 height 28
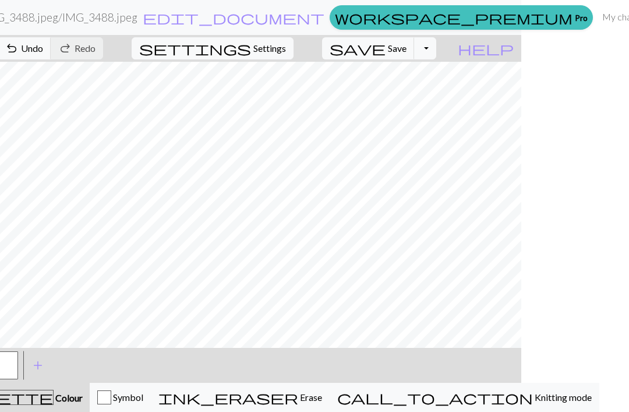
click at [18, 360] on button "button" at bounding box center [4, 365] width 28 height 28
click at [51, 41] on button "undo Undo Undo" at bounding box center [24, 48] width 54 height 22
click at [18, 365] on button "button" at bounding box center [4, 365] width 28 height 28
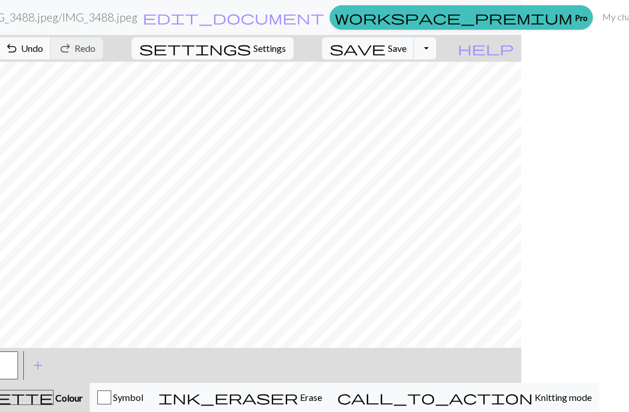
click at [18, 368] on button "button" at bounding box center [4, 365] width 28 height 28
click at [18, 365] on button "button" at bounding box center [4, 365] width 28 height 28
click at [18, 363] on button "button" at bounding box center [4, 365] width 28 height 28
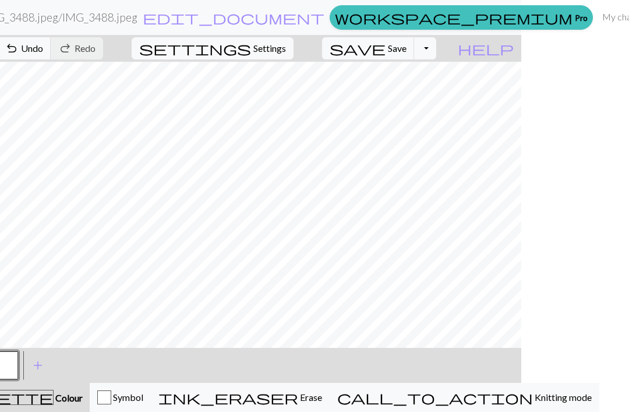
click at [18, 356] on button "button" at bounding box center [4, 365] width 28 height 28
click at [18, 367] on button "button" at bounding box center [4, 365] width 28 height 28
click at [43, 43] on span "Undo" at bounding box center [32, 48] width 22 height 11
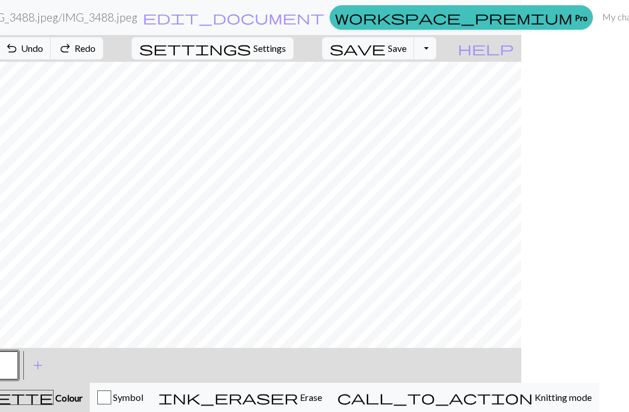
click at [18, 363] on button "button" at bounding box center [4, 365] width 28 height 28
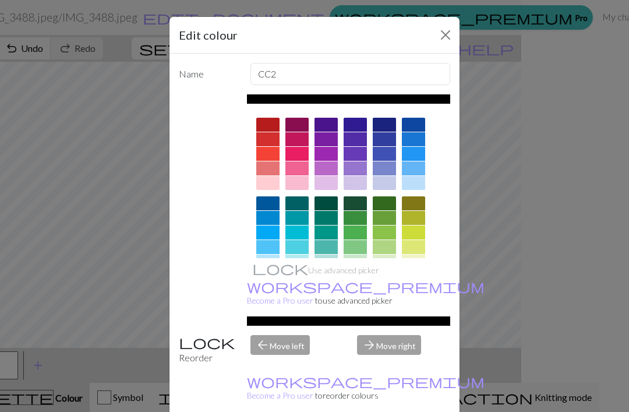
click at [476, 237] on div "Edit colour Name CC2 Use advanced picker workspace_premium Become a Pro user to…" at bounding box center [314, 206] width 629 height 412
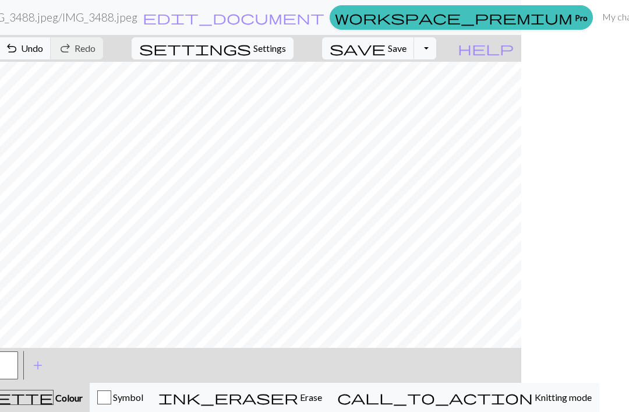
click at [18, 365] on button "button" at bounding box center [4, 365] width 28 height 28
click at [18, 367] on button "button" at bounding box center [4, 365] width 28 height 28
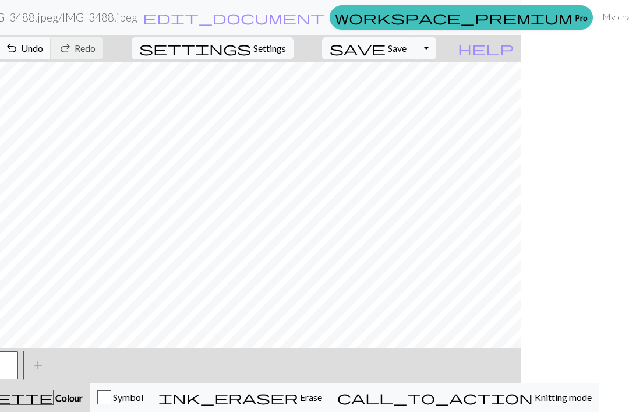
click at [18, 369] on button "button" at bounding box center [4, 365] width 28 height 28
click at [18, 368] on button "button" at bounding box center [4, 365] width 28 height 28
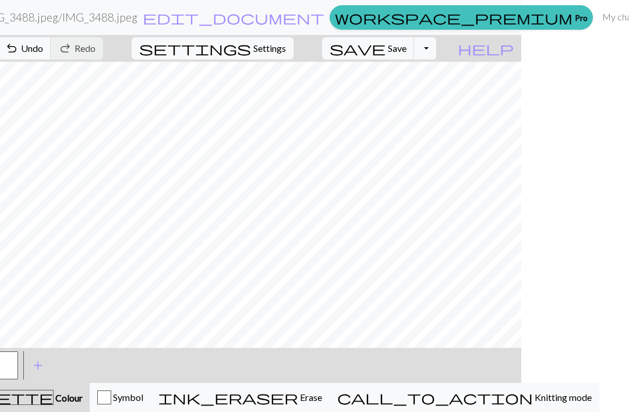
click at [18, 366] on button "button" at bounding box center [4, 365] width 28 height 28
click at [18, 365] on button "button" at bounding box center [4, 365] width 28 height 28
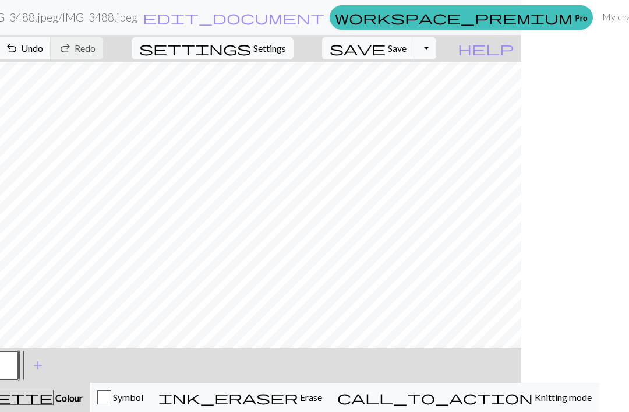
click at [18, 364] on button "button" at bounding box center [4, 365] width 28 height 28
click at [151, 384] on button "Symbol" at bounding box center [120, 397] width 61 height 29
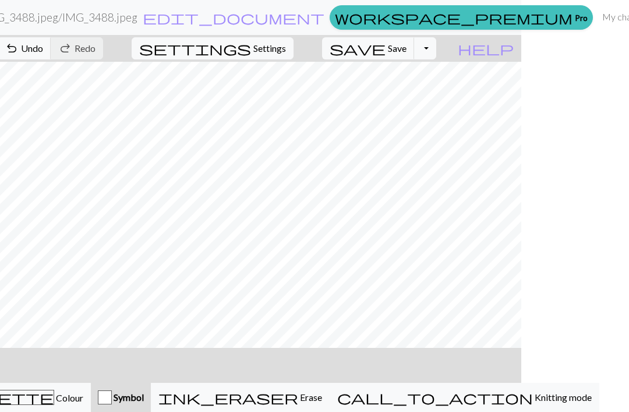
click at [83, 400] on span "Colour" at bounding box center [68, 397] width 29 height 11
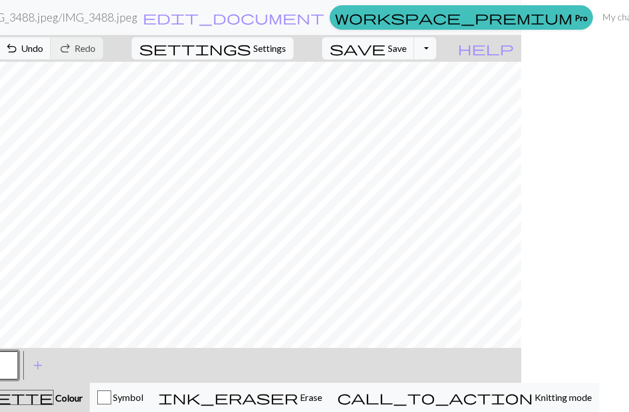
click at [51, 56] on button "undo Undo Undo" at bounding box center [24, 48] width 54 height 22
click at [43, 45] on span "Undo" at bounding box center [32, 48] width 22 height 11
click at [18, 367] on button "button" at bounding box center [4, 365] width 28 height 28
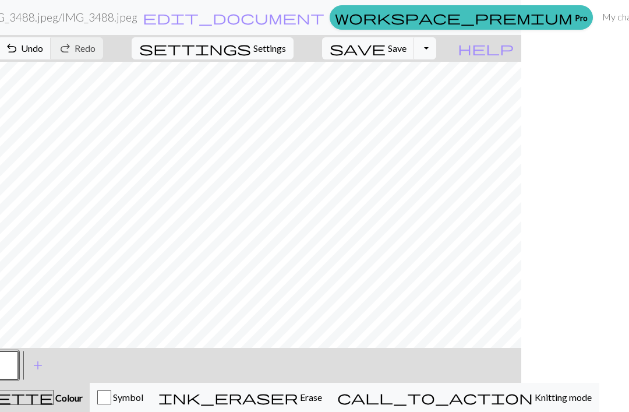
click at [51, 53] on button "undo Undo Undo" at bounding box center [24, 48] width 54 height 22
click at [18, 362] on button "button" at bounding box center [4, 365] width 28 height 28
click at [18, 363] on button "button" at bounding box center [4, 365] width 28 height 28
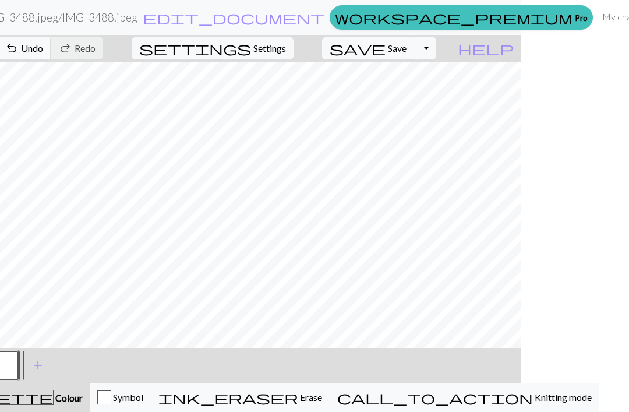
click at [18, 366] on button "button" at bounding box center [4, 365] width 28 height 28
click at [18, 367] on button "button" at bounding box center [4, 365] width 28 height 28
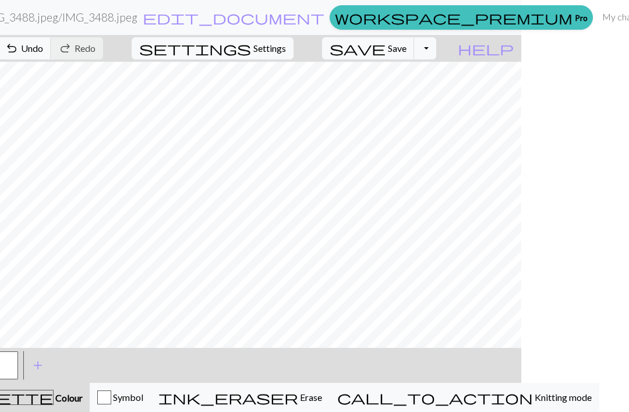
click at [18, 366] on button "button" at bounding box center [4, 365] width 28 height 28
click at [19, 52] on span "undo" at bounding box center [12, 48] width 14 height 16
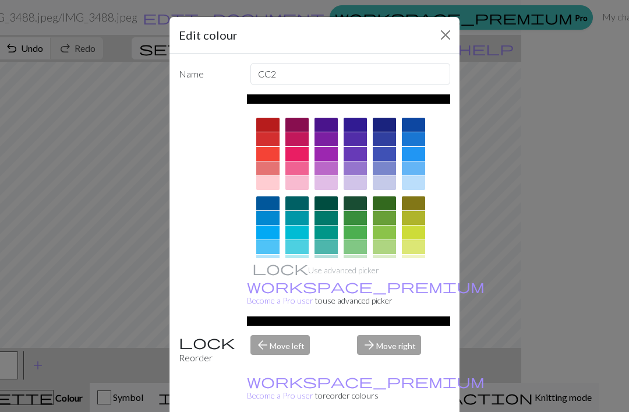
click at [513, 260] on div "Edit colour Name CC2 Use advanced picker workspace_premium Become a Pro user to…" at bounding box center [314, 206] width 629 height 412
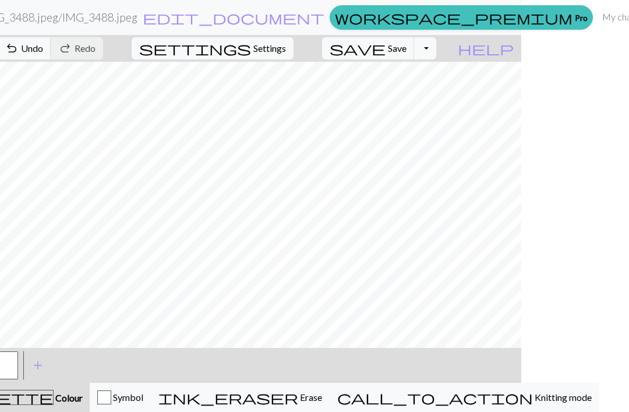
click at [51, 57] on button "undo Undo Undo" at bounding box center [24, 48] width 54 height 22
click at [18, 370] on button "button" at bounding box center [4, 365] width 28 height 28
click at [18, 368] on button "button" at bounding box center [4, 365] width 28 height 28
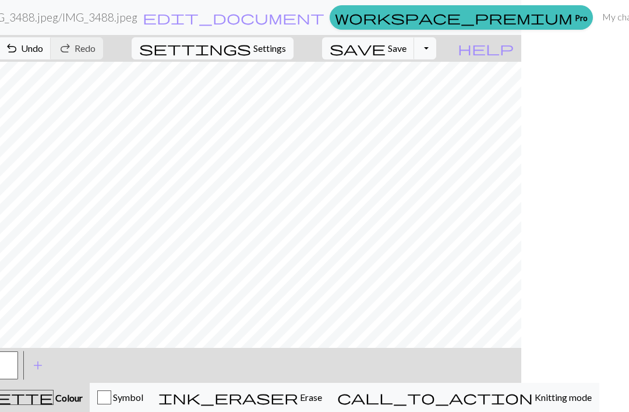
click at [18, 363] on button "button" at bounding box center [4, 365] width 28 height 28
click at [18, 357] on button "button" at bounding box center [4, 365] width 28 height 28
click at [18, 372] on button "button" at bounding box center [4, 365] width 28 height 28
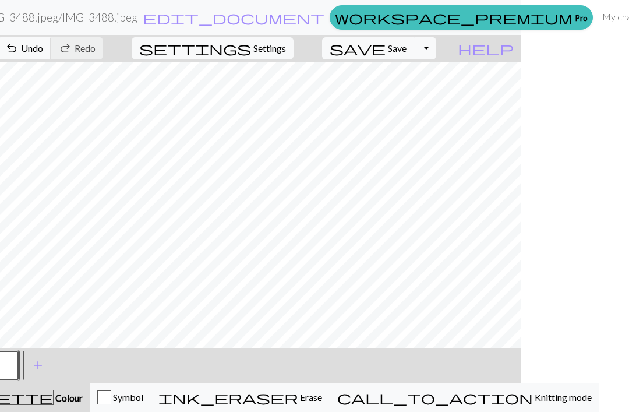
click at [18, 372] on button "button" at bounding box center [4, 365] width 28 height 28
click at [19, 45] on span "undo" at bounding box center [12, 48] width 14 height 16
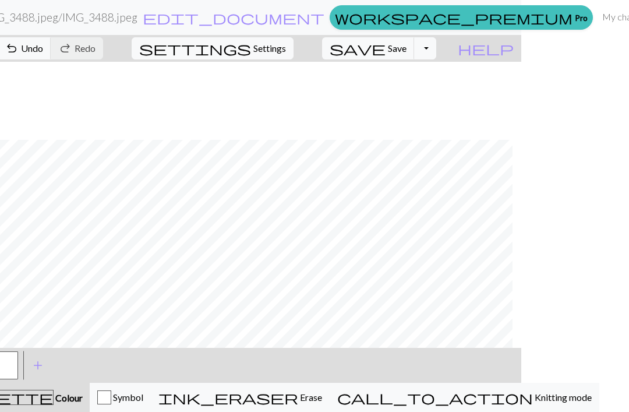
scroll to position [117, 353]
click at [19, 45] on span "undo" at bounding box center [12, 48] width 14 height 16
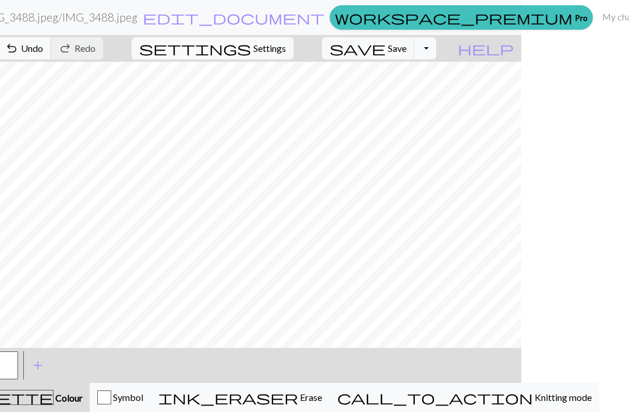
click at [19, 52] on span "undo" at bounding box center [12, 48] width 14 height 16
click at [305, 37] on div "zoom_in Zoom Zoom Fit all Fit width Fit height 50% 100% 150% 200% undo Undo Und…" at bounding box center [171, 48] width 558 height 27
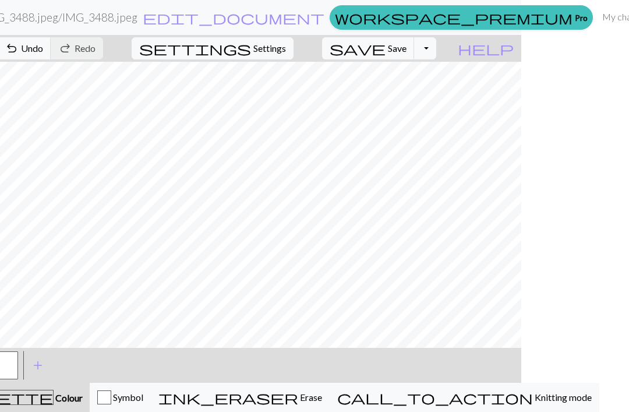
click at [43, 47] on span "Undo" at bounding box center [32, 48] width 22 height 11
click at [51, 38] on button "undo Undo Undo" at bounding box center [24, 48] width 54 height 22
click at [18, 360] on button "button" at bounding box center [4, 365] width 28 height 28
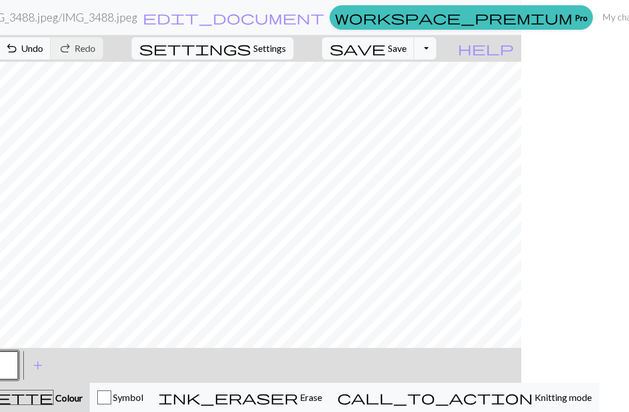
click at [18, 374] on button "button" at bounding box center [4, 365] width 28 height 28
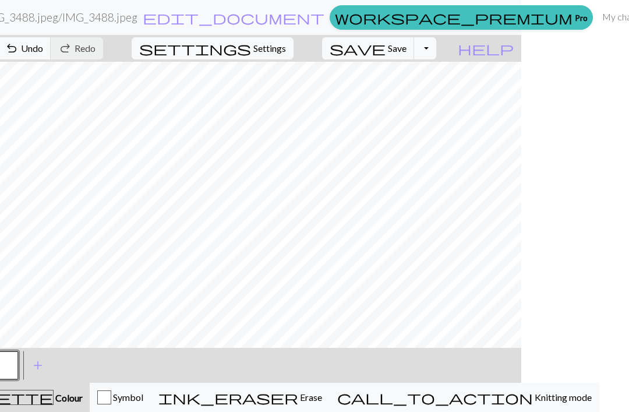
click at [18, 374] on button "button" at bounding box center [4, 365] width 28 height 28
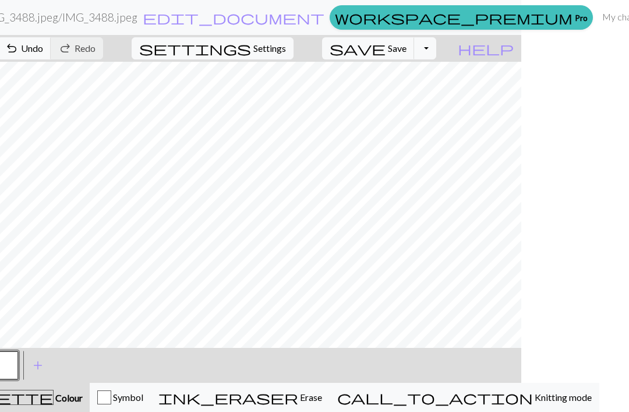
click at [18, 359] on button "button" at bounding box center [4, 365] width 28 height 28
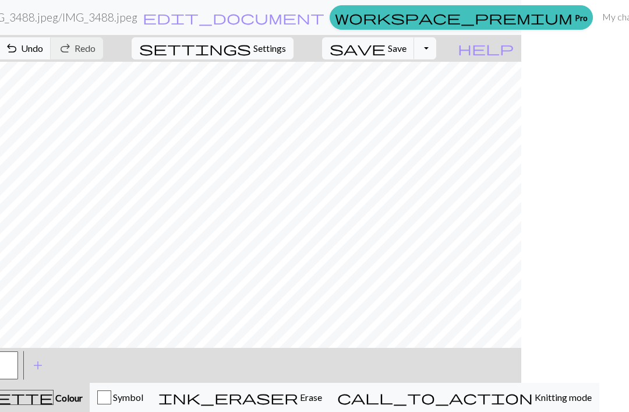
click at [43, 45] on span "Undo" at bounding box center [32, 48] width 22 height 11
click at [51, 58] on button "undo Undo Undo" at bounding box center [24, 48] width 54 height 22
click at [43, 47] on span "Undo" at bounding box center [32, 48] width 22 height 11
click at [43, 48] on span "Undo" at bounding box center [32, 48] width 22 height 11
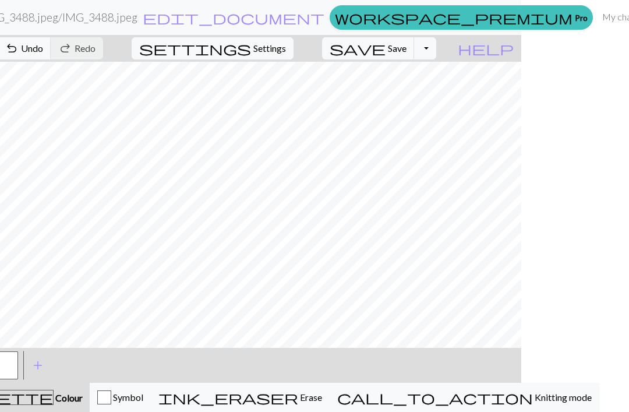
click at [19, 41] on span "undo" at bounding box center [12, 48] width 14 height 16
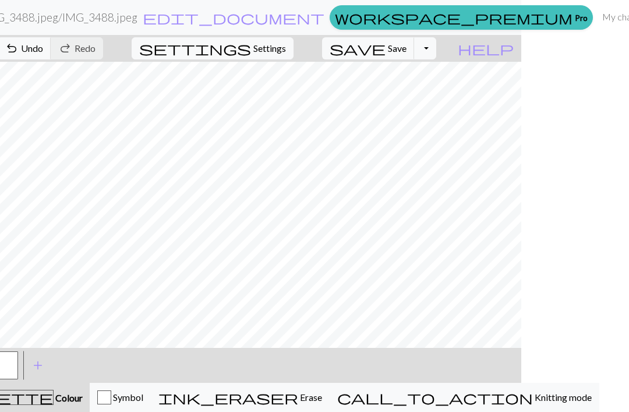
click at [18, 360] on button "button" at bounding box center [4, 365] width 28 height 28
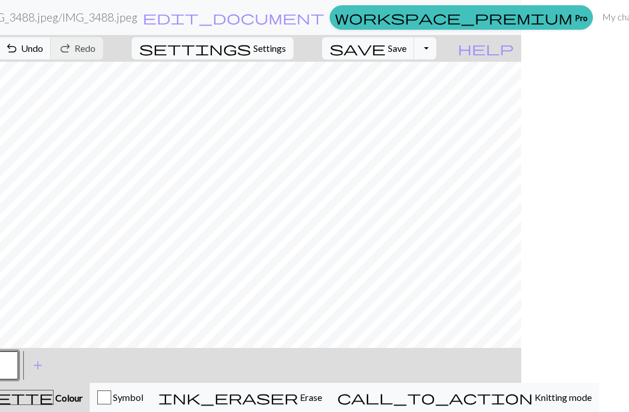
click at [43, 44] on span "Undo" at bounding box center [32, 48] width 22 height 11
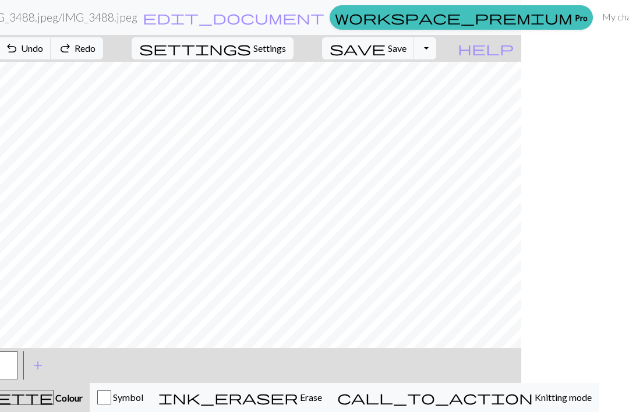
scroll to position [129, 939]
click at [83, 400] on span "Colour" at bounding box center [68, 397] width 29 height 11
click at [562, 398] on span "Knitting mode" at bounding box center [562, 396] width 59 height 11
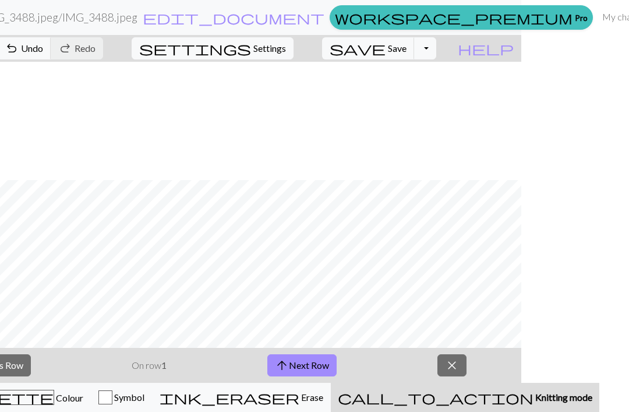
scroll to position [131, 0]
click at [466, 372] on button "close" at bounding box center [451, 365] width 29 height 22
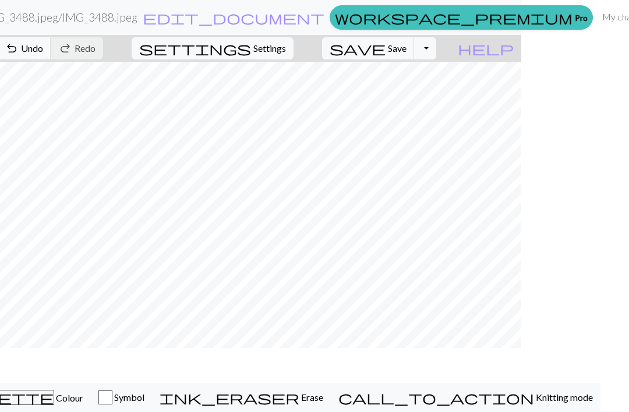
scroll to position [96, 939]
click at [91, 387] on button "palette Colour Colour" at bounding box center [19, 397] width 143 height 29
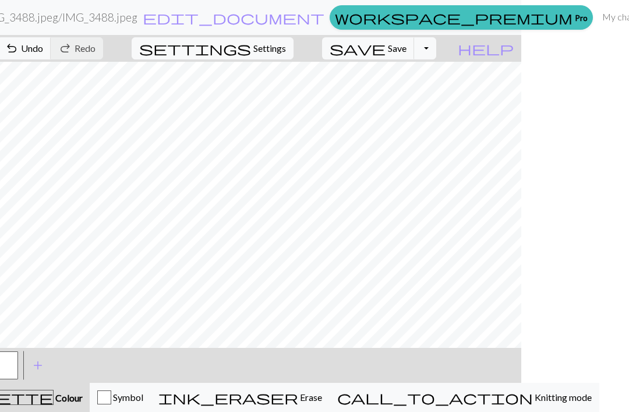
scroll to position [131, 939]
click at [18, 358] on button "button" at bounding box center [4, 365] width 28 height 28
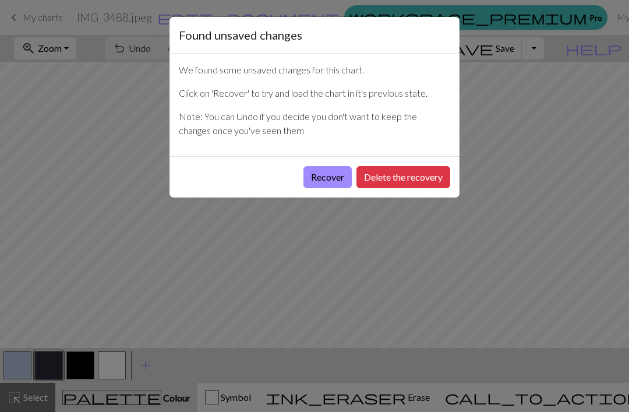
click at [321, 186] on button "Recover" at bounding box center [327, 177] width 48 height 22
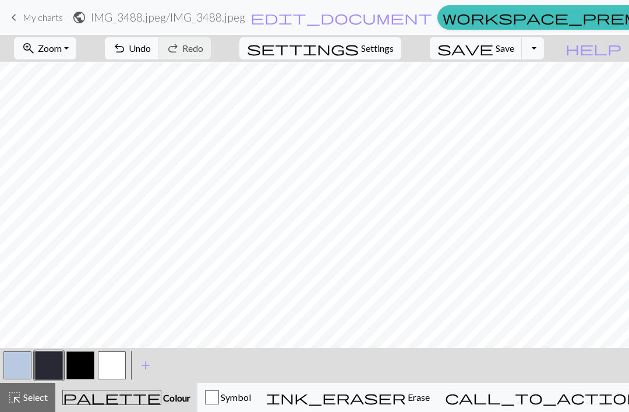
click at [514, 49] on span "Save" at bounding box center [505, 48] width 19 height 11
click at [21, 360] on button "button" at bounding box center [17, 365] width 28 height 28
click at [80, 358] on button "button" at bounding box center [80, 365] width 28 height 28
click at [27, 367] on button "button" at bounding box center [17, 365] width 28 height 28
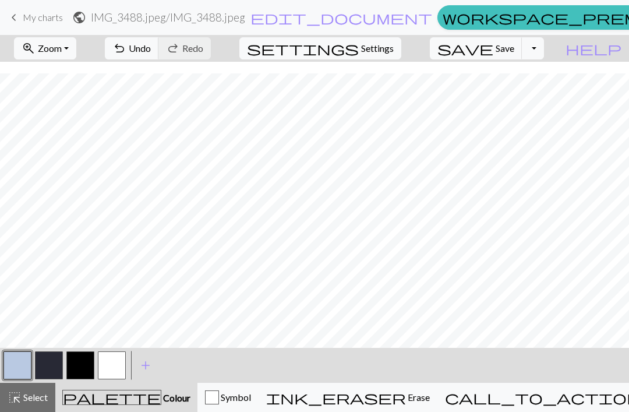
scroll to position [112, 866]
click at [85, 369] on button "button" at bounding box center [80, 365] width 28 height 28
click at [107, 366] on button "button" at bounding box center [112, 365] width 28 height 28
click at [27, 357] on button "button" at bounding box center [17, 365] width 28 height 28
click at [79, 367] on button "button" at bounding box center [80, 365] width 28 height 28
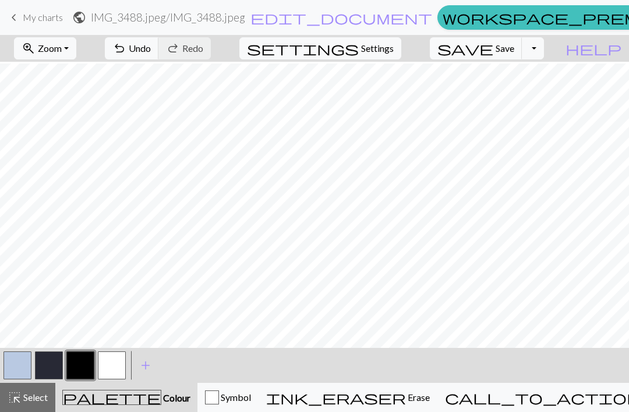
scroll to position [3, 866]
click at [19, 358] on button "button" at bounding box center [17, 365] width 28 height 28
click at [77, 369] on button "button" at bounding box center [80, 365] width 28 height 28
click at [23, 363] on button "button" at bounding box center [17, 365] width 28 height 28
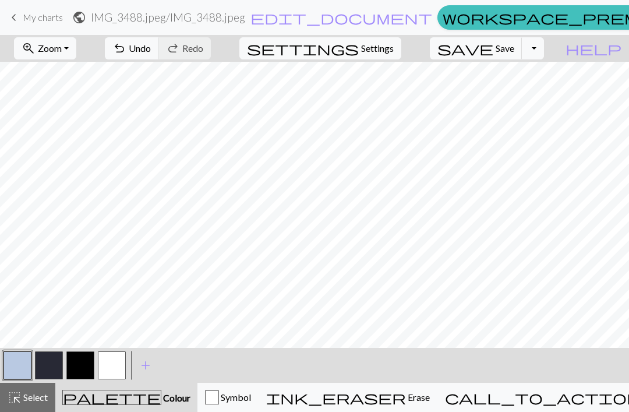
click at [84, 358] on button "button" at bounding box center [80, 365] width 28 height 28
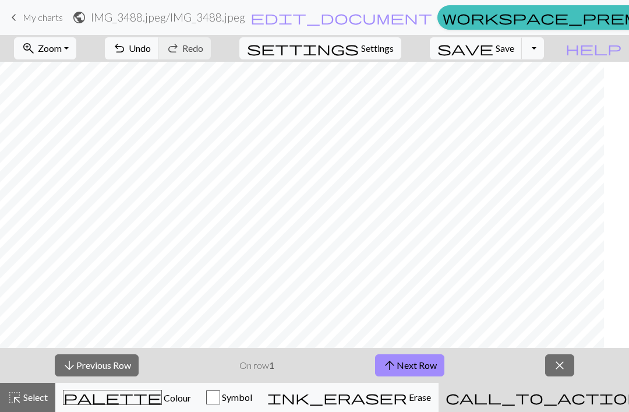
scroll to position [112, 762]
click at [162, 395] on span "Colour" at bounding box center [176, 397] width 29 height 11
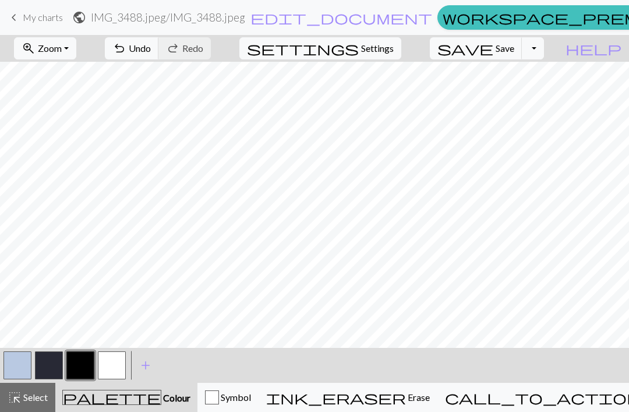
click at [109, 363] on button "button" at bounding box center [112, 365] width 28 height 28
click at [86, 363] on button "button" at bounding box center [80, 365] width 28 height 28
click at [22, 362] on button "button" at bounding box center [17, 365] width 28 height 28
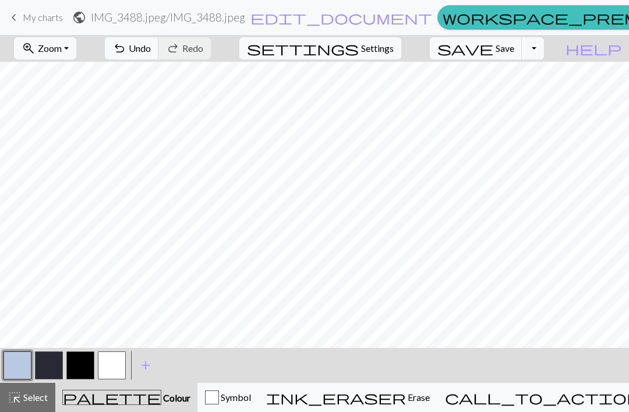
click at [159, 49] on button "undo Undo Undo" at bounding box center [132, 48] width 54 height 22
click at [90, 362] on button "button" at bounding box center [80, 365] width 28 height 28
click at [116, 362] on button "button" at bounding box center [112, 365] width 28 height 28
click at [20, 363] on button "button" at bounding box center [17, 365] width 28 height 28
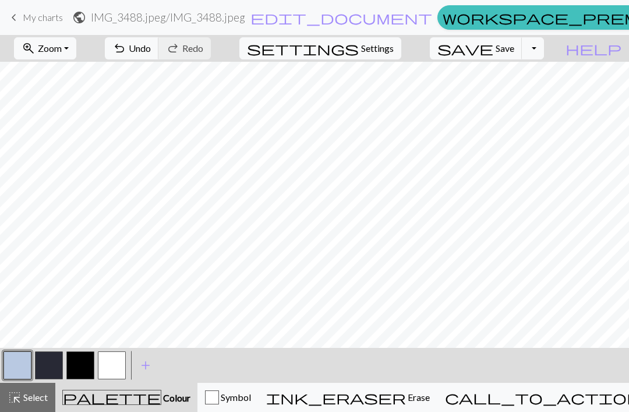
click at [84, 367] on button "button" at bounding box center [80, 365] width 28 height 28
click at [25, 363] on button "button" at bounding box center [17, 365] width 28 height 28
click at [151, 46] on span "Undo" at bounding box center [140, 48] width 22 height 11
click at [151, 48] on span "Undo" at bounding box center [140, 48] width 22 height 11
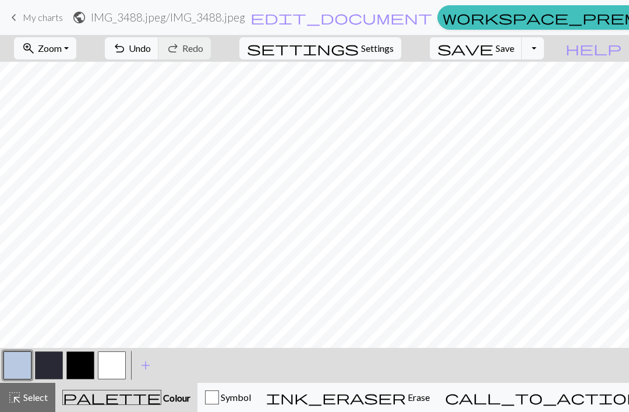
click at [79, 369] on button "button" at bounding box center [80, 365] width 28 height 28
click at [27, 360] on button "button" at bounding box center [17, 365] width 28 height 28
click at [86, 364] on button "button" at bounding box center [80, 365] width 28 height 28
click at [26, 363] on button "button" at bounding box center [17, 365] width 28 height 28
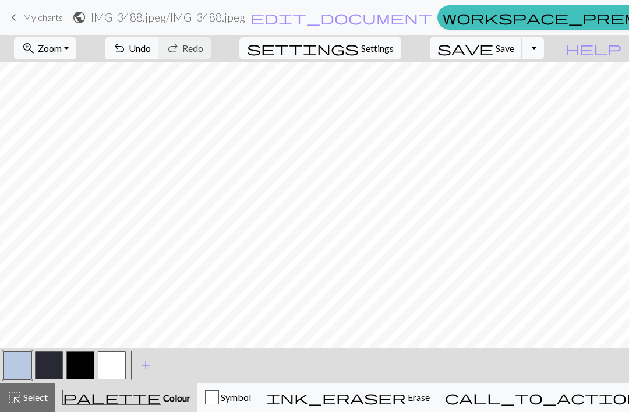
click at [151, 48] on span "Undo" at bounding box center [140, 48] width 22 height 11
click at [76, 360] on button "button" at bounding box center [80, 365] width 28 height 28
click at [28, 365] on button "button" at bounding box center [17, 365] width 28 height 28
click at [159, 40] on button "undo Undo Undo" at bounding box center [132, 48] width 54 height 22
click at [81, 367] on button "button" at bounding box center [80, 365] width 28 height 28
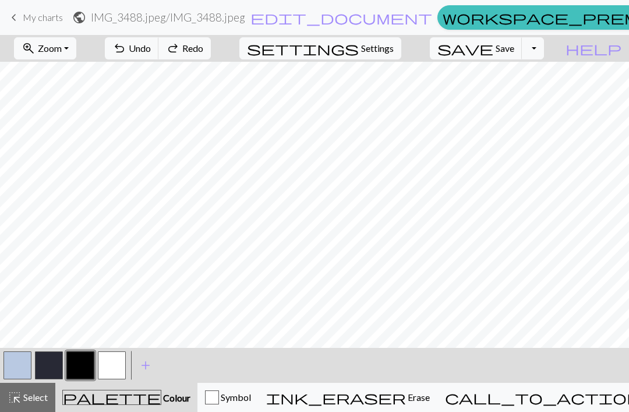
click at [17, 364] on button "button" at bounding box center [17, 365] width 28 height 28
click at [75, 366] on button "button" at bounding box center [80, 365] width 28 height 28
click at [22, 365] on button "button" at bounding box center [17, 365] width 28 height 28
click at [78, 368] on button "button" at bounding box center [80, 365] width 28 height 28
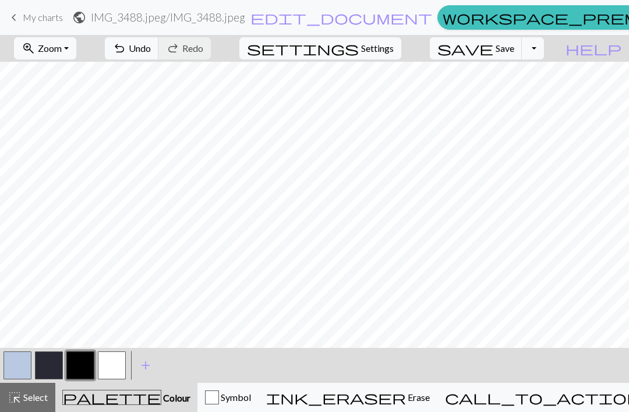
click at [17, 362] on button "button" at bounding box center [17, 365] width 28 height 28
click at [76, 370] on button "button" at bounding box center [80, 365] width 28 height 28
click at [16, 356] on button "button" at bounding box center [17, 365] width 28 height 28
click at [93, 362] on button "button" at bounding box center [80, 365] width 28 height 28
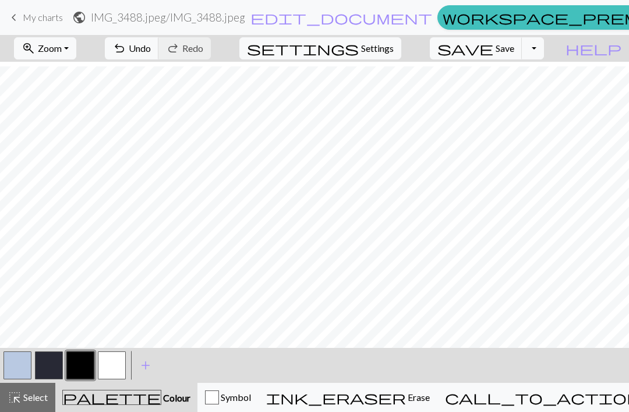
scroll to position [5, 866]
click at [26, 362] on button "button" at bounding box center [17, 365] width 28 height 28
click at [83, 368] on button "button" at bounding box center [80, 365] width 28 height 28
click at [17, 365] on button "button" at bounding box center [17, 365] width 28 height 28
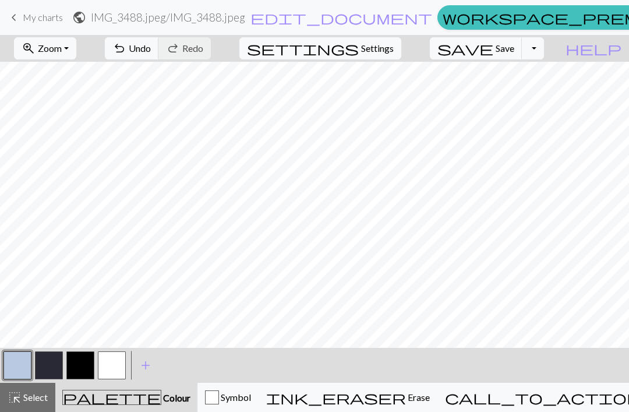
click at [79, 367] on button "button" at bounding box center [80, 365] width 28 height 28
click at [115, 366] on button "button" at bounding box center [112, 365] width 28 height 28
click at [26, 362] on button "button" at bounding box center [17, 365] width 28 height 28
click at [111, 363] on button "button" at bounding box center [112, 365] width 28 height 28
click at [86, 363] on button "button" at bounding box center [80, 365] width 28 height 28
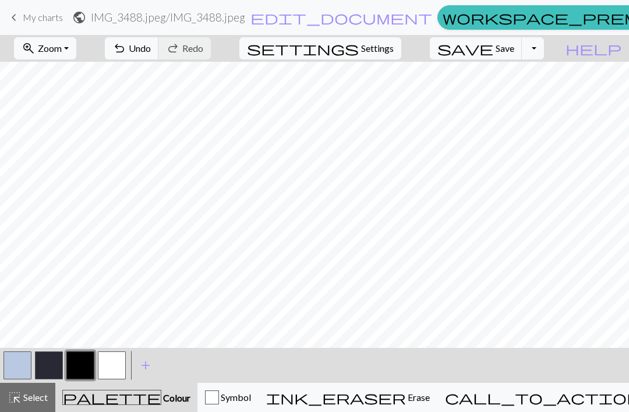
click at [29, 366] on button "button" at bounding box center [17, 365] width 28 height 28
click at [86, 366] on button "button" at bounding box center [80, 365] width 28 height 28
click at [31, 360] on button "button" at bounding box center [17, 365] width 28 height 28
click at [89, 365] on button "button" at bounding box center [80, 365] width 28 height 28
click at [120, 370] on button "button" at bounding box center [112, 365] width 28 height 28
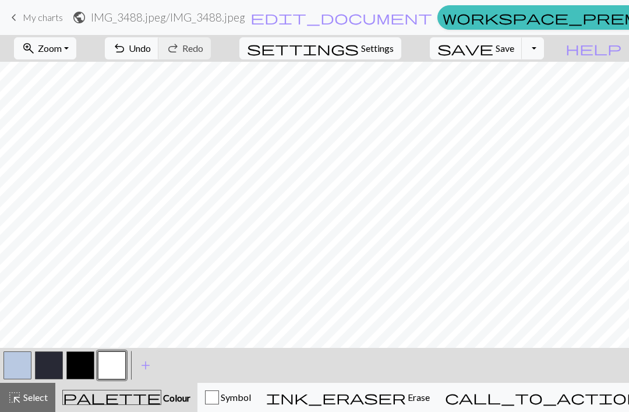
click at [83, 365] on button "button" at bounding box center [80, 365] width 28 height 28
click at [212, 35] on div "undo Undo Undo redo Redo Redo" at bounding box center [157, 48] width 123 height 27
click at [151, 50] on span "Undo" at bounding box center [140, 48] width 22 height 11
click at [30, 362] on button "button" at bounding box center [17, 365] width 28 height 28
click at [107, 364] on button "button" at bounding box center [112, 365] width 28 height 28
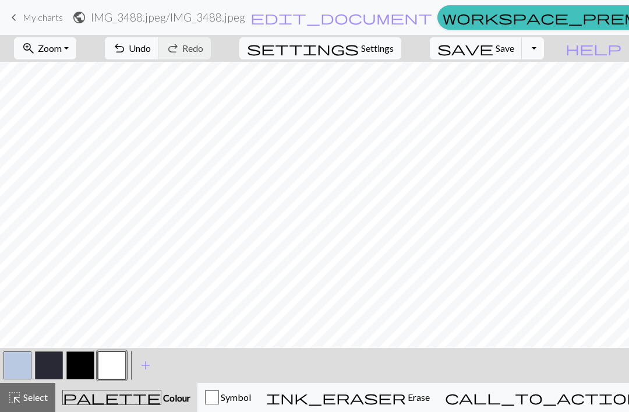
click at [55, 361] on button "button" at bounding box center [49, 365] width 28 height 28
click at [82, 365] on button "button" at bounding box center [80, 365] width 28 height 28
click at [116, 369] on button "button" at bounding box center [112, 365] width 28 height 28
click at [87, 371] on button "button" at bounding box center [80, 365] width 28 height 28
click at [159, 55] on button "undo Undo Undo" at bounding box center [132, 48] width 54 height 22
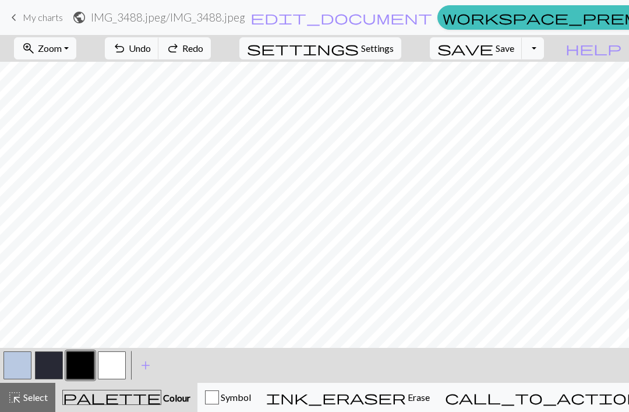
click at [151, 49] on span "Undo" at bounding box center [140, 48] width 22 height 11
click at [151, 50] on span "Undo" at bounding box center [140, 48] width 22 height 11
click at [151, 52] on span "Undo" at bounding box center [140, 48] width 22 height 11
click at [159, 54] on button "undo Undo Undo" at bounding box center [132, 48] width 54 height 22
click at [151, 52] on span "Undo" at bounding box center [140, 48] width 22 height 11
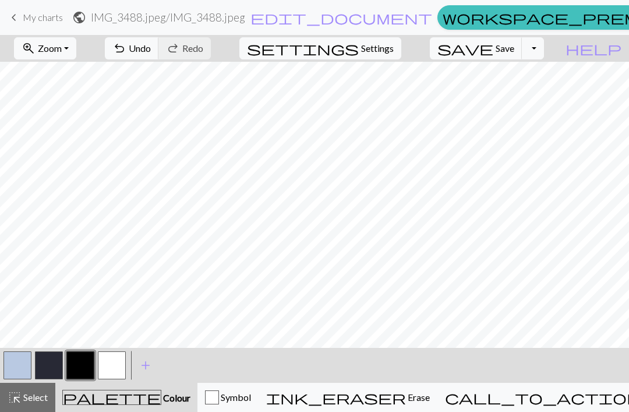
click at [31, 358] on button "button" at bounding box center [17, 365] width 28 height 28
click at [83, 363] on button "button" at bounding box center [80, 365] width 28 height 28
click at [30, 363] on button "button" at bounding box center [17, 365] width 28 height 28
click at [111, 366] on button "button" at bounding box center [112, 365] width 28 height 28
click at [43, 364] on button "button" at bounding box center [49, 365] width 28 height 28
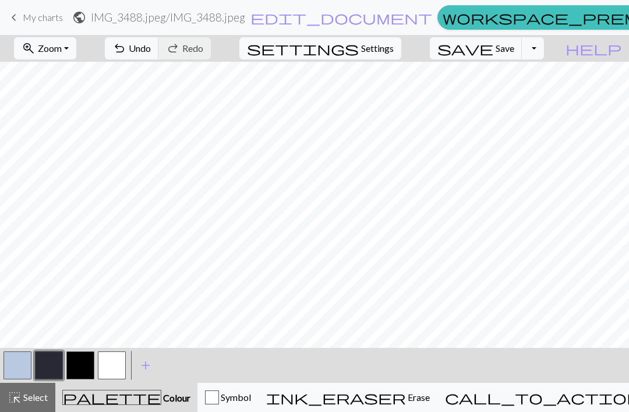
click at [23, 359] on button "button" at bounding box center [17, 365] width 28 height 28
click at [125, 360] on button "button" at bounding box center [112, 365] width 28 height 28
click at [72, 365] on button "button" at bounding box center [80, 365] width 28 height 28
click at [109, 365] on button "button" at bounding box center [112, 365] width 28 height 28
click at [90, 367] on button "button" at bounding box center [80, 365] width 28 height 28
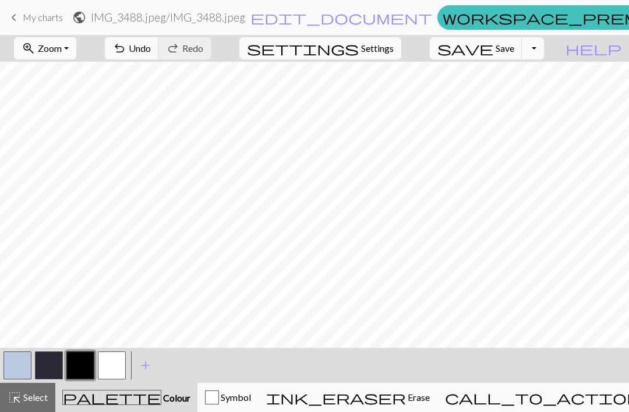
click at [118, 367] on button "button" at bounding box center [112, 365] width 28 height 28
click at [89, 362] on button "button" at bounding box center [80, 365] width 28 height 28
click at [27, 363] on button "button" at bounding box center [17, 365] width 28 height 28
click at [87, 362] on button "button" at bounding box center [80, 365] width 28 height 28
click at [151, 51] on span "Undo" at bounding box center [140, 48] width 22 height 11
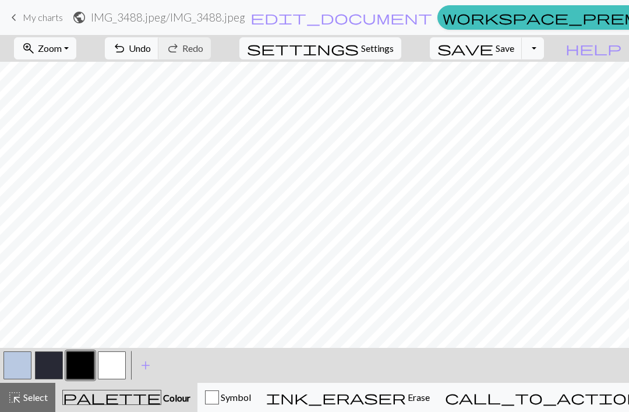
click at [50, 365] on button "button" at bounding box center [49, 365] width 28 height 28
click at [22, 367] on div "Edit colour Name CC1 Use advanced picker workspace_premium Become a Pro user to…" at bounding box center [314, 206] width 629 height 412
click at [26, 367] on button "button" at bounding box center [17, 365] width 28 height 28
click at [151, 47] on span "Undo" at bounding box center [140, 48] width 22 height 11
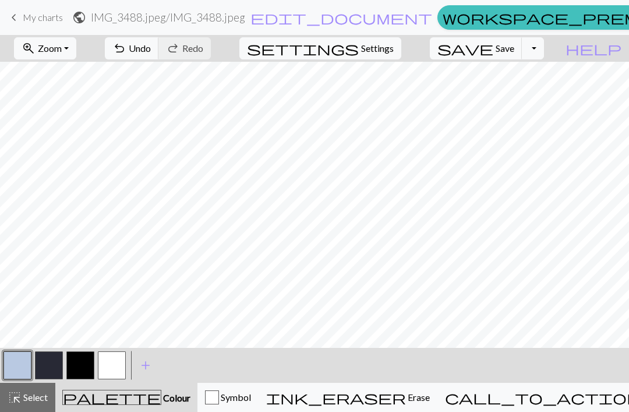
click at [82, 367] on button "button" at bounding box center [80, 365] width 28 height 28
click at [151, 47] on span "Undo" at bounding box center [140, 48] width 22 height 11
click at [21, 363] on button "button" at bounding box center [17, 365] width 28 height 28
click at [76, 363] on button "button" at bounding box center [80, 365] width 28 height 28
click at [48, 370] on button "button" at bounding box center [49, 365] width 28 height 28
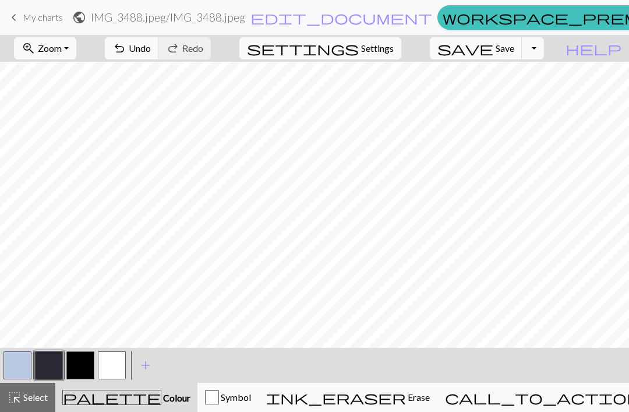
click at [19, 362] on button "button" at bounding box center [17, 365] width 28 height 28
click at [84, 365] on button "button" at bounding box center [80, 365] width 28 height 28
click at [122, 359] on button "button" at bounding box center [112, 365] width 28 height 28
click at [159, 55] on button "undo Undo Undo" at bounding box center [132, 48] width 54 height 22
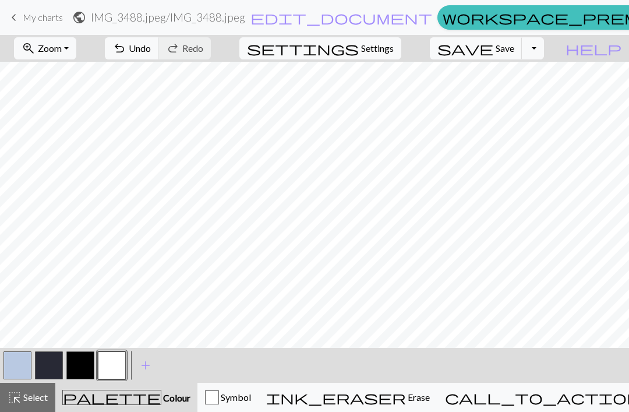
click at [83, 367] on button "button" at bounding box center [80, 365] width 28 height 28
click at [119, 365] on button "button" at bounding box center [112, 365] width 28 height 28
click at [84, 362] on button "button" at bounding box center [80, 365] width 28 height 28
click at [151, 52] on span "Undo" at bounding box center [140, 48] width 22 height 11
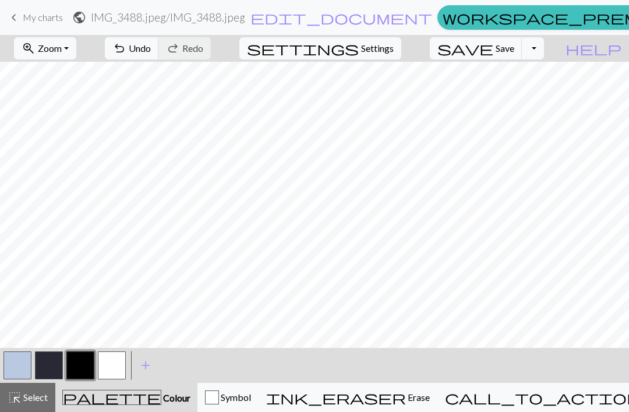
click at [31, 364] on button "button" at bounding box center [17, 365] width 28 height 28
click at [107, 369] on button "button" at bounding box center [112, 365] width 28 height 28
click at [82, 374] on button "button" at bounding box center [80, 365] width 28 height 28
click at [159, 38] on button "undo Undo Undo" at bounding box center [132, 48] width 54 height 22
click at [201, 36] on div "undo Undo Undo redo Redo Redo" at bounding box center [157, 48] width 123 height 27
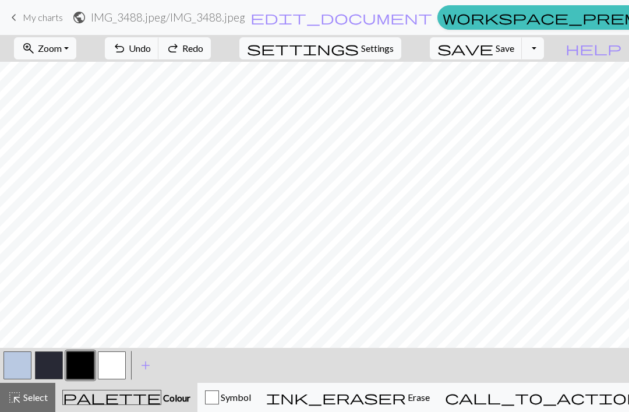
click at [159, 39] on button "undo Undo Undo" at bounding box center [132, 48] width 54 height 22
click at [24, 363] on button "button" at bounding box center [17, 365] width 28 height 28
click at [107, 370] on button "button" at bounding box center [112, 365] width 28 height 28
click at [87, 366] on button "button" at bounding box center [80, 365] width 28 height 28
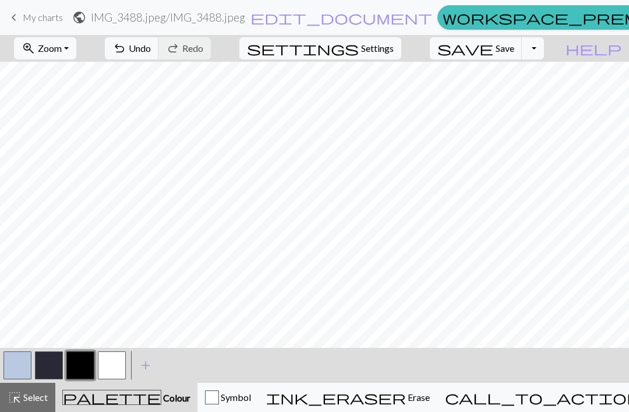
click at [109, 367] on button "button" at bounding box center [112, 365] width 28 height 28
click at [93, 366] on button "button" at bounding box center [80, 365] width 28 height 28
click at [114, 370] on button "button" at bounding box center [112, 365] width 28 height 28
